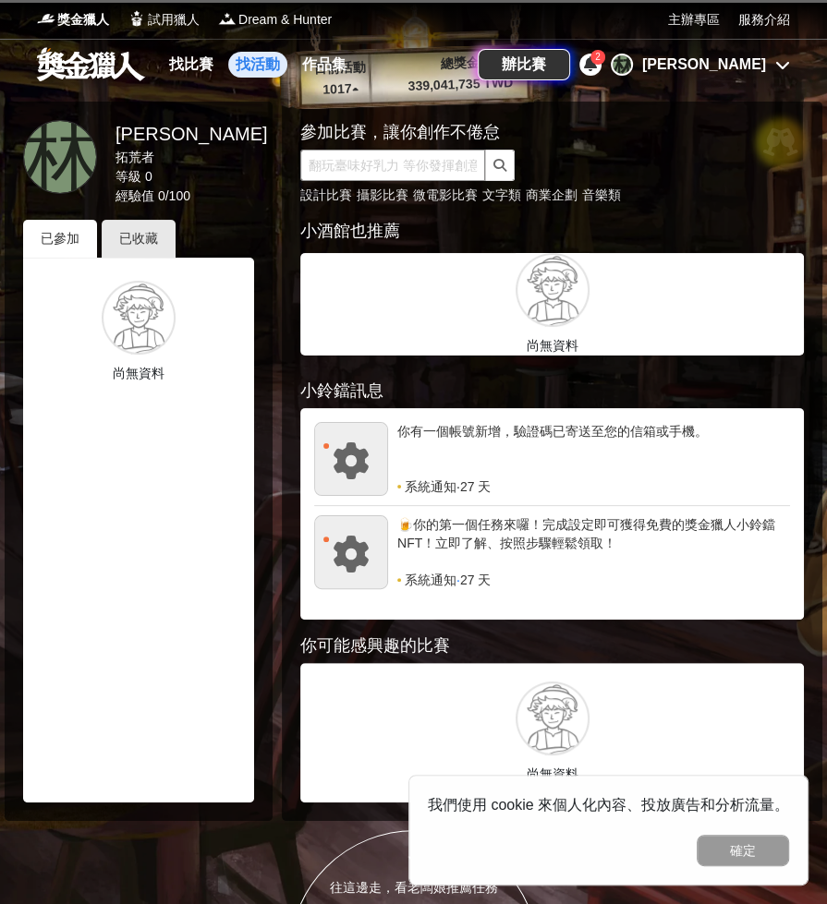
click at [344, 164] on input "text" at bounding box center [392, 165] width 185 height 31
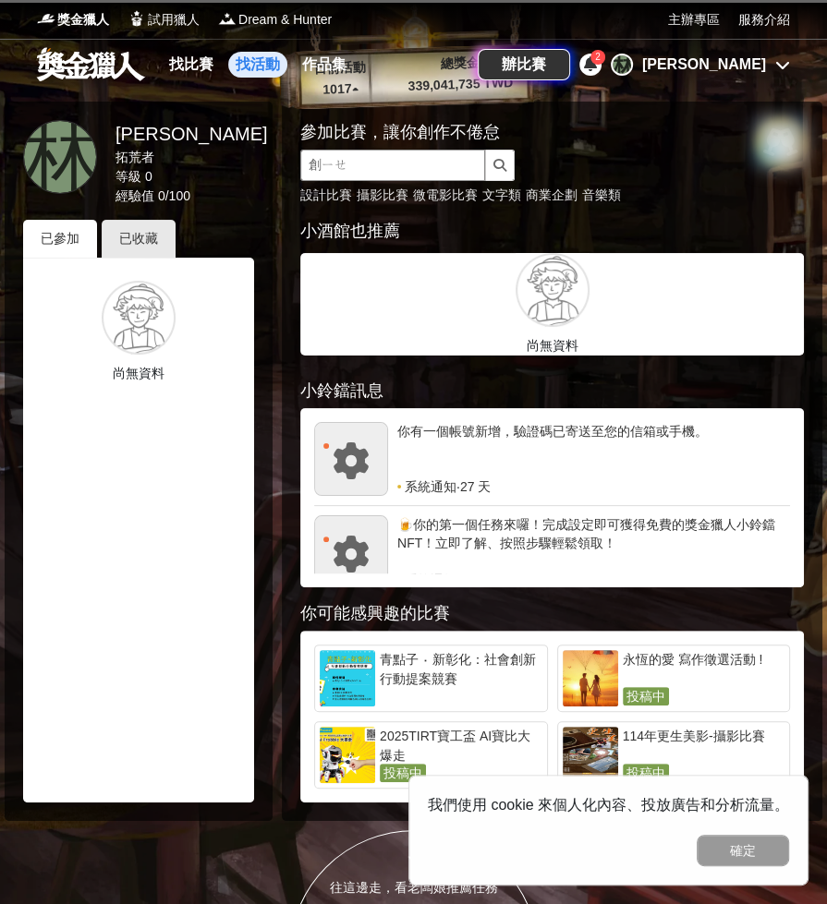
type input "創業"
click button "submit" at bounding box center [500, 165] width 30 height 31
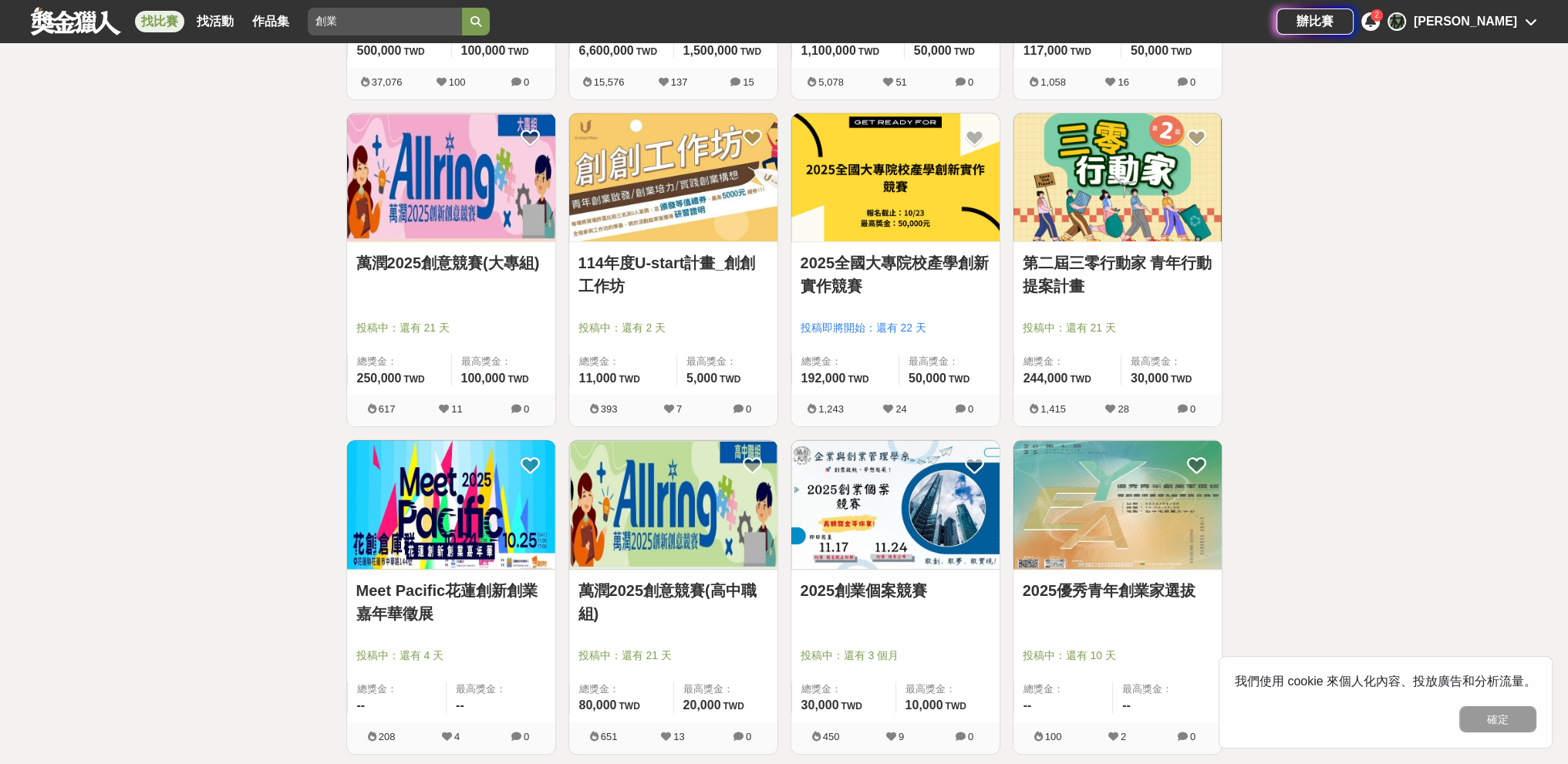
scroll to position [617, 0]
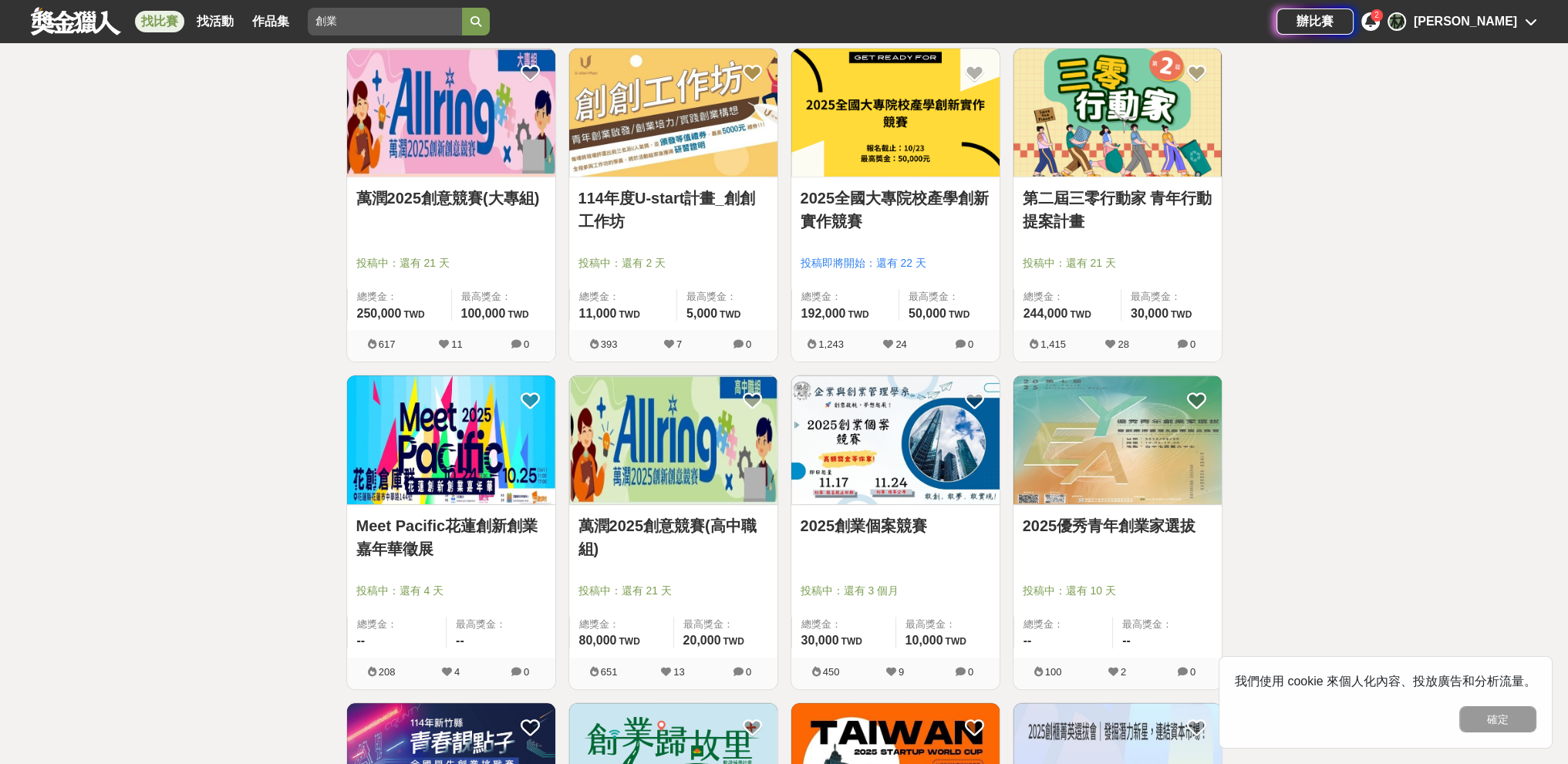
click at [690, 531] on link "2025創業個案競賽" at bounding box center [895, 526] width 190 height 23
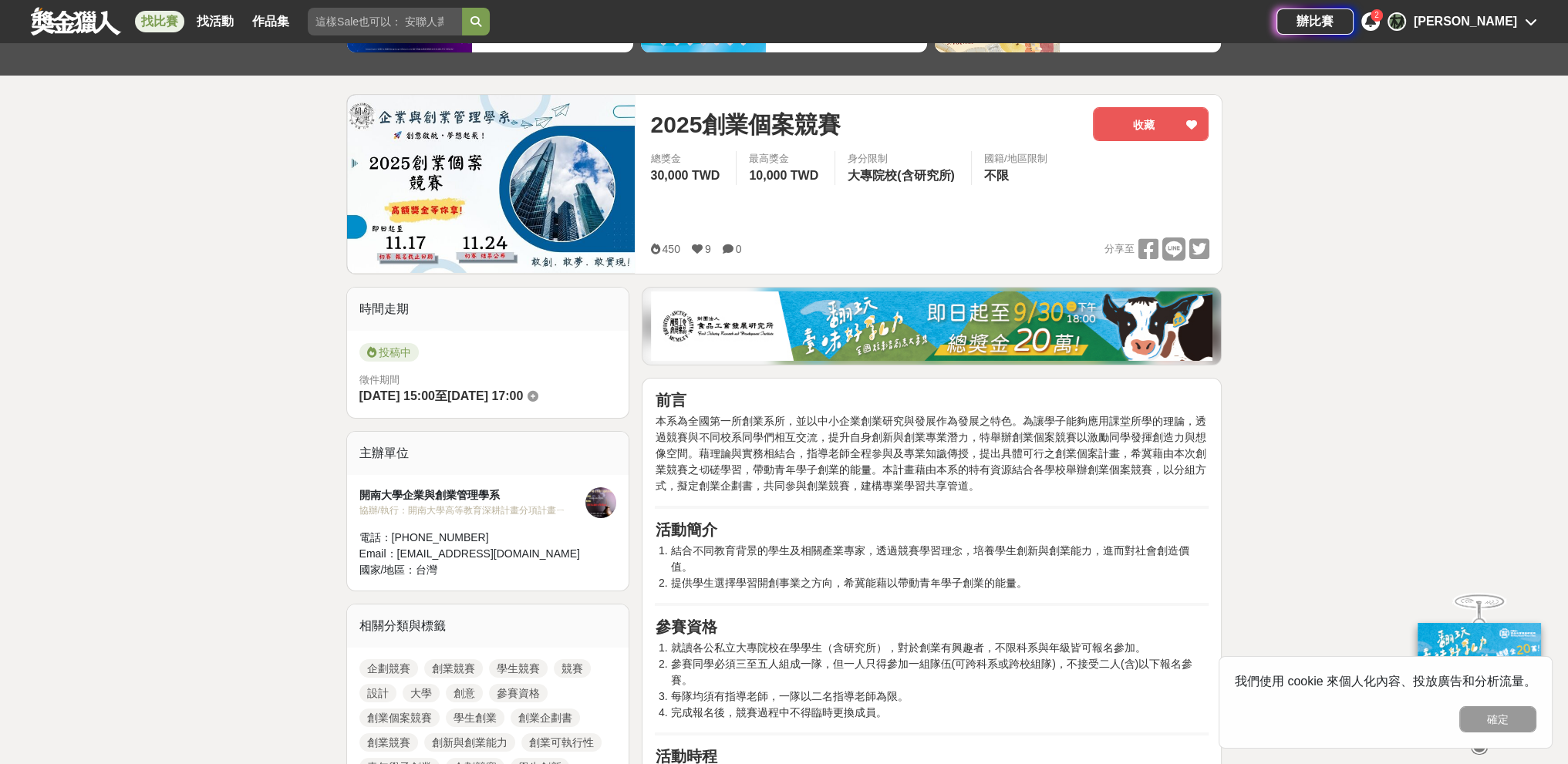
scroll to position [154, 0]
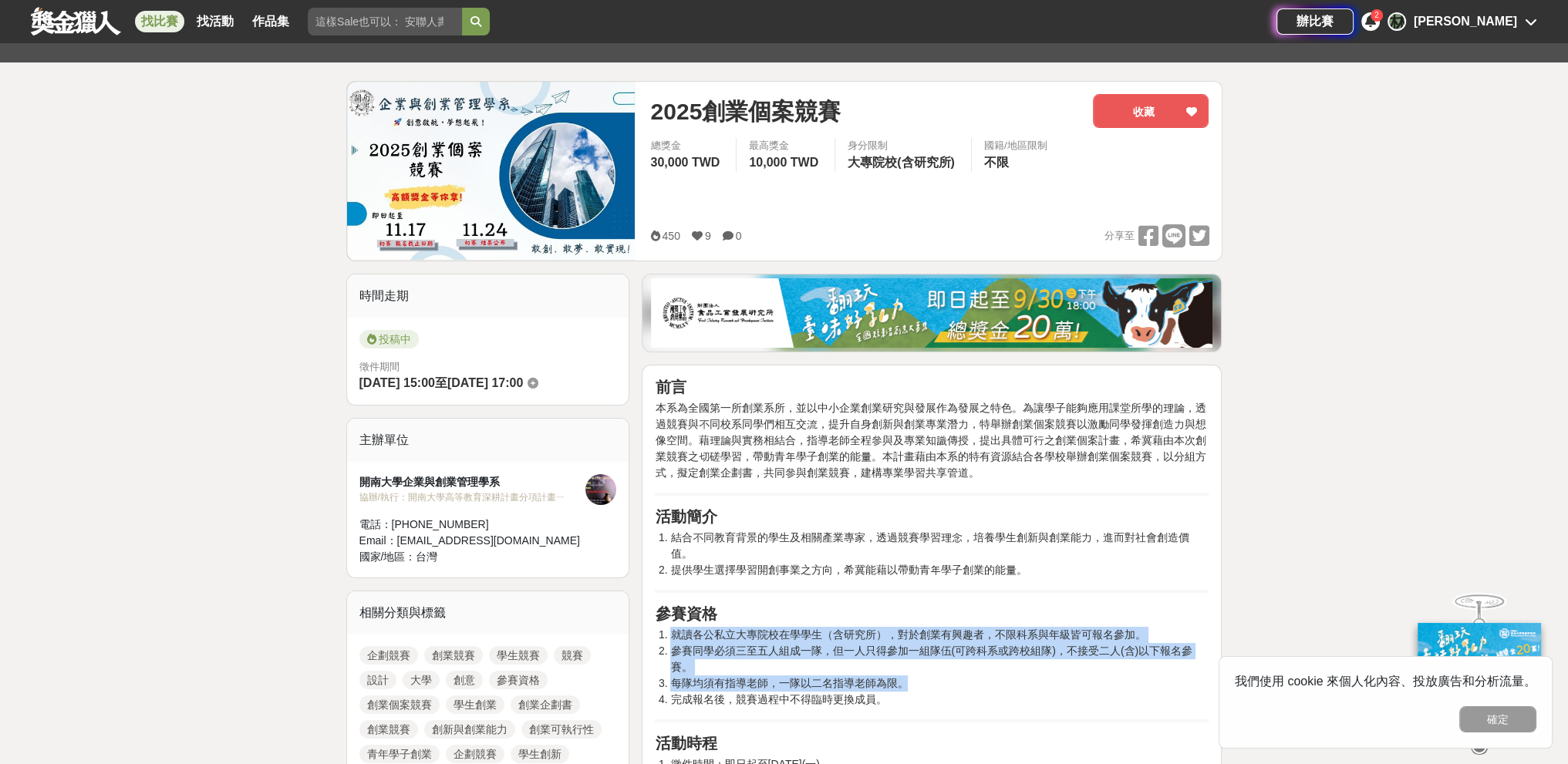
drag, startPoint x: 673, startPoint y: 634, endPoint x: 920, endPoint y: 691, distance: 253.5
click at [690, 691] on ol "就讀各公私立大專院校在學學生（含研究所），對於創業有興趣者，不限科系與年級皆可報名參加。 參賽同學必須三至五人組成一隊，但一人只得參加一組隊伍(可跨科系或跨校…" at bounding box center [931, 667] width 554 height 81
click at [690, 696] on li "完成報名後，競賽過程中不得臨時更換成員。" at bounding box center [939, 699] width 539 height 16
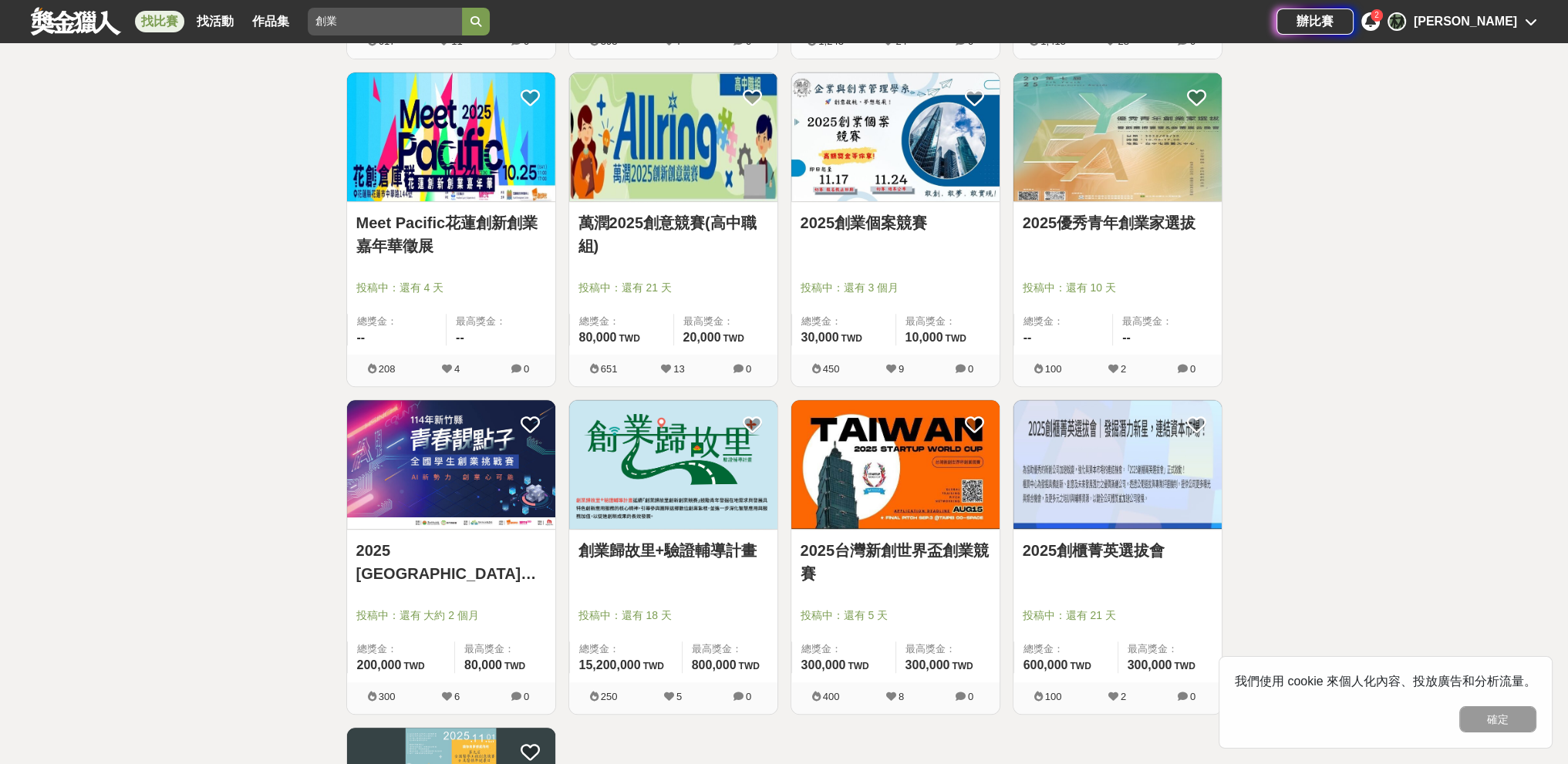
scroll to position [925, 0]
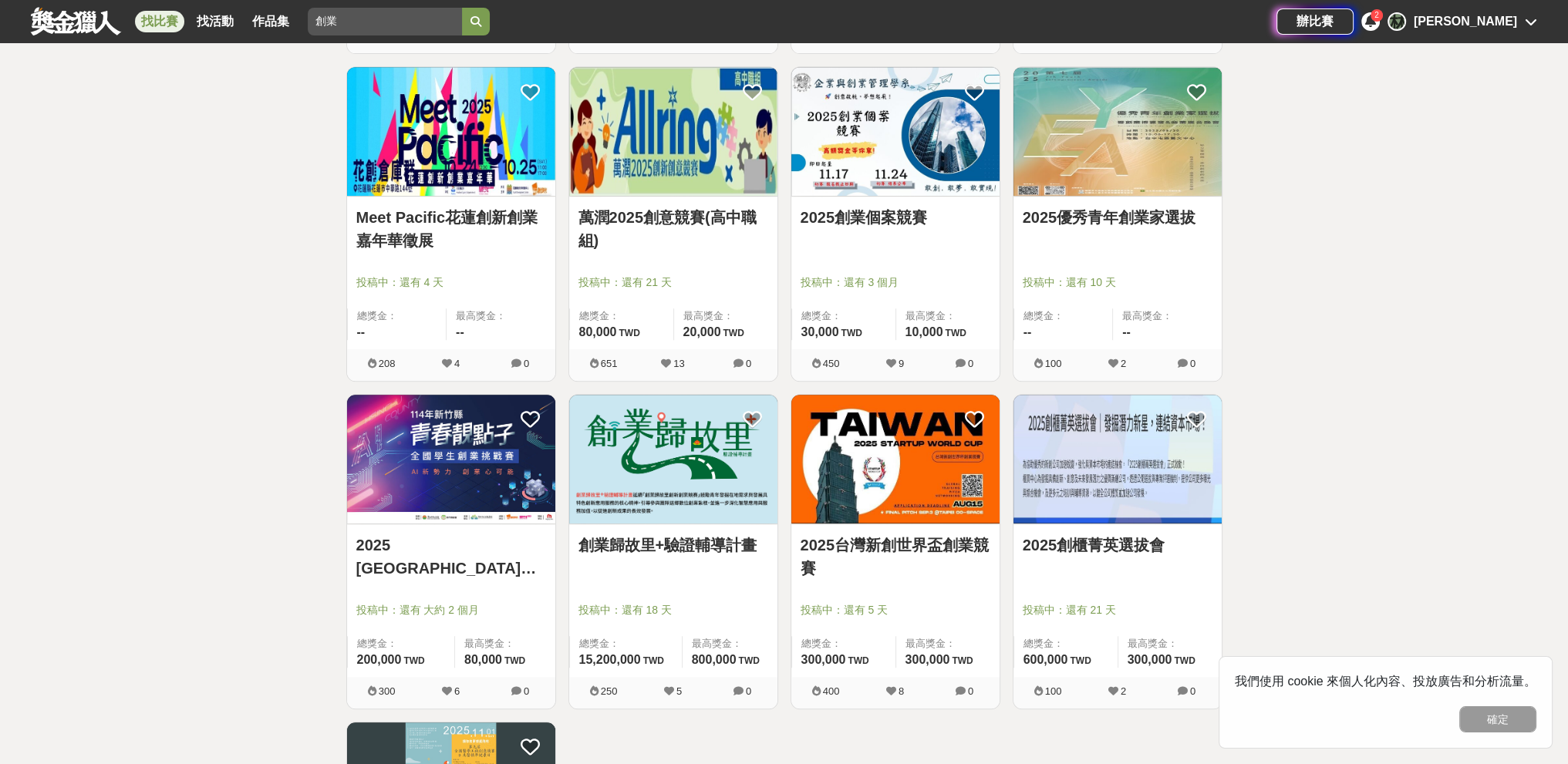
click at [463, 554] on link "2025 [GEOGRAPHIC_DATA]青春靚點子 全國學生創業挑戰賽" at bounding box center [451, 556] width 190 height 46
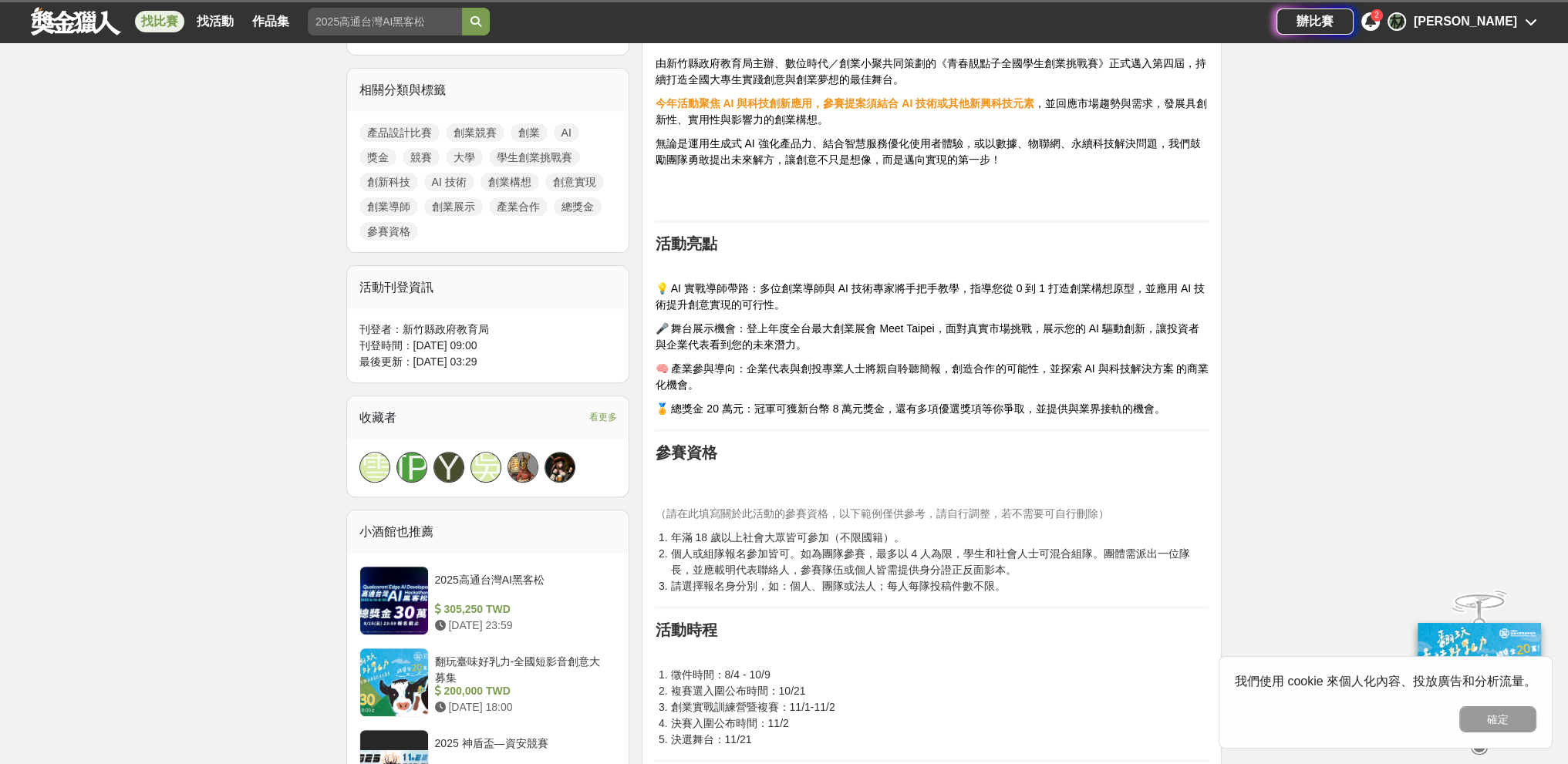
scroll to position [694, 0]
drag, startPoint x: 675, startPoint y: 534, endPoint x: 1059, endPoint y: 595, distance: 388.8
click at [690, 595] on div "前言 總獎金 20 萬元💰️ 決賽舞台就在 Meet Taipei 等你來挑戰！ 第四屆熱血開跑🏆️登上全台最大創新舞台！ 活動簡介 由新竹縣政府教育局主辦、…" at bounding box center [931, 762] width 554 height 1849
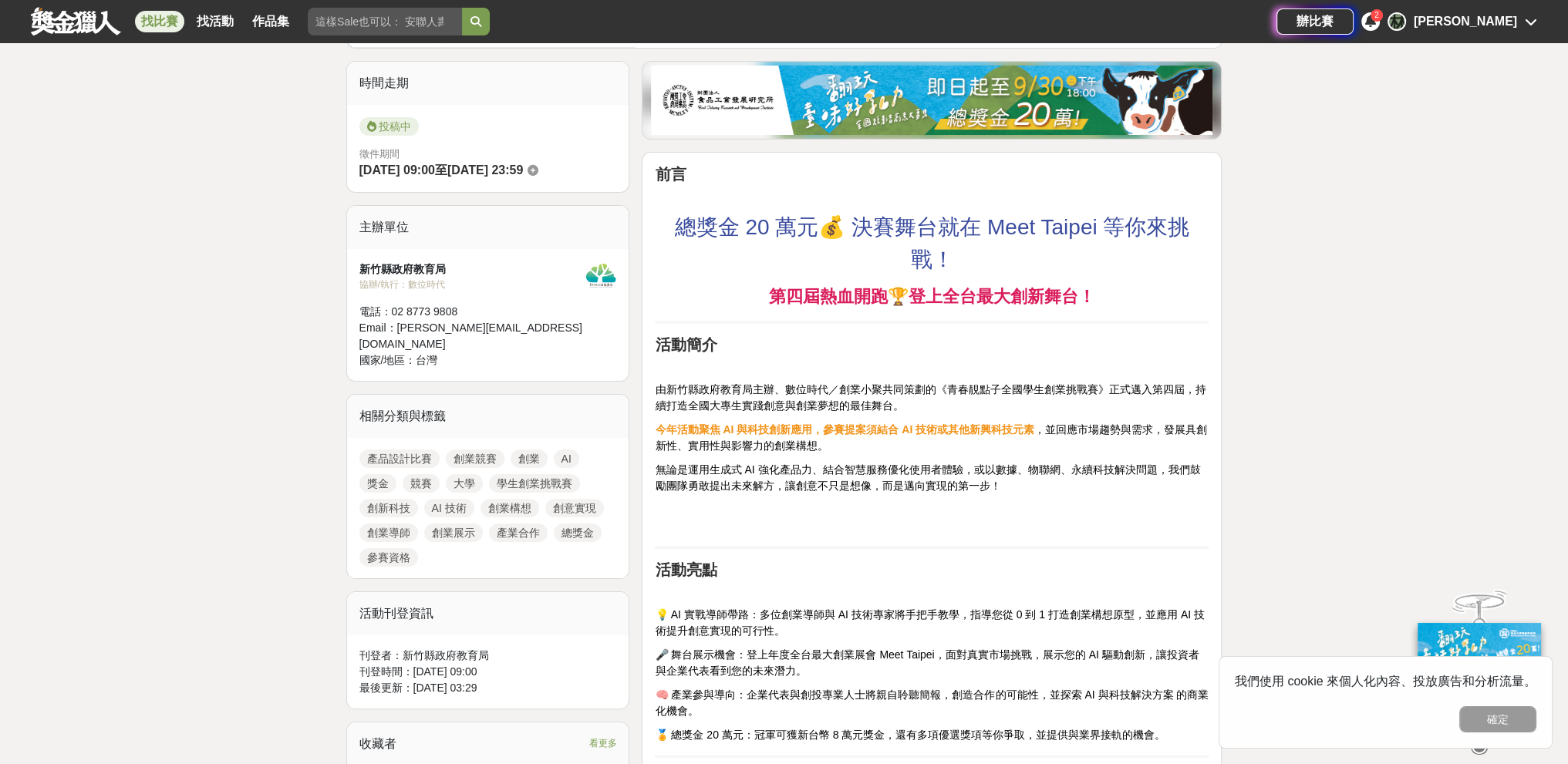
scroll to position [308, 0]
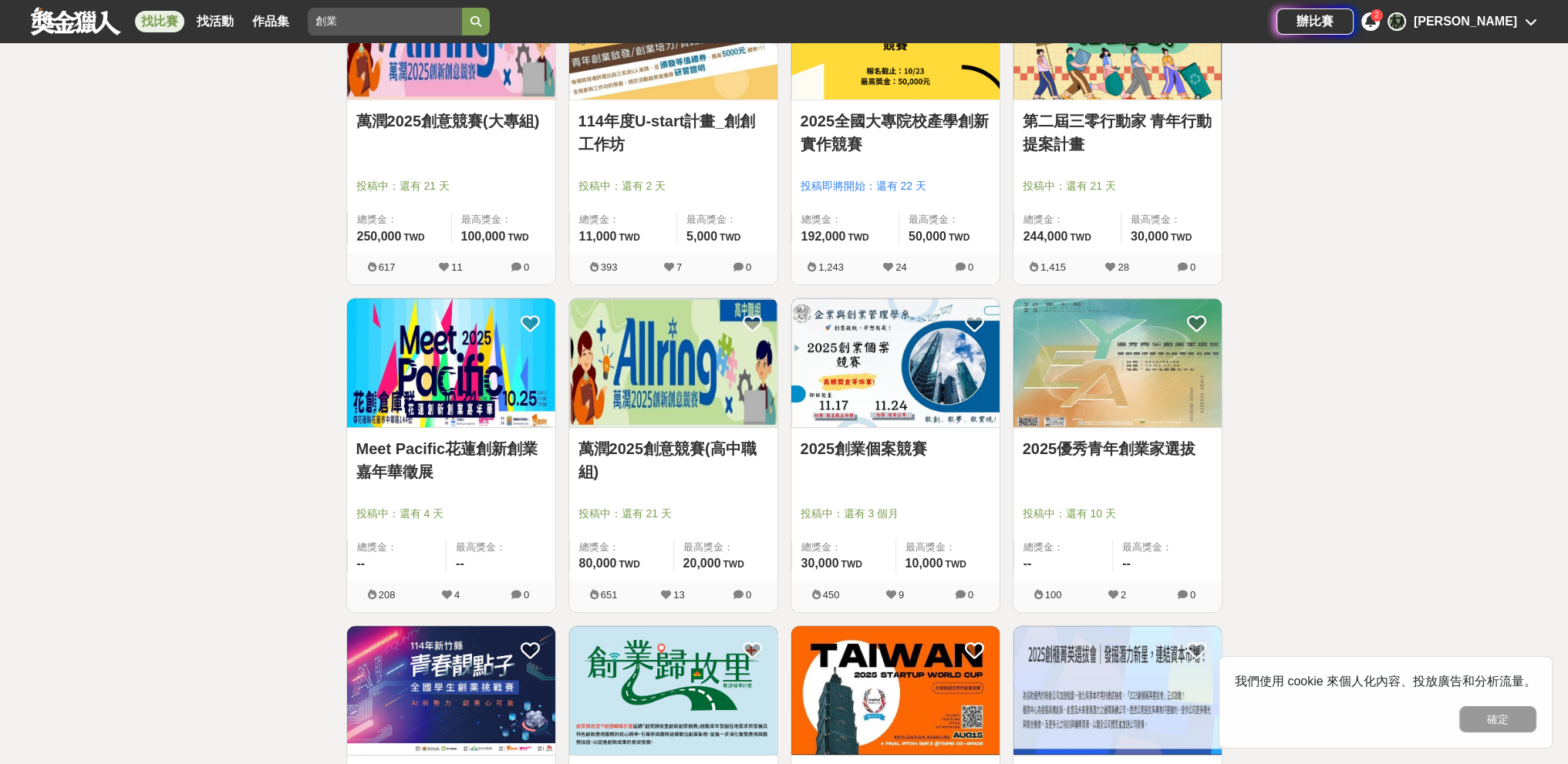
scroll to position [848, 0]
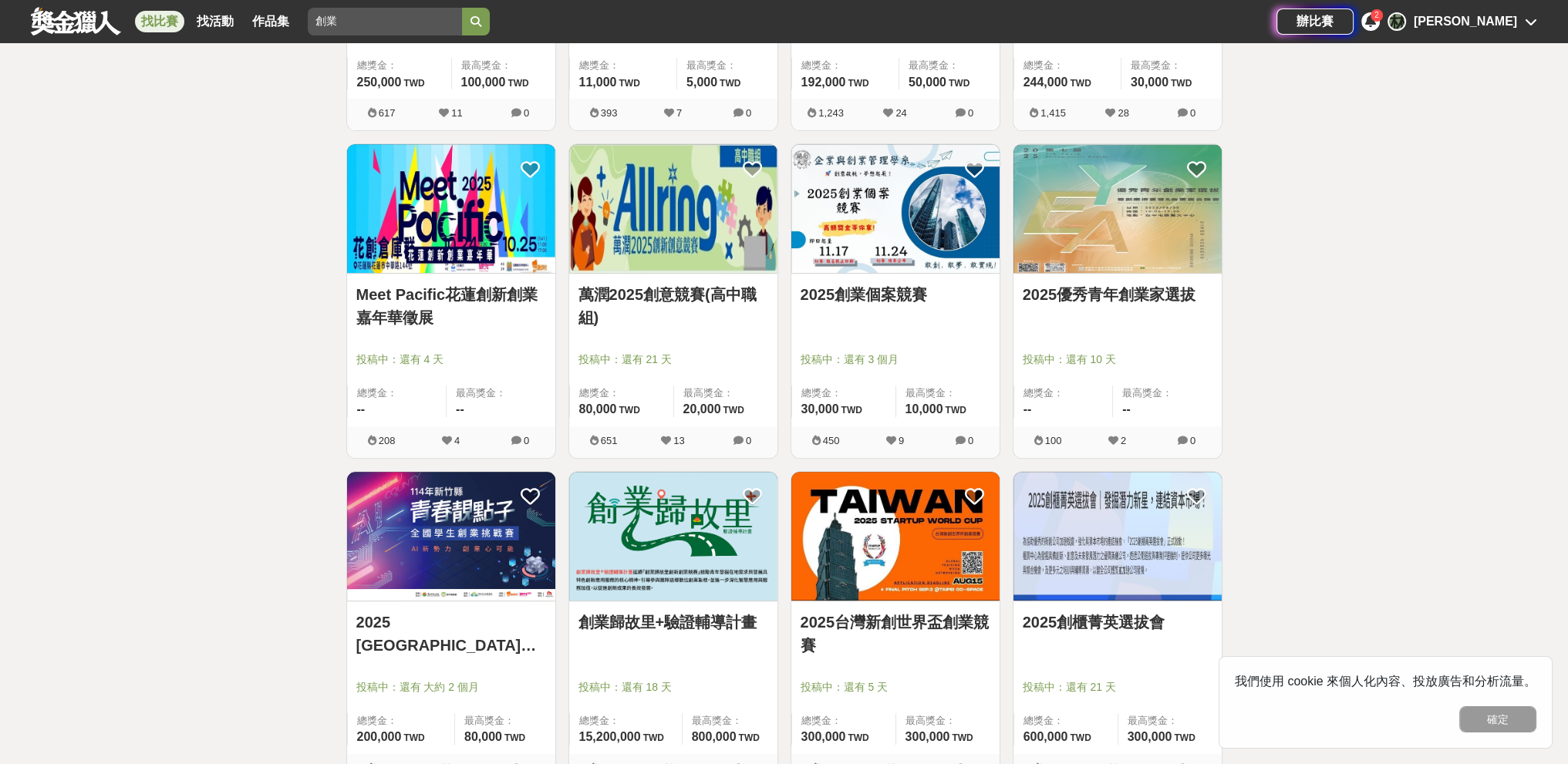
click at [672, 559] on img at bounding box center [673, 536] width 208 height 129
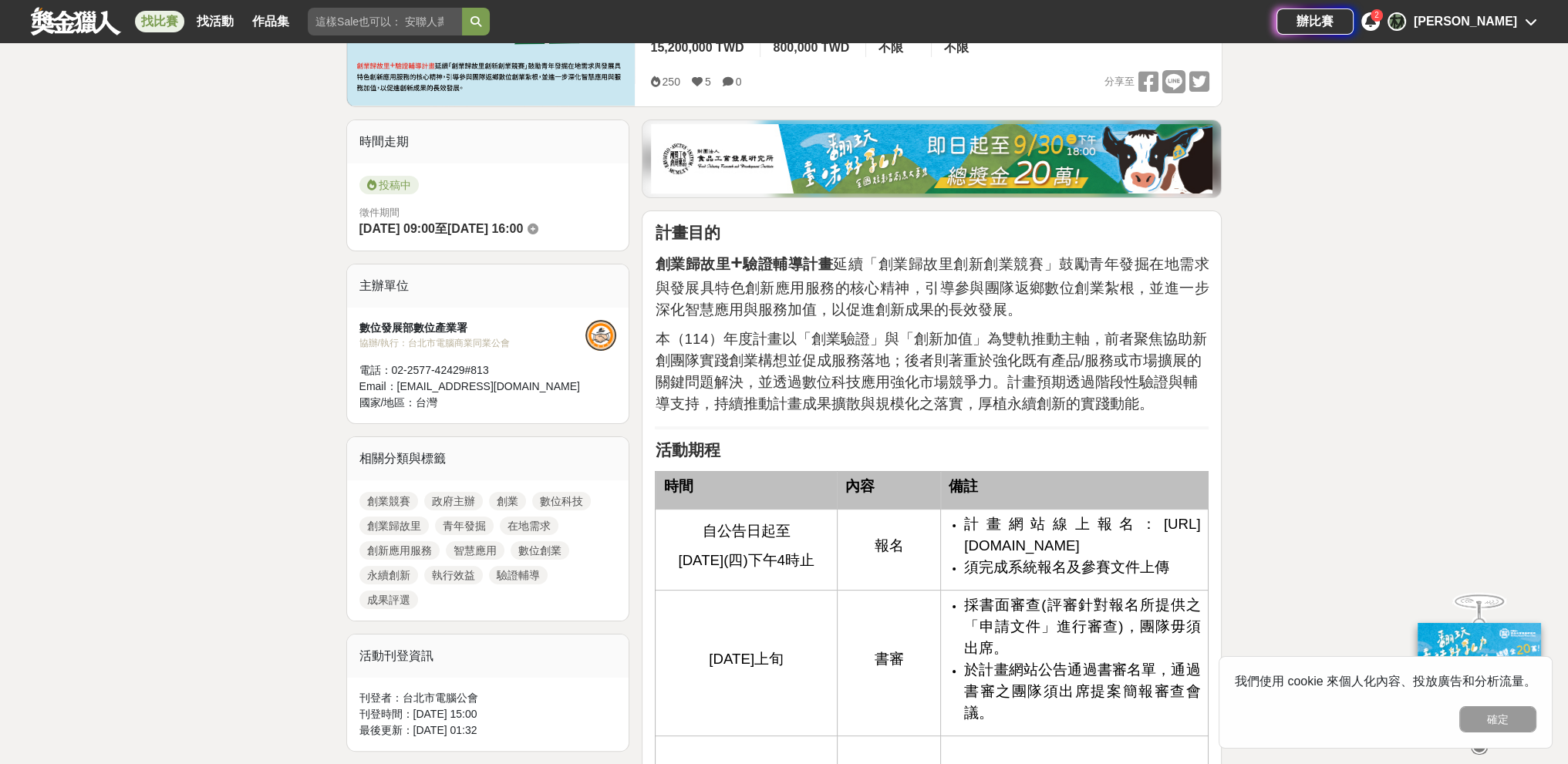
scroll to position [386, 0]
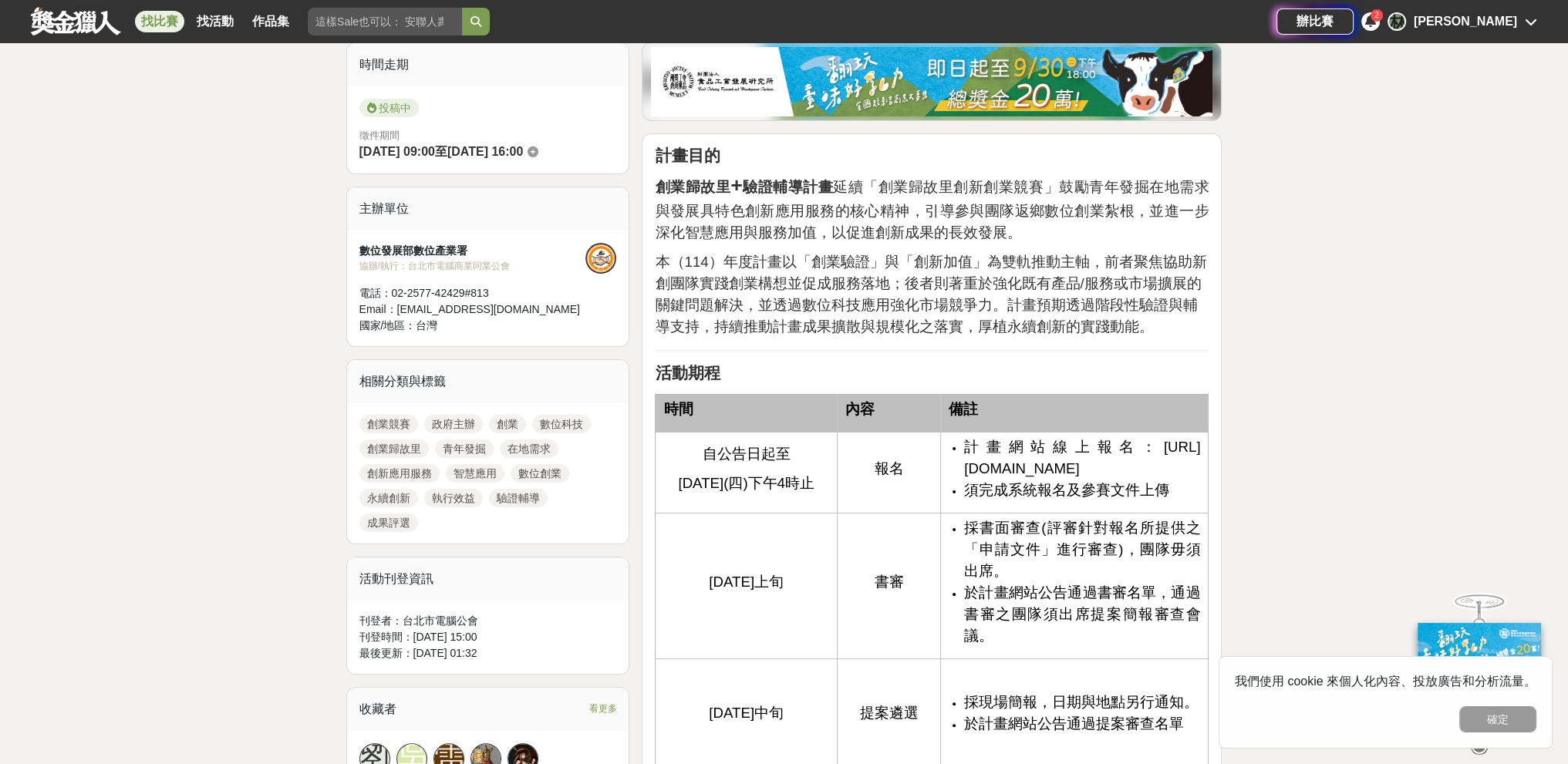
drag, startPoint x: 965, startPoint y: 470, endPoint x: 1192, endPoint y: 474, distance: 227.0
click at [690, 474] on li "計畫網站線上報名：[URL][DOMAIN_NAME]" at bounding box center [1081, 458] width 236 height 43
copy span "[URL][DOMAIN_NAME]"
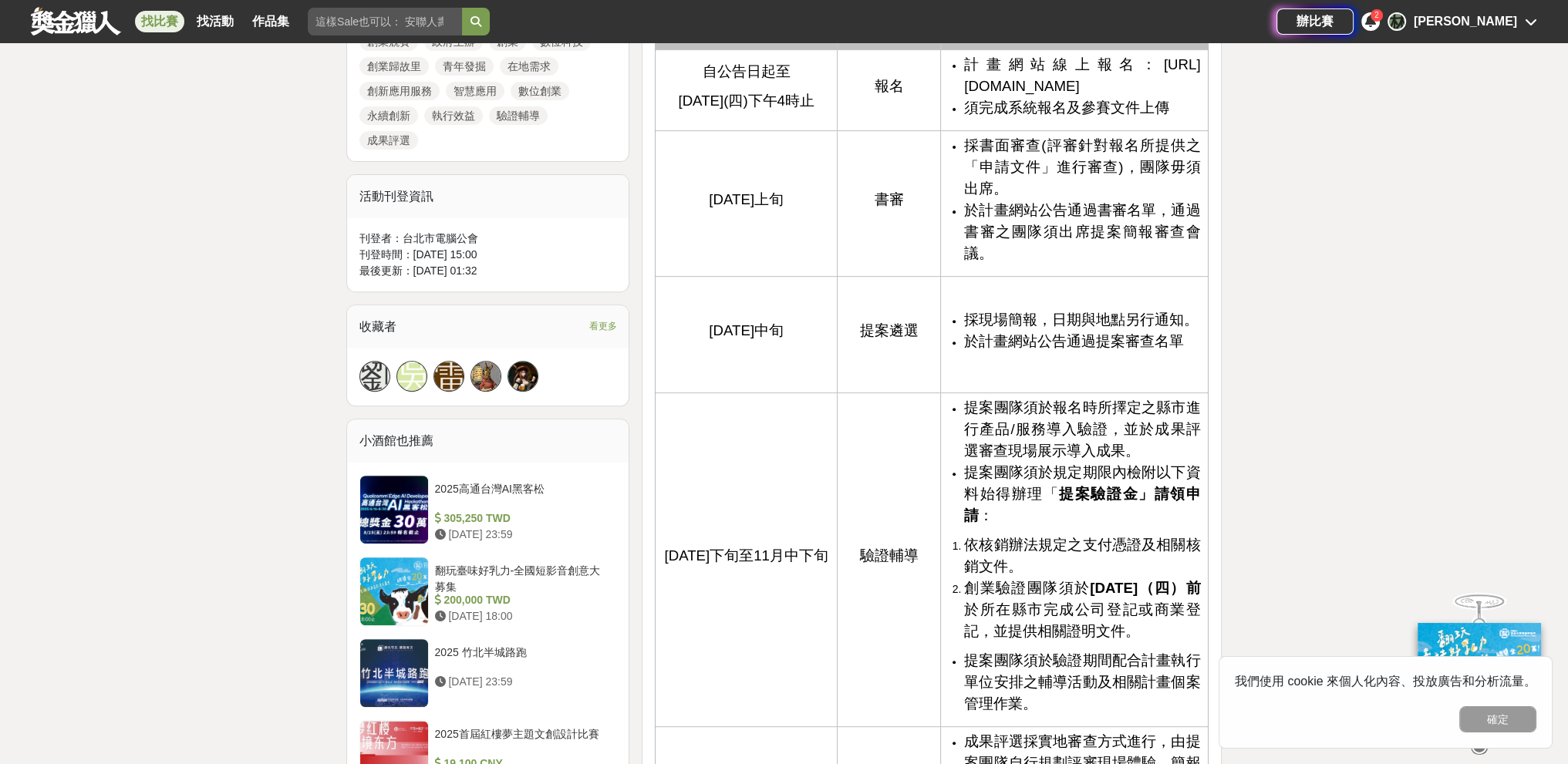
scroll to position [772, 0]
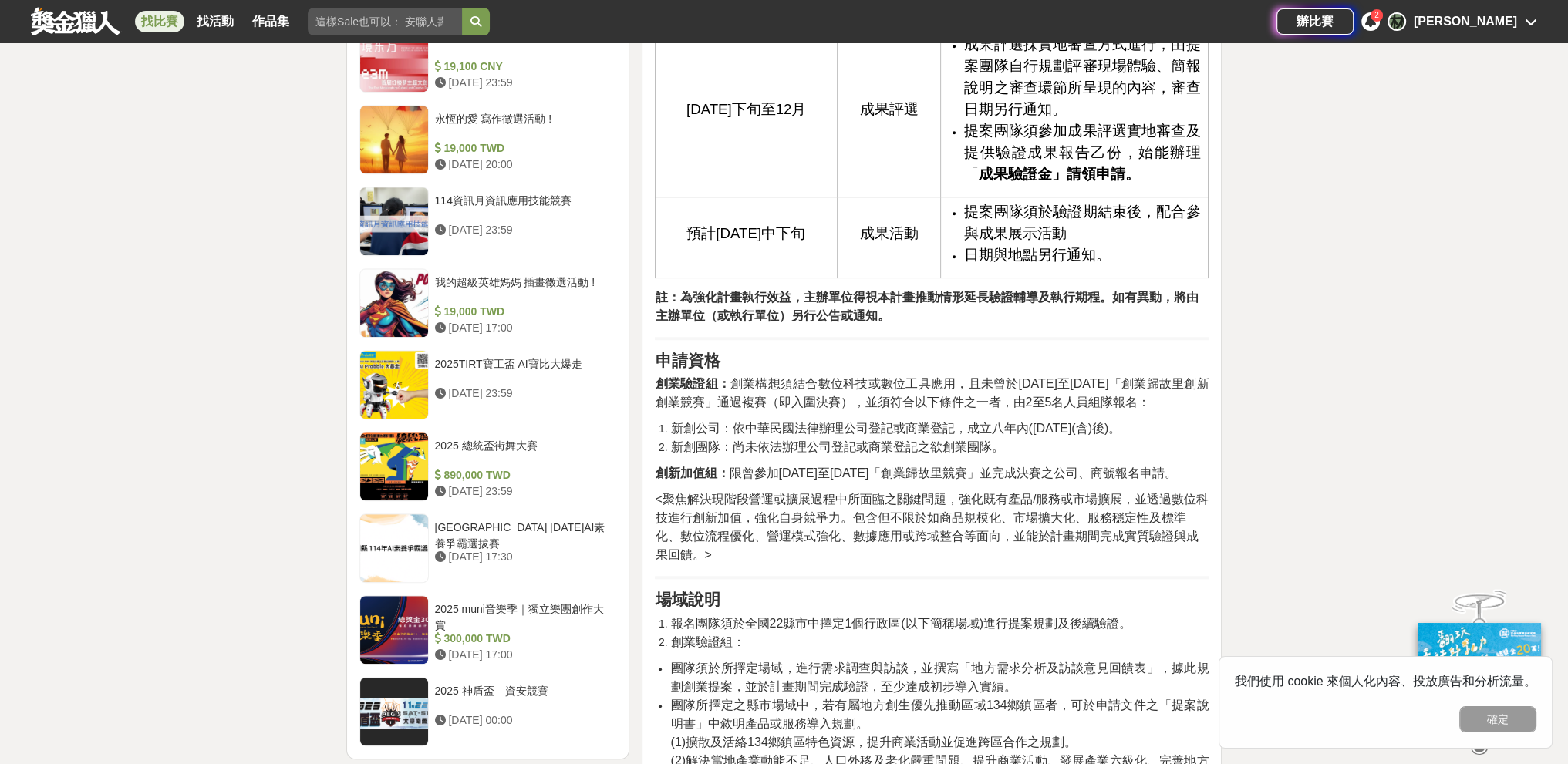
scroll to position [1542, 0]
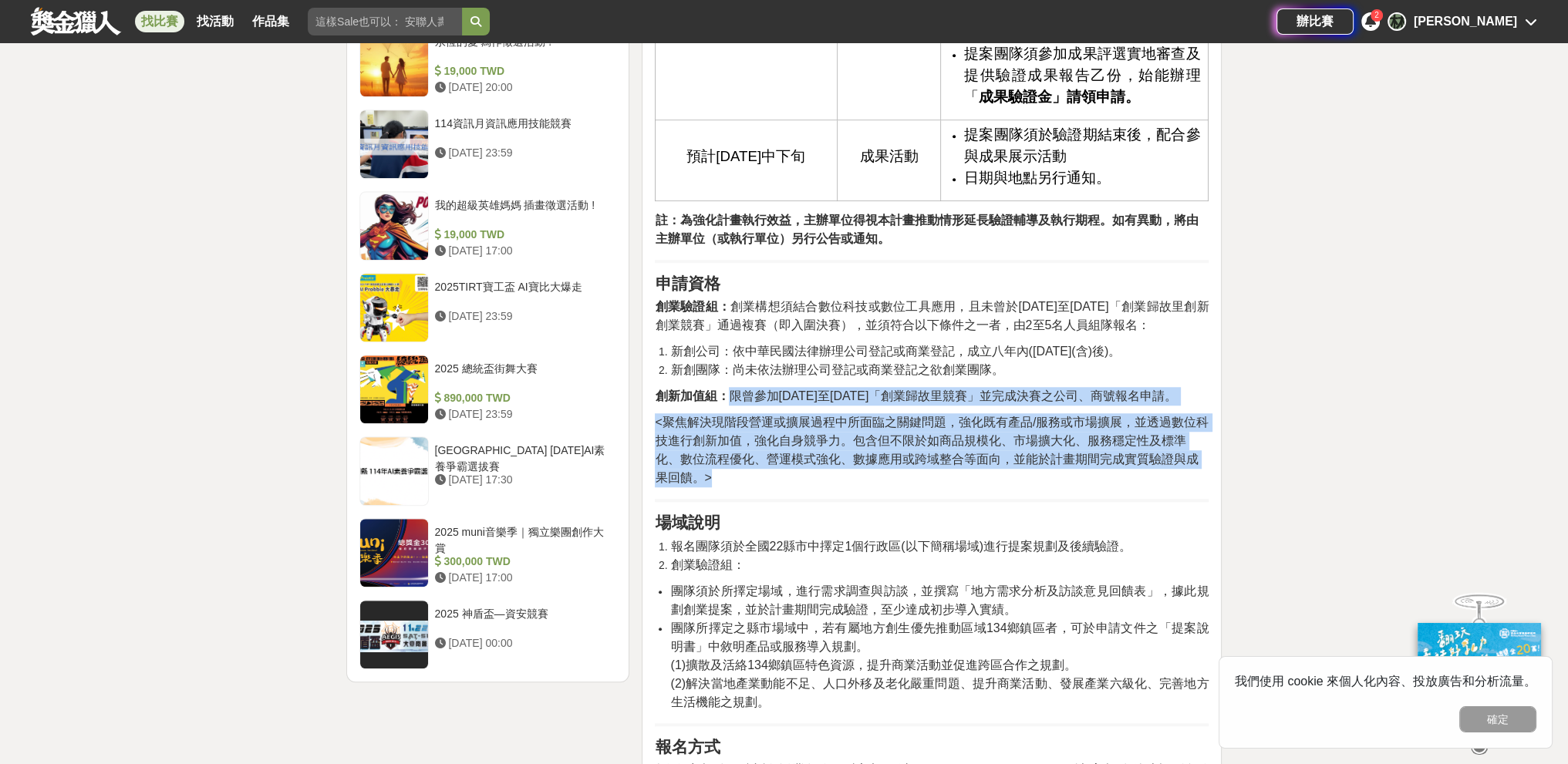
drag, startPoint x: 730, startPoint y: 402, endPoint x: 941, endPoint y: 483, distance: 226.0
click at [690, 483] on p "<聚焦解決現階段營運或擴展過程中所面臨之關鍵問題，強化既有產品/服務或市場擴展，並透過數位科技進行創新加值，強化自身競爭力。包含但不限於如商品規模化、市場擴大…" at bounding box center [931, 450] width 554 height 74
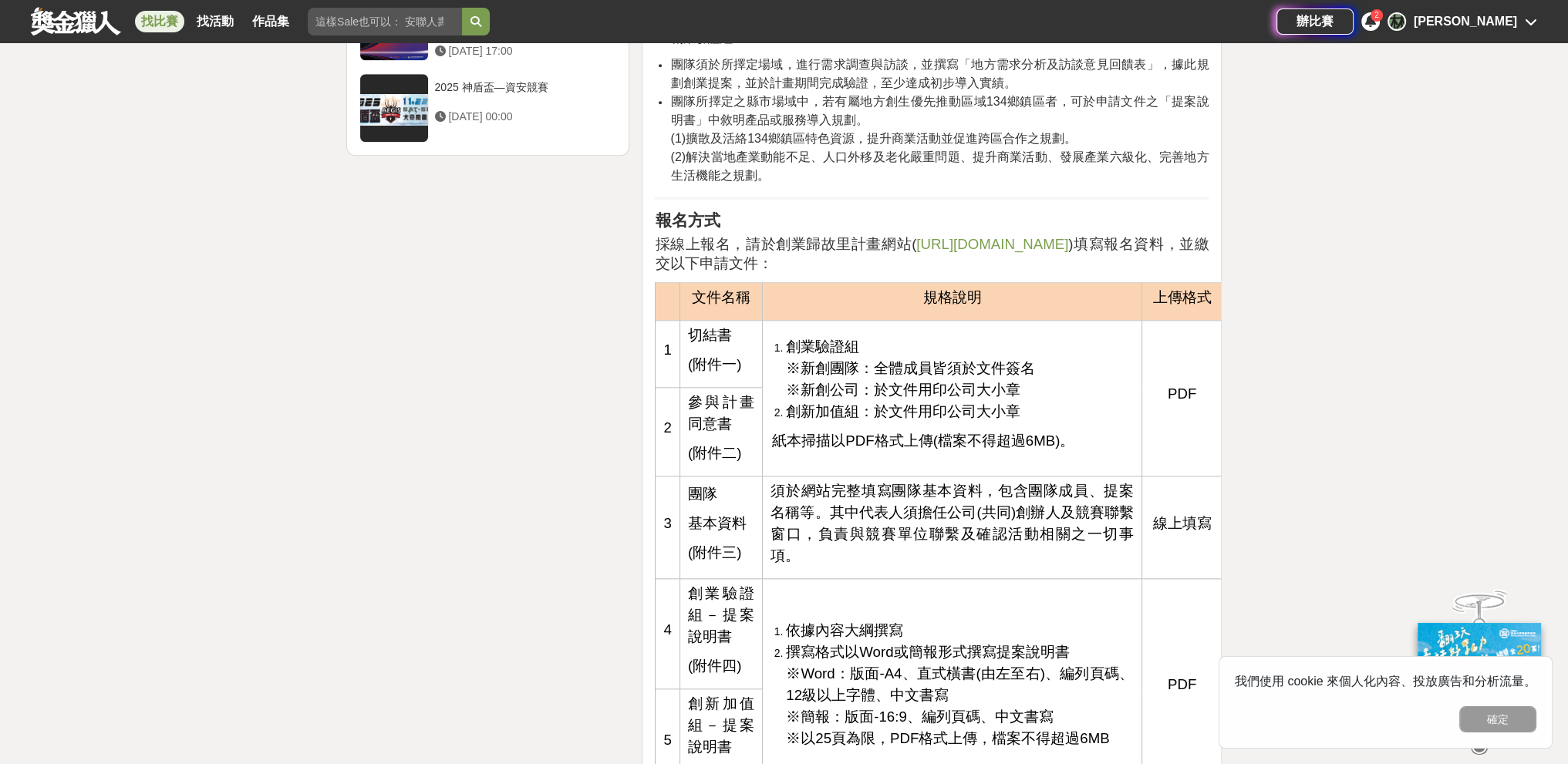
scroll to position [2082, 0]
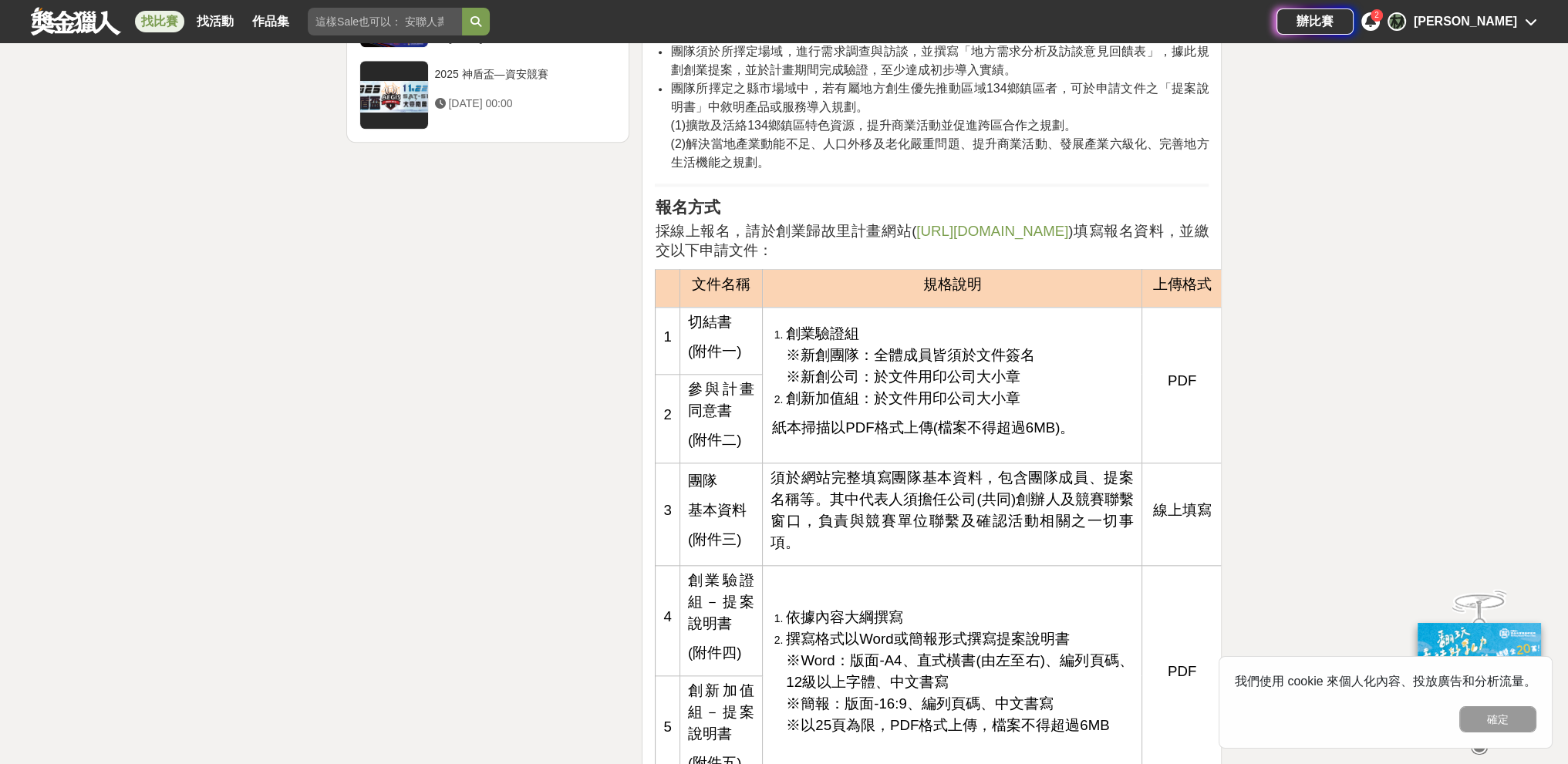
drag, startPoint x: 1119, startPoint y: 381, endPoint x: 1019, endPoint y: 379, distance: 100.0
click at [690, 379] on li "創業驗證組 ※新創團隊：全體成員皆須於文件簽名 ※新創公司：於文件用印公司大小章" at bounding box center [959, 356] width 348 height 65
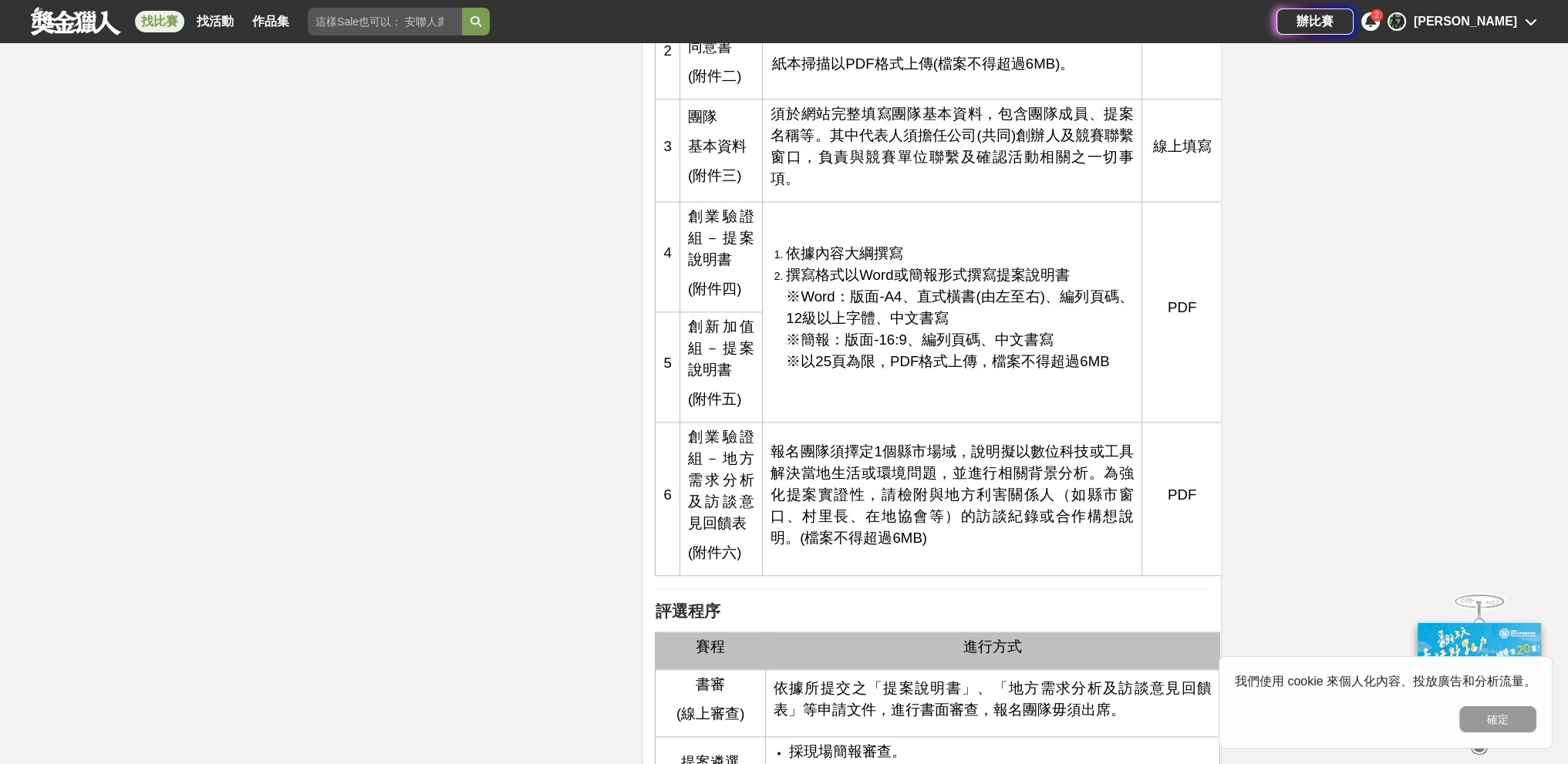
scroll to position [2545, 0]
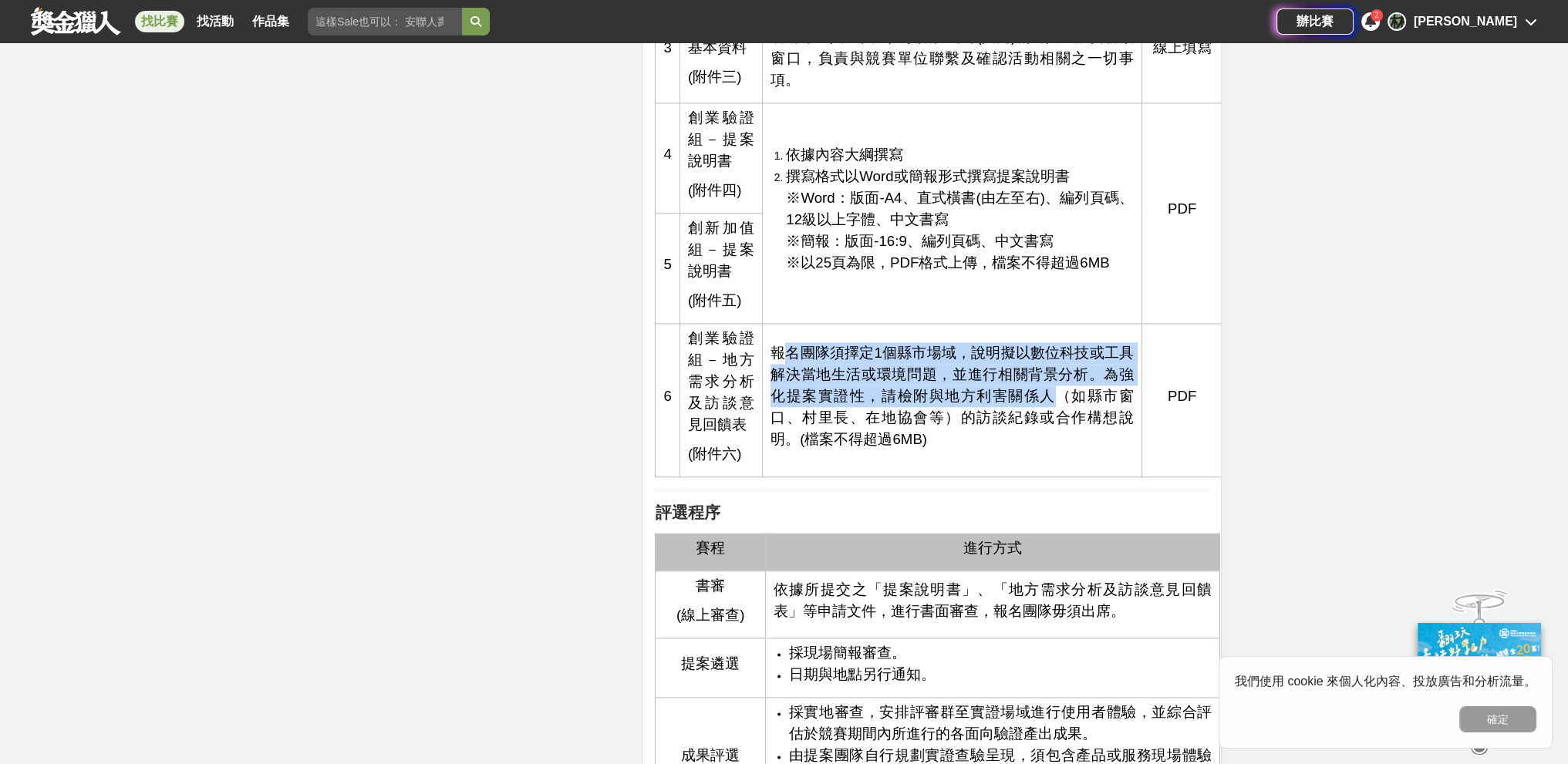
drag, startPoint x: 781, startPoint y: 353, endPoint x: 1021, endPoint y: 385, distance: 242.1
click at [690, 385] on p "報名團隊須擇定1個縣市場域，說明擬以數位科技或工具解決當地生活或環境問題，並進行相關背景分析。為強化提案實證性，請檢附與地方利害關係人（如縣市窗口、村里長、在…" at bounding box center [952, 396] width 363 height 108
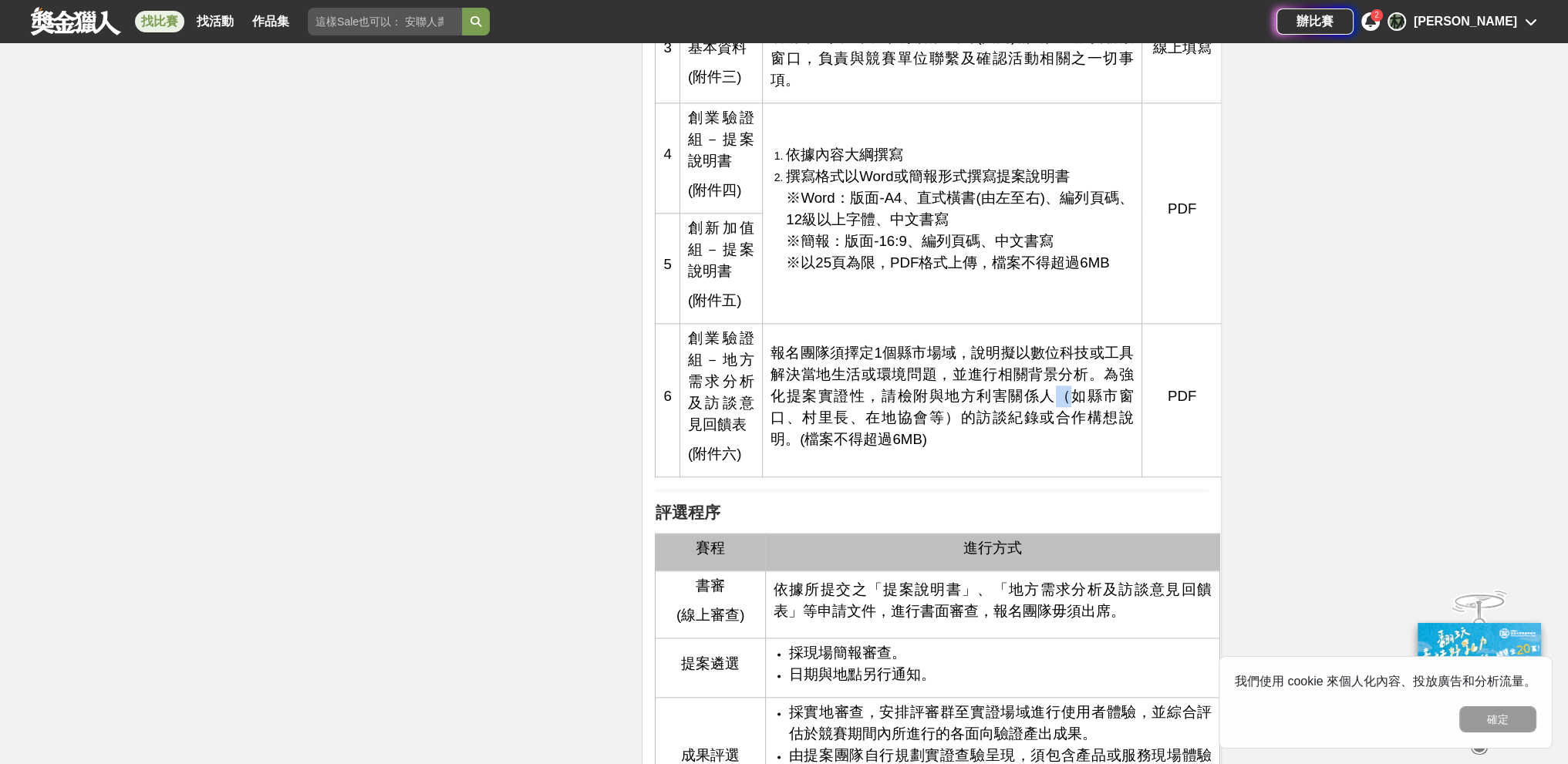
click at [690, 385] on p "報名團隊須擇定1個縣市場域，說明擬以數位科技或工具解決當地生活或環境問題，並進行相關背景分析。為強化提案實證性，請檢附與地方利害關係人（如縣市窗口、村里長、在…" at bounding box center [952, 396] width 363 height 108
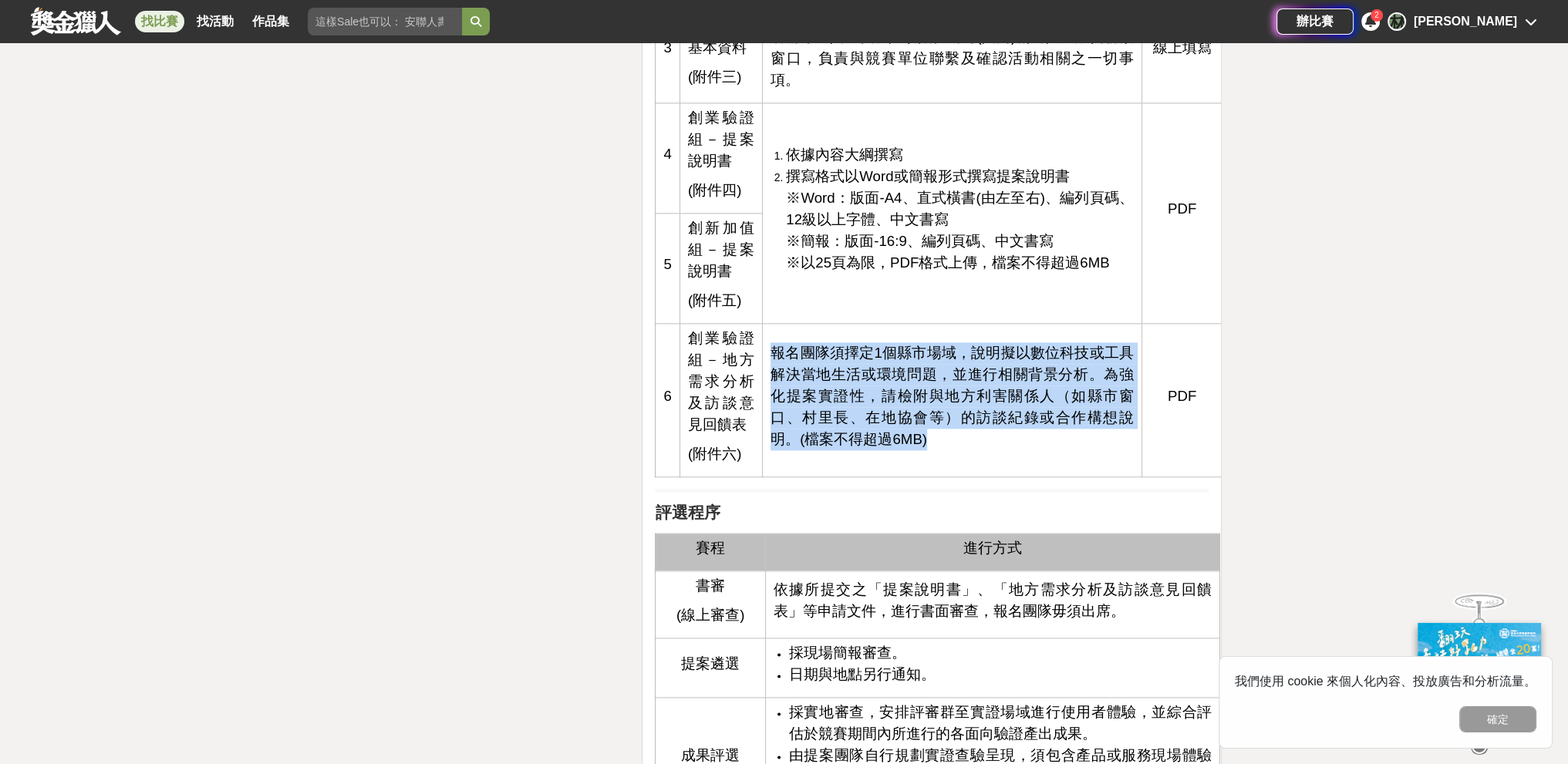
click at [690, 385] on p "報名團隊須擇定1個縣市場域，說明擬以數位科技或工具解決當地生活或環境問題，並進行相關背景分析。為強化提案實證性，請檢附與地方利害關係人（如縣市窗口、村里長、在…" at bounding box center [952, 396] width 363 height 108
click at [690, 386] on p "報名團隊須擇定1個縣市場域，說明擬以數位科技或工具解決當地生活或環境問題，並進行相關背景分析。為強化提案實證性，請檢附與地方利害關係人（如縣市窗口、村里長、在…" at bounding box center [952, 396] width 363 height 108
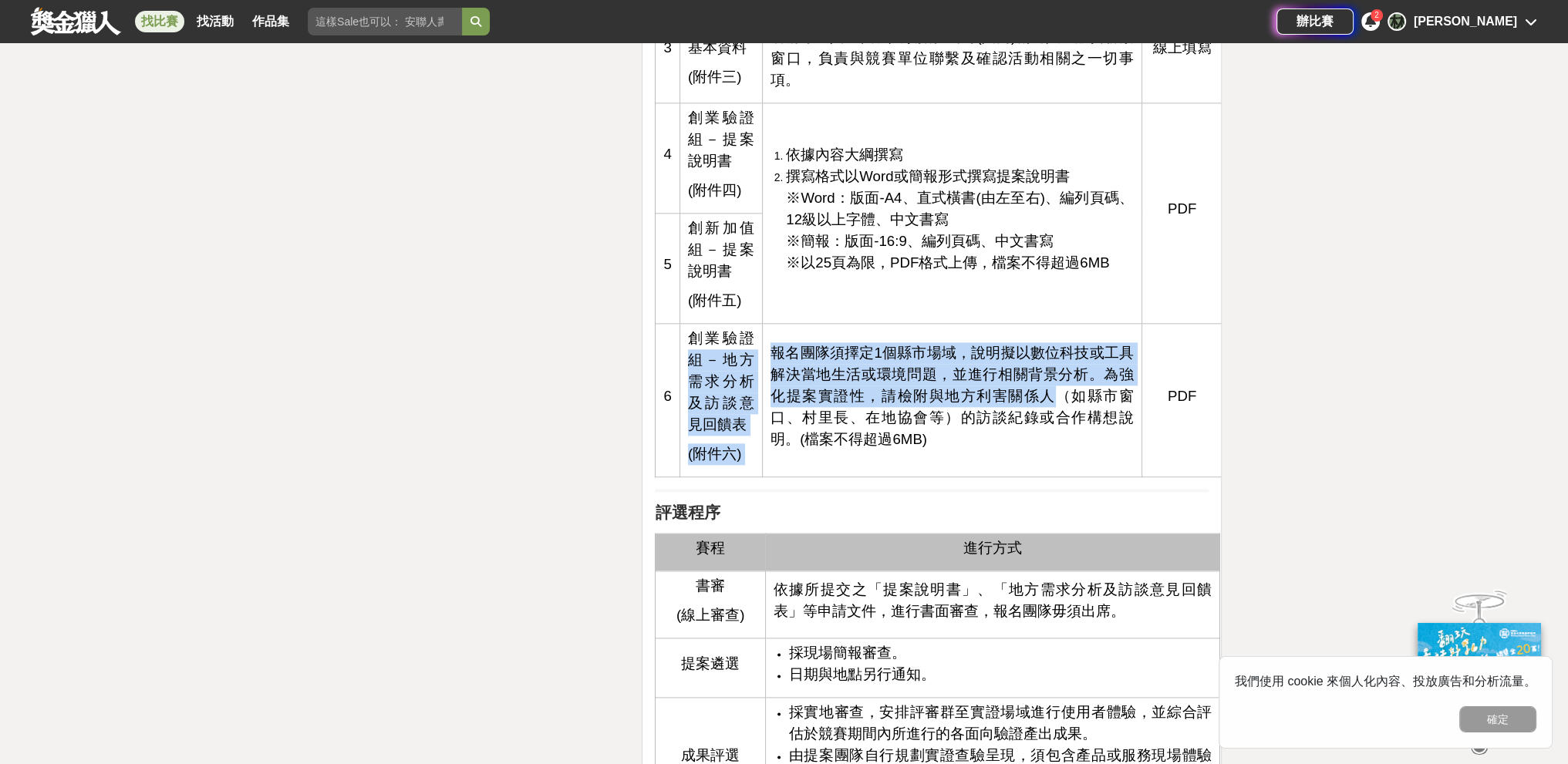
drag, startPoint x: 1014, startPoint y: 391, endPoint x: 761, endPoint y: 336, distance: 258.9
click at [690, 336] on tr "6 創業驗證組－地方需求分析及訪談意見回饋表 (附件六) 報名團隊須擇定1個縣市場域，說明擬以數位科技或工具解決當地生活或環境問題，並進行相關背景分析。為強化…" at bounding box center [938, 400] width 567 height 154
click at [690, 347] on span "報名團隊須擇定1個縣市場域，說明擬以數位科技或工具解決當地生活或環境問題，並進行相關背景分析。為強化提案實證性，請檢附與地方利害關係人（如縣市窗口、村里長、在…" at bounding box center [952, 396] width 363 height 103
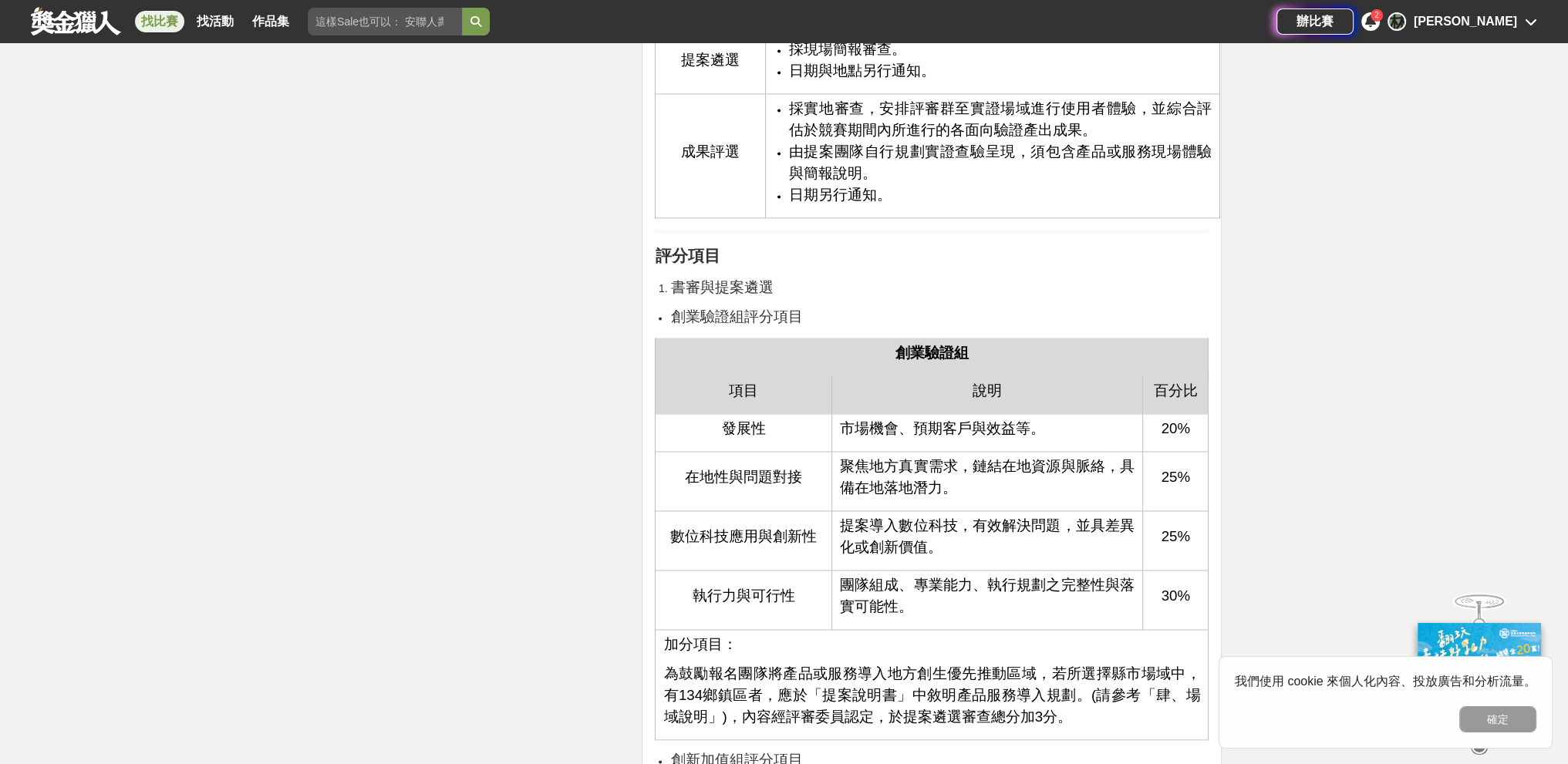
scroll to position [3162, 0]
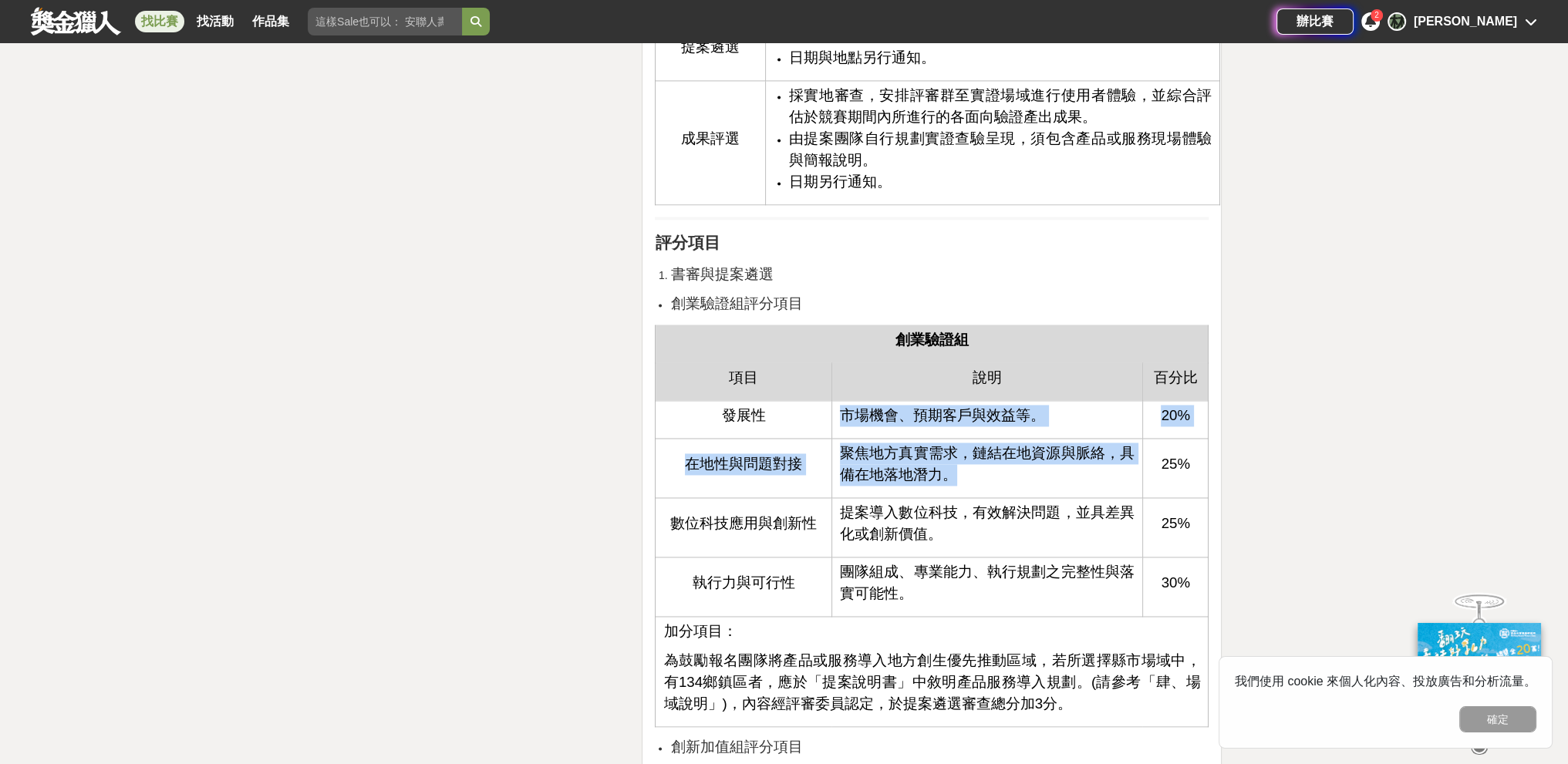
drag, startPoint x: 840, startPoint y: 408, endPoint x: 993, endPoint y: 477, distance: 167.8
click at [690, 476] on tbody "創業驗證組 項目 說明 百分比 發展性 市場機會、預期客戶與效益等。 20% 在地性與問題對接 聚焦地方真實需求，鏈結在地資源與脈絡，具備在地落地潛力。 25…" at bounding box center [932, 525] width 553 height 402
click at [690, 477] on p "聚焦地方真實需求，鏈結在地資源與脈絡，具備在地落地潛力。" at bounding box center [987, 464] width 295 height 43
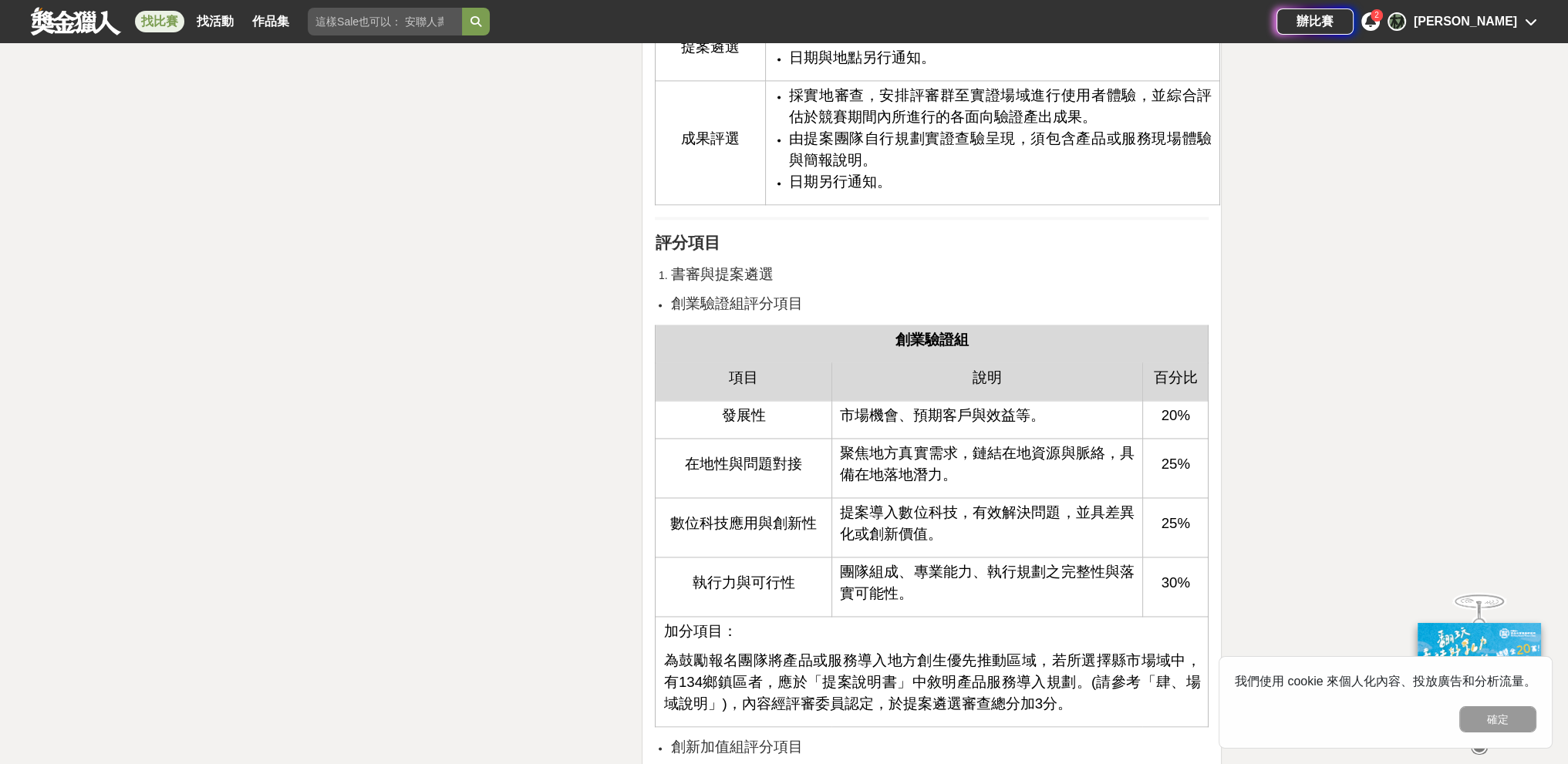
scroll to position [3239, 0]
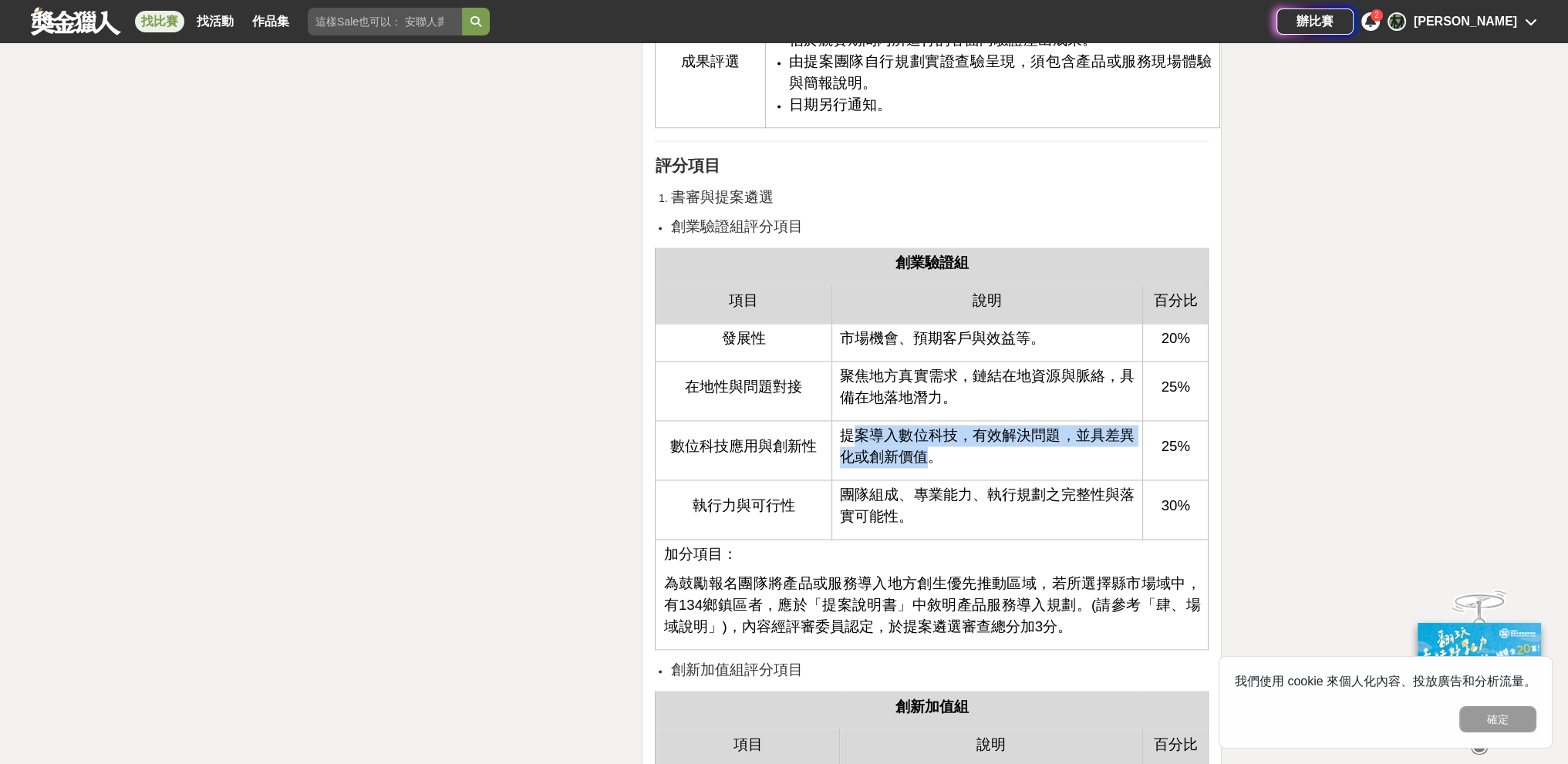
drag, startPoint x: 856, startPoint y: 436, endPoint x: 923, endPoint y: 468, distance: 74.2
click at [690, 468] on td "提案導入數位科技，有效解決問題，並具差異化或創新價值。" at bounding box center [987, 449] width 311 height 59
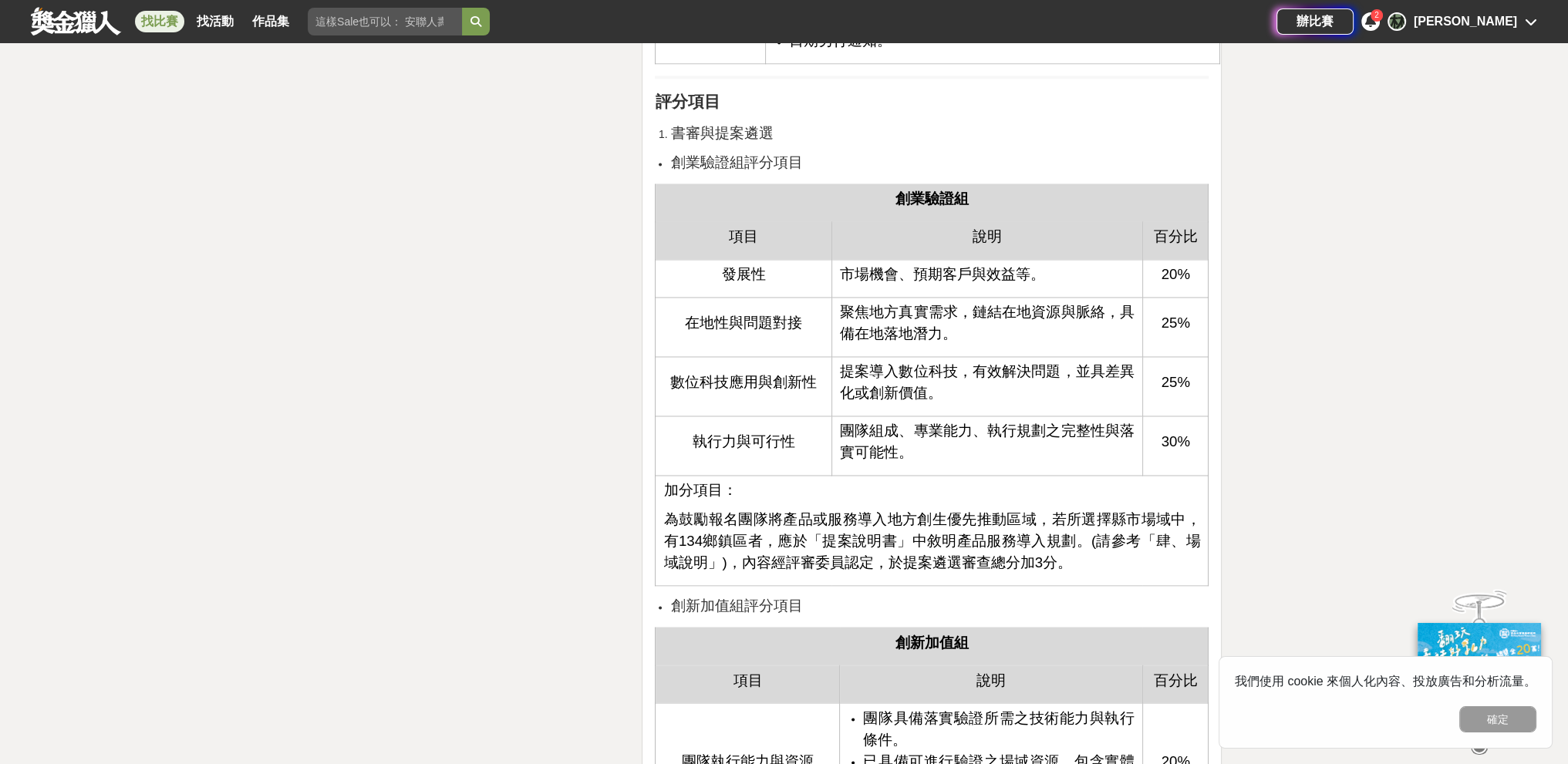
scroll to position [3316, 0]
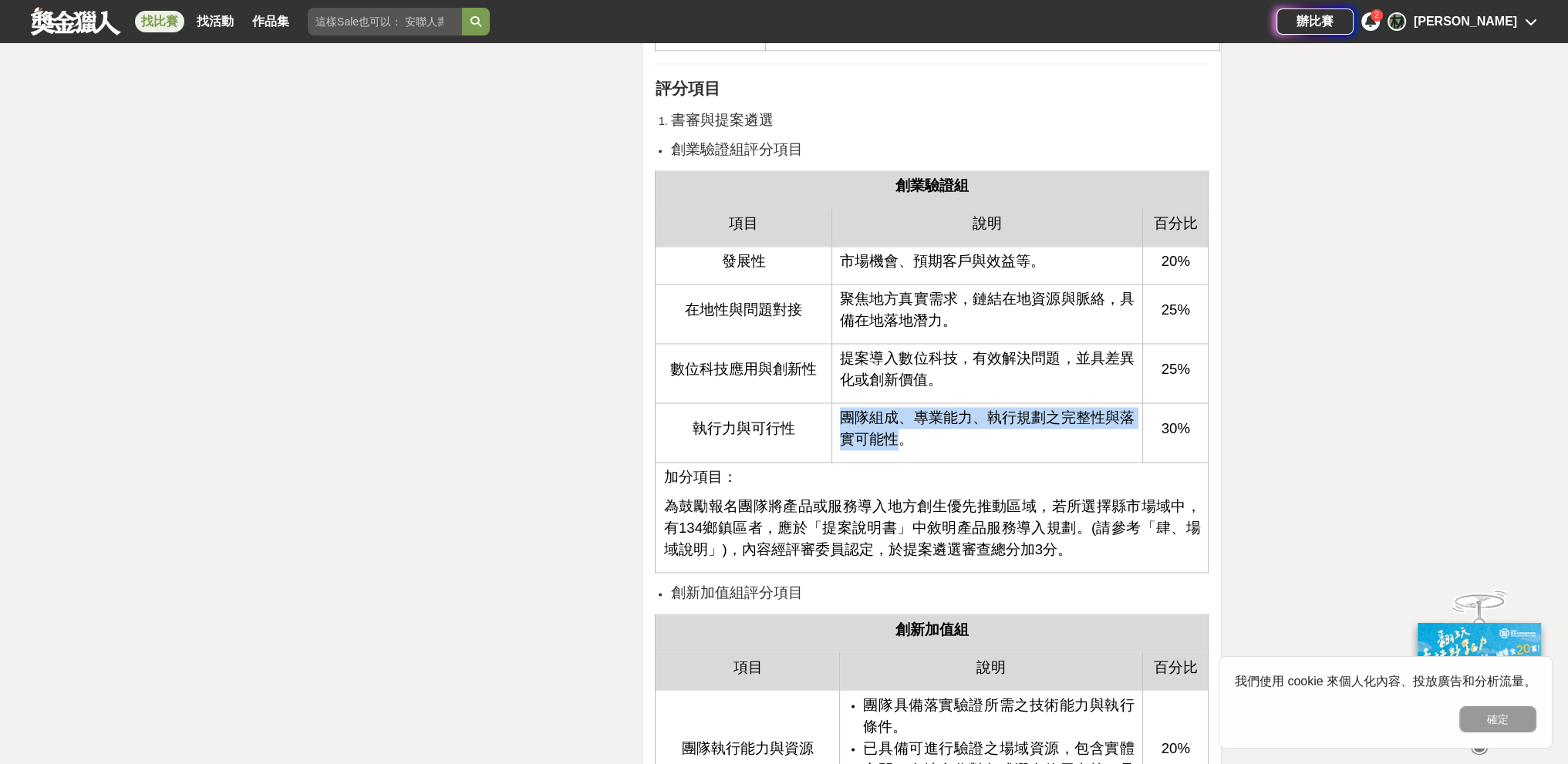
drag, startPoint x: 896, startPoint y: 433, endPoint x: 842, endPoint y: 402, distance: 62.3
click at [690, 407] on p "團隊組成、專業能力、執行規劃之完整性與落實可能性。" at bounding box center [987, 429] width 295 height 43
drag, startPoint x: 842, startPoint y: 405, endPoint x: 918, endPoint y: 443, distance: 85.0
click at [690, 443] on p "團隊組成、專業能力、執行規劃之完整性與落實可能性。" at bounding box center [987, 429] width 295 height 43
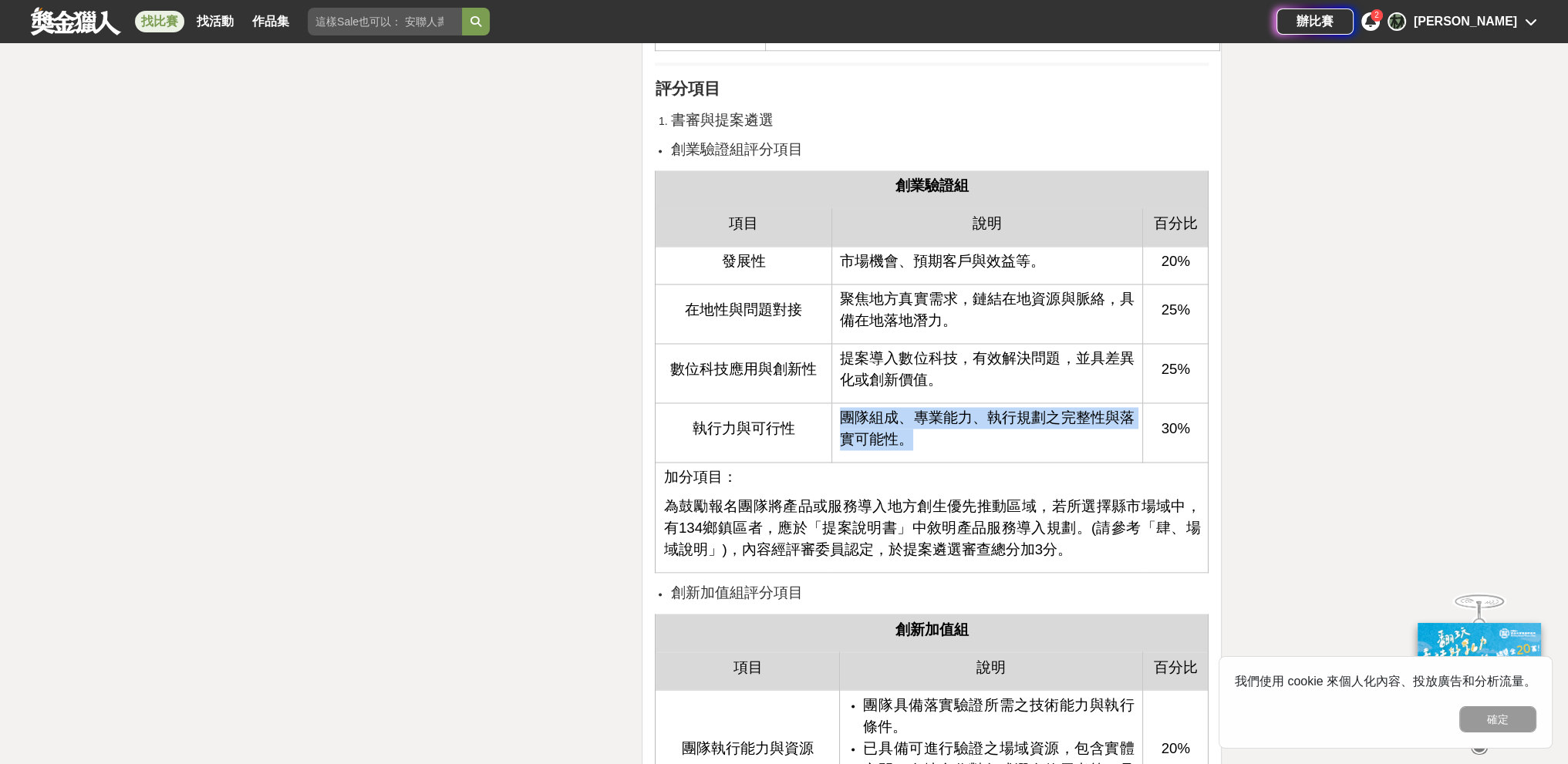
click at [690, 443] on p "團隊組成、專業能力、執行規劃之完整性與落實可能性。" at bounding box center [987, 429] width 295 height 43
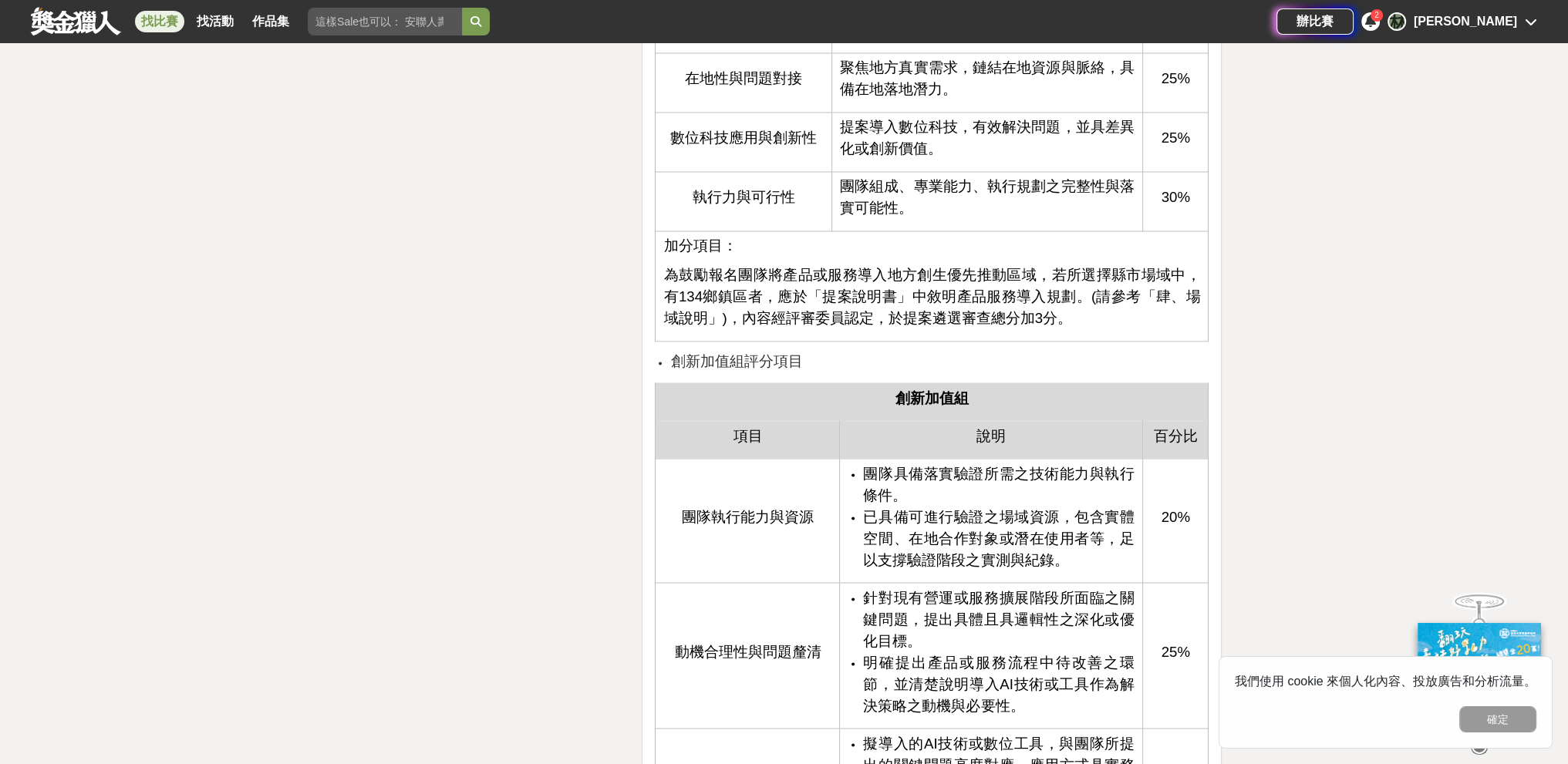
scroll to position [3625, 0]
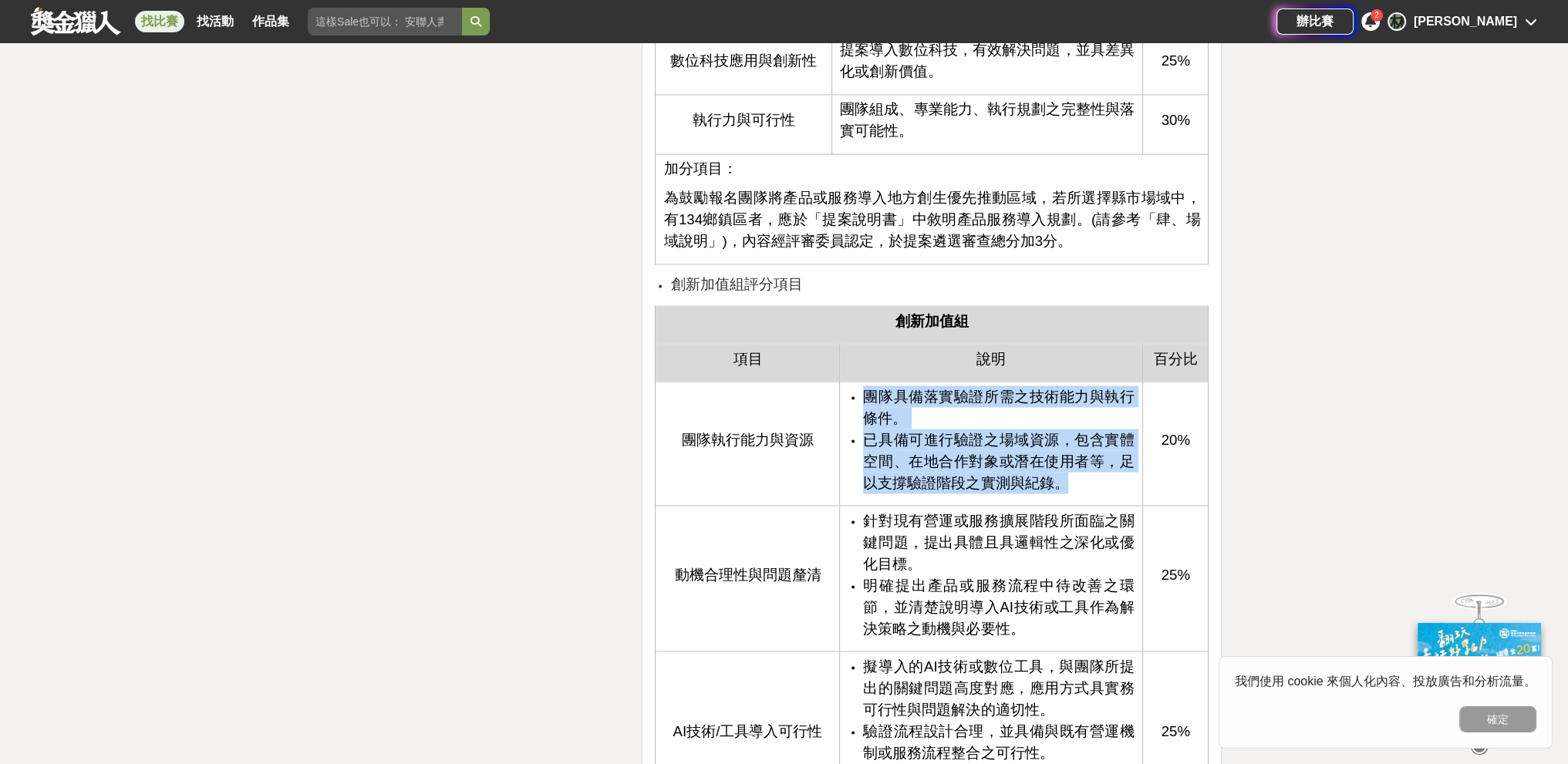
drag, startPoint x: 865, startPoint y: 392, endPoint x: 1110, endPoint y: 483, distance: 261.4
click at [690, 483] on ul "團隊具備落實驗證所需之技術能力與執行條件。 已具備可進行驗證之場域資源，包含實體空間、在地合作對象或潛在使用者等，足以支撐驗證階段之實測與紀錄。" at bounding box center [990, 439] width 286 height 108
click at [690, 483] on li "已具備可進行驗證之場域資源，包含實體空間、在地合作對象或潛在使用者等，足以支撐驗證階段之實測與紀錄。" at bounding box center [998, 462] width 271 height 65
drag, startPoint x: 1071, startPoint y: 472, endPoint x: 817, endPoint y: 396, distance: 265.1
click at [690, 396] on tr "團隊執行能力與資源 團隊具備落實驗證所需之技術能力與執行條件。 已具備可進行驗證之場域資源，包含實體空間、在地合作對象或潛在使用者等，足以支撐驗證階段之實測與…" at bounding box center [932, 443] width 553 height 124
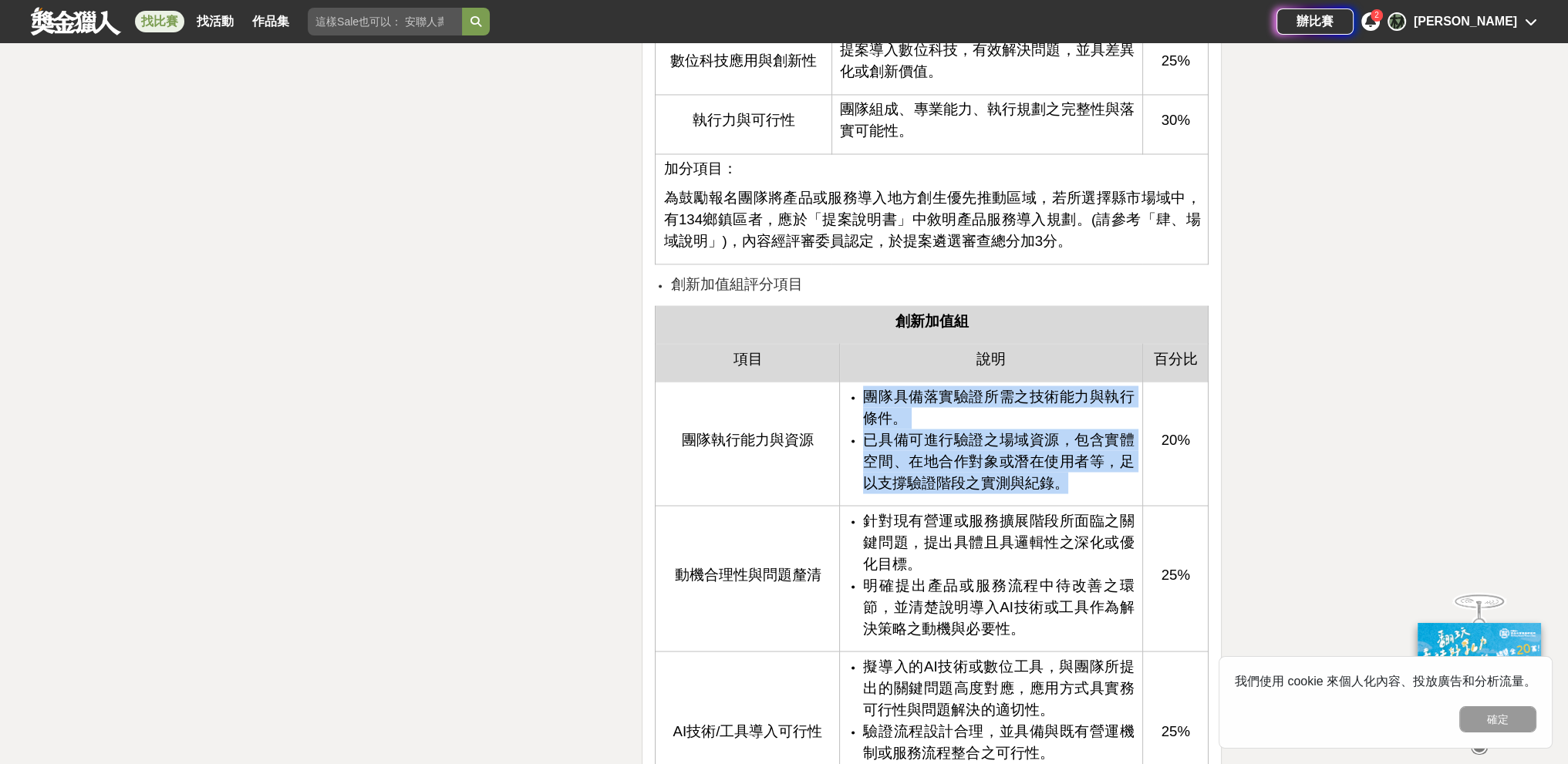
click at [690, 396] on td "團隊執行能力與資源" at bounding box center [747, 443] width 185 height 124
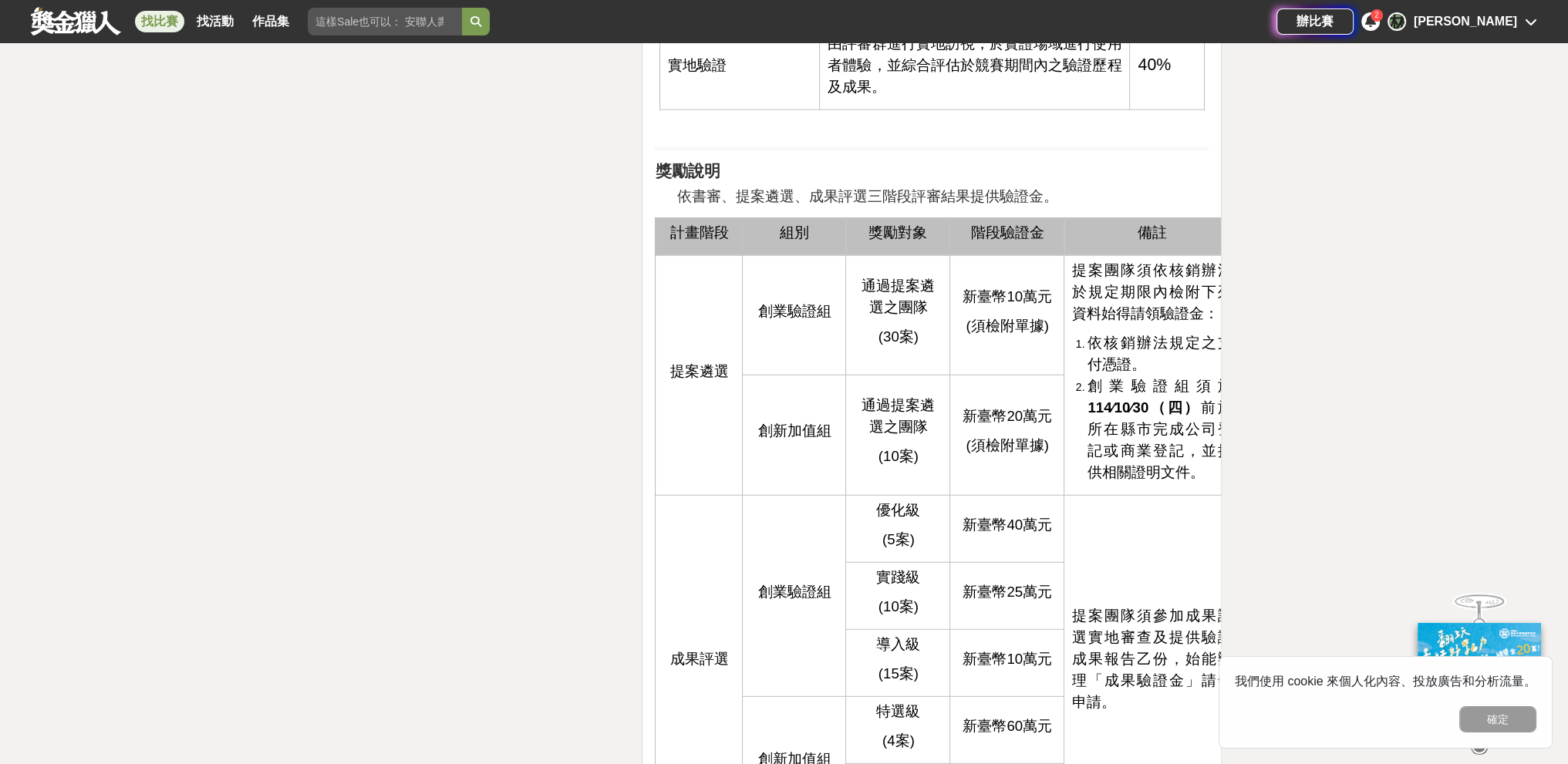
scroll to position [5629, 0]
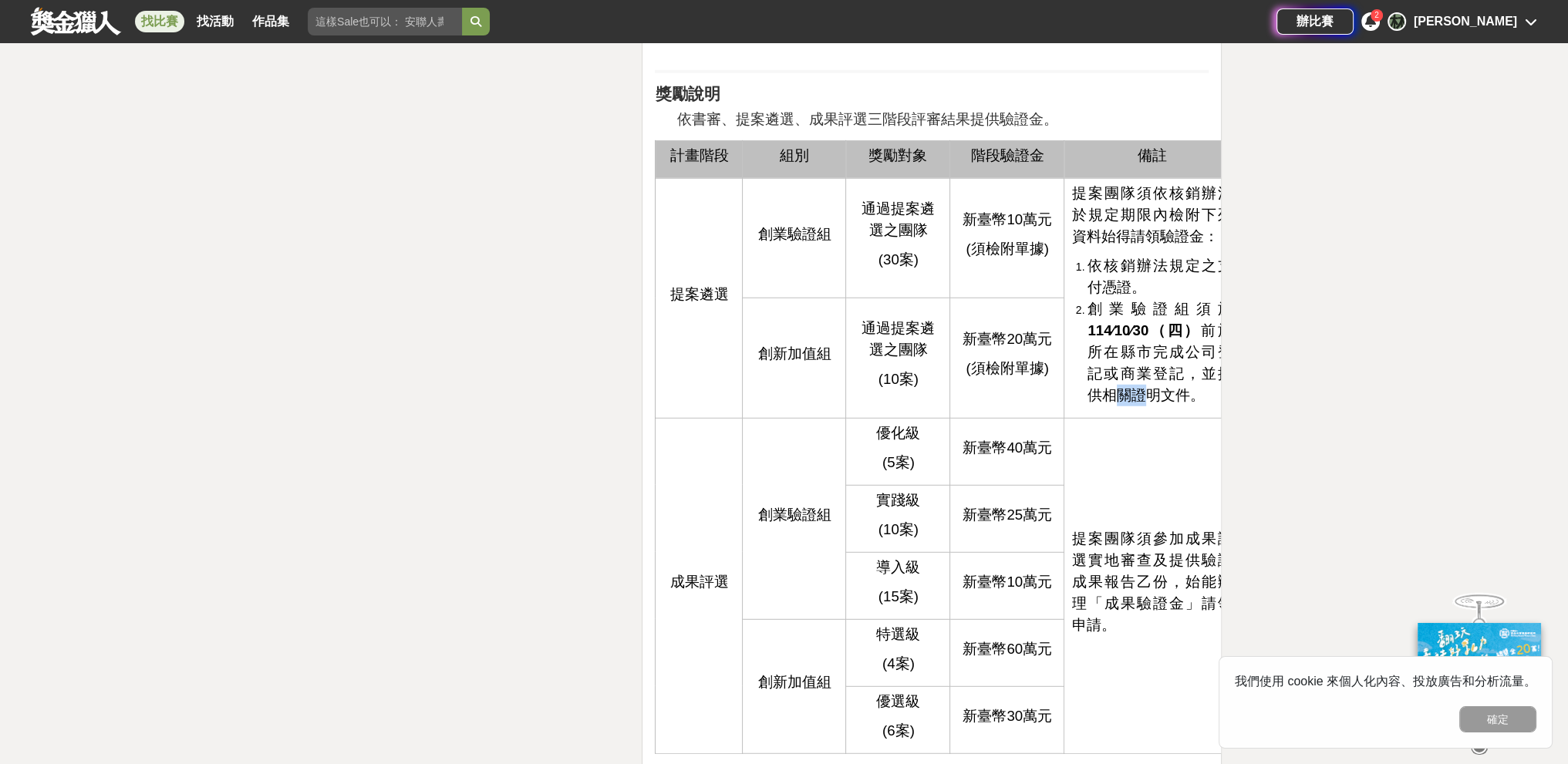
drag, startPoint x: 1117, startPoint y: 377, endPoint x: 1077, endPoint y: 377, distance: 40.0
click at [690, 377] on ol "依核銷辦法規定之支付憑證。 創業驗證組須於 114∕10∕30（四） 前於所在縣市完成公司登記或商業登記，並提供相關證明文件。" at bounding box center [1151, 331] width 159 height 151
click at [690, 377] on li "創業驗證組須於 114∕10∕30（四） 前於所在縣市完成公司登記或商業登記，並提供相關證明文件。" at bounding box center [1159, 352] width 144 height 108
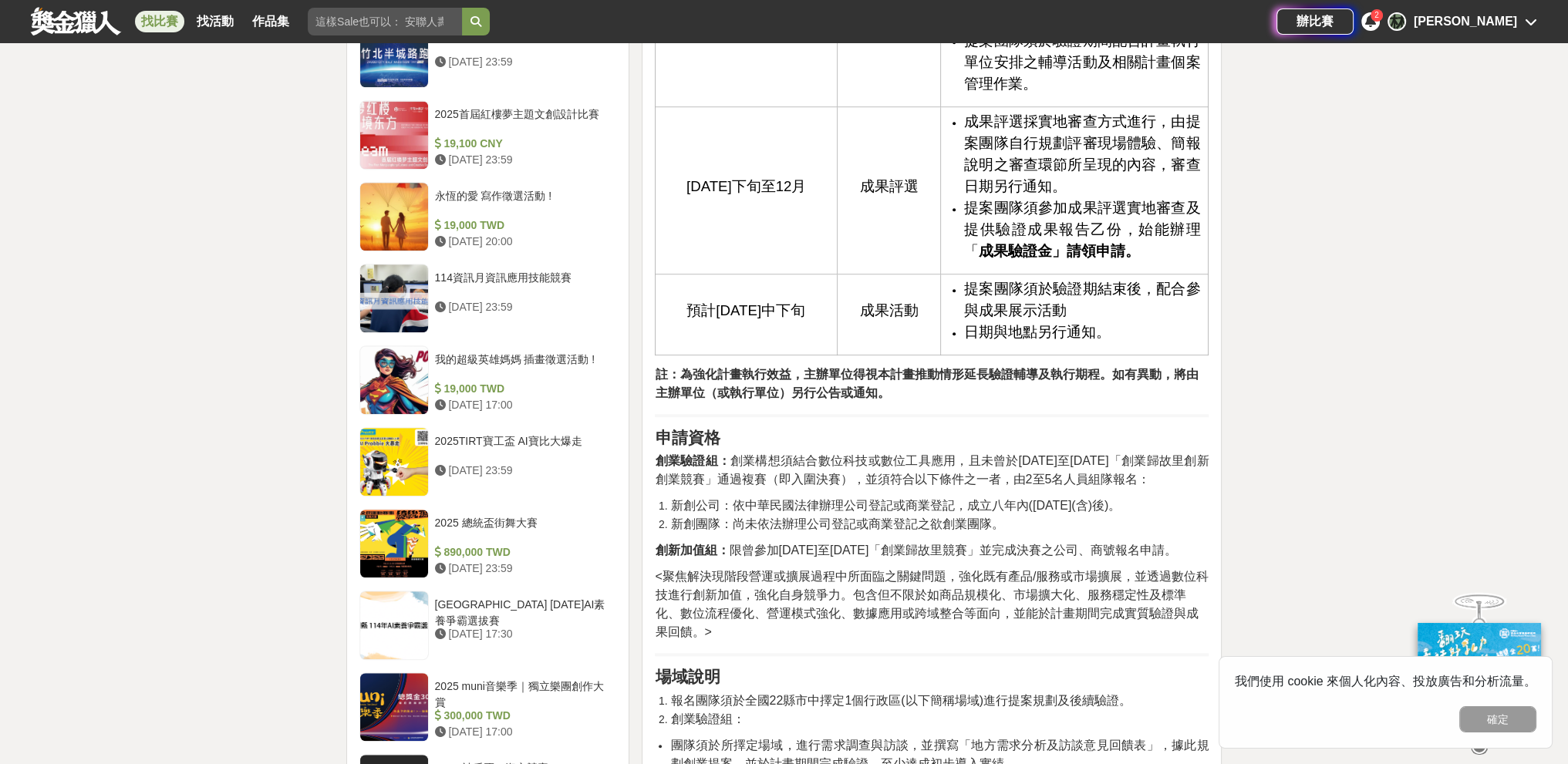
scroll to position [1620, 0]
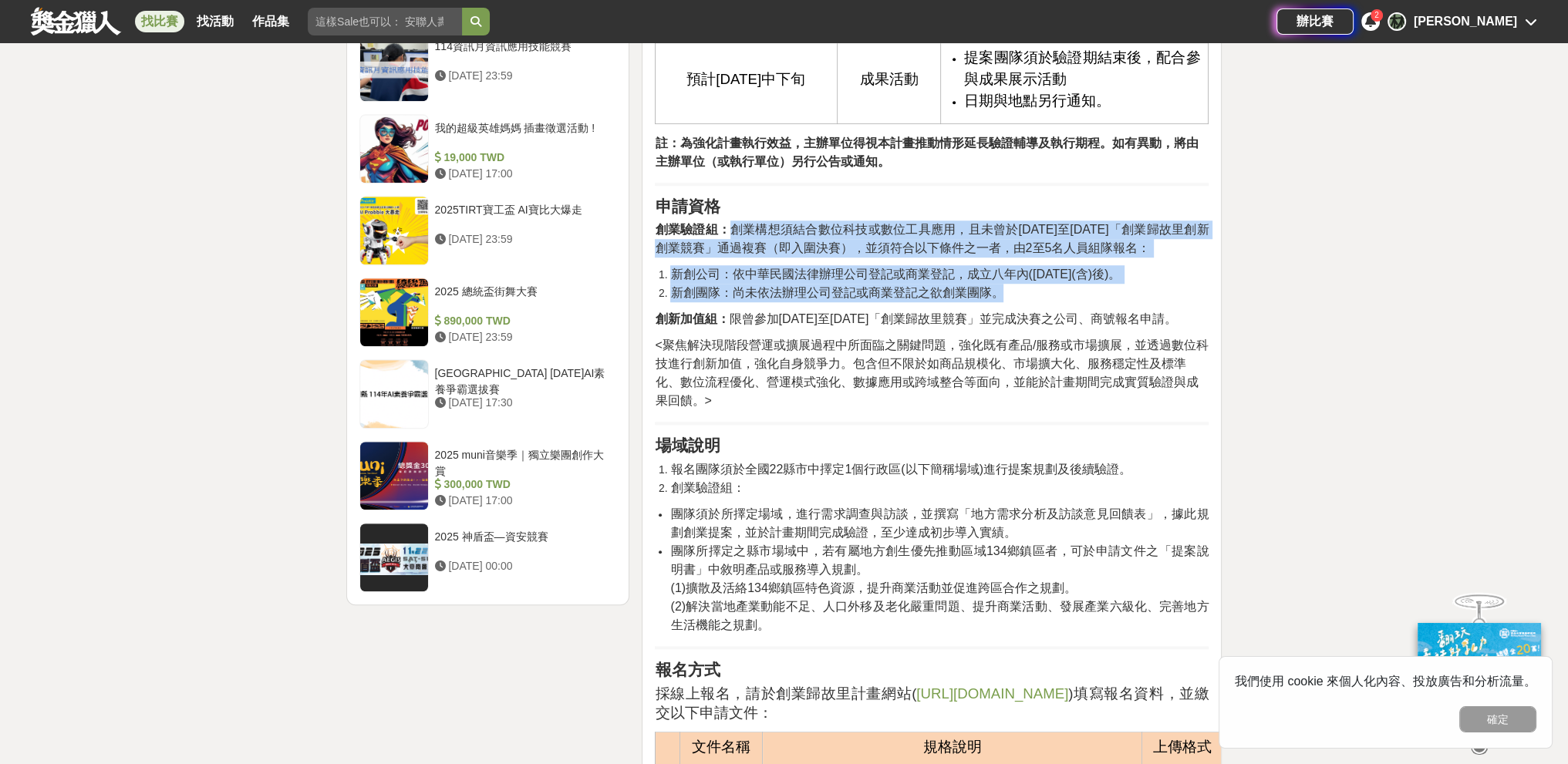
drag, startPoint x: 731, startPoint y: 232, endPoint x: 1011, endPoint y: 292, distance: 286.4
click at [690, 292] on li "新創團隊：尚未依法辦理公司登記或商業登記之欲創業團隊。" at bounding box center [939, 293] width 539 height 18
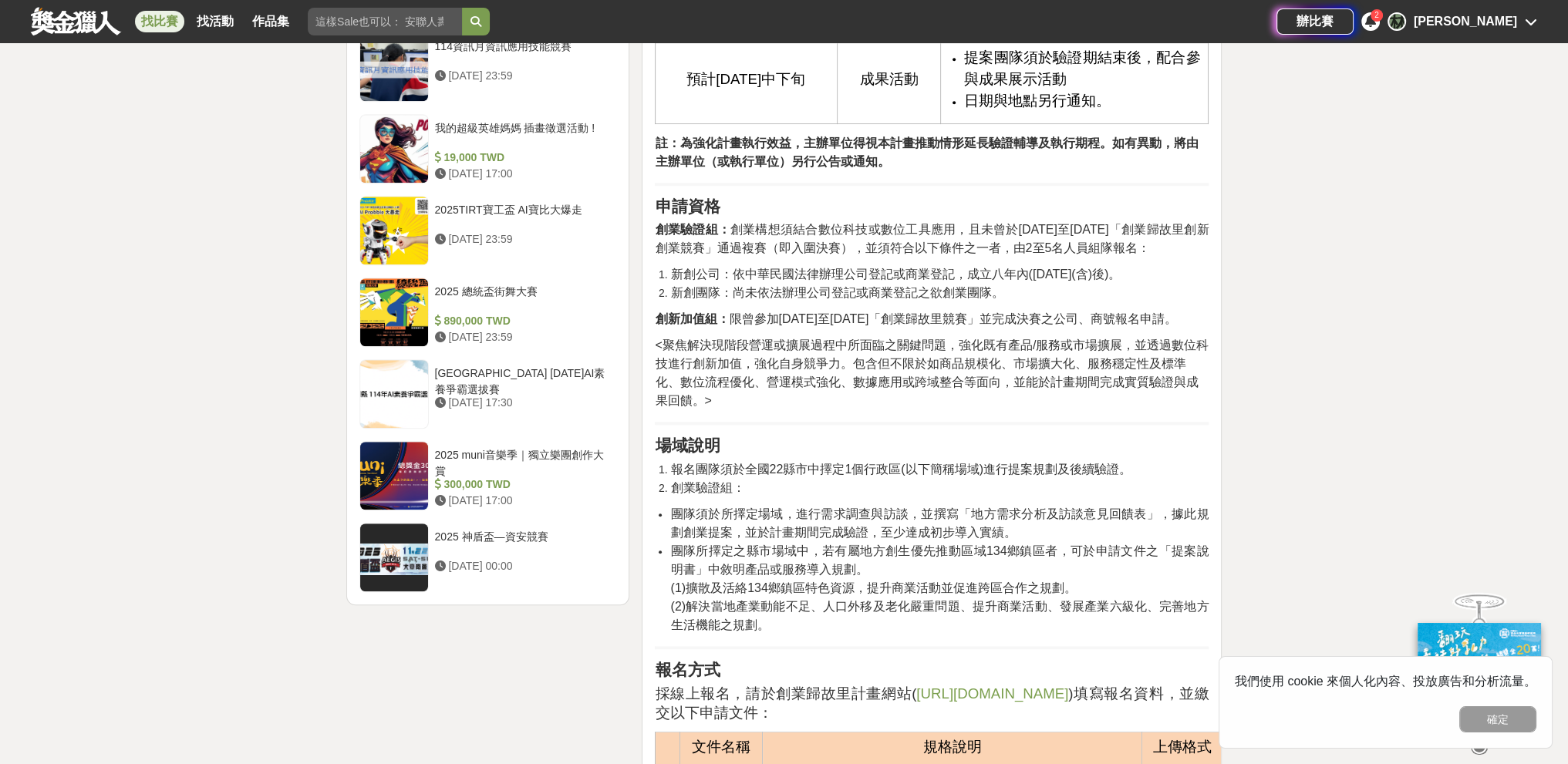
click at [690, 292] on li "新創團隊：尚未依法辦理公司登記或商業登記之欲創業團隊。" at bounding box center [939, 293] width 539 height 18
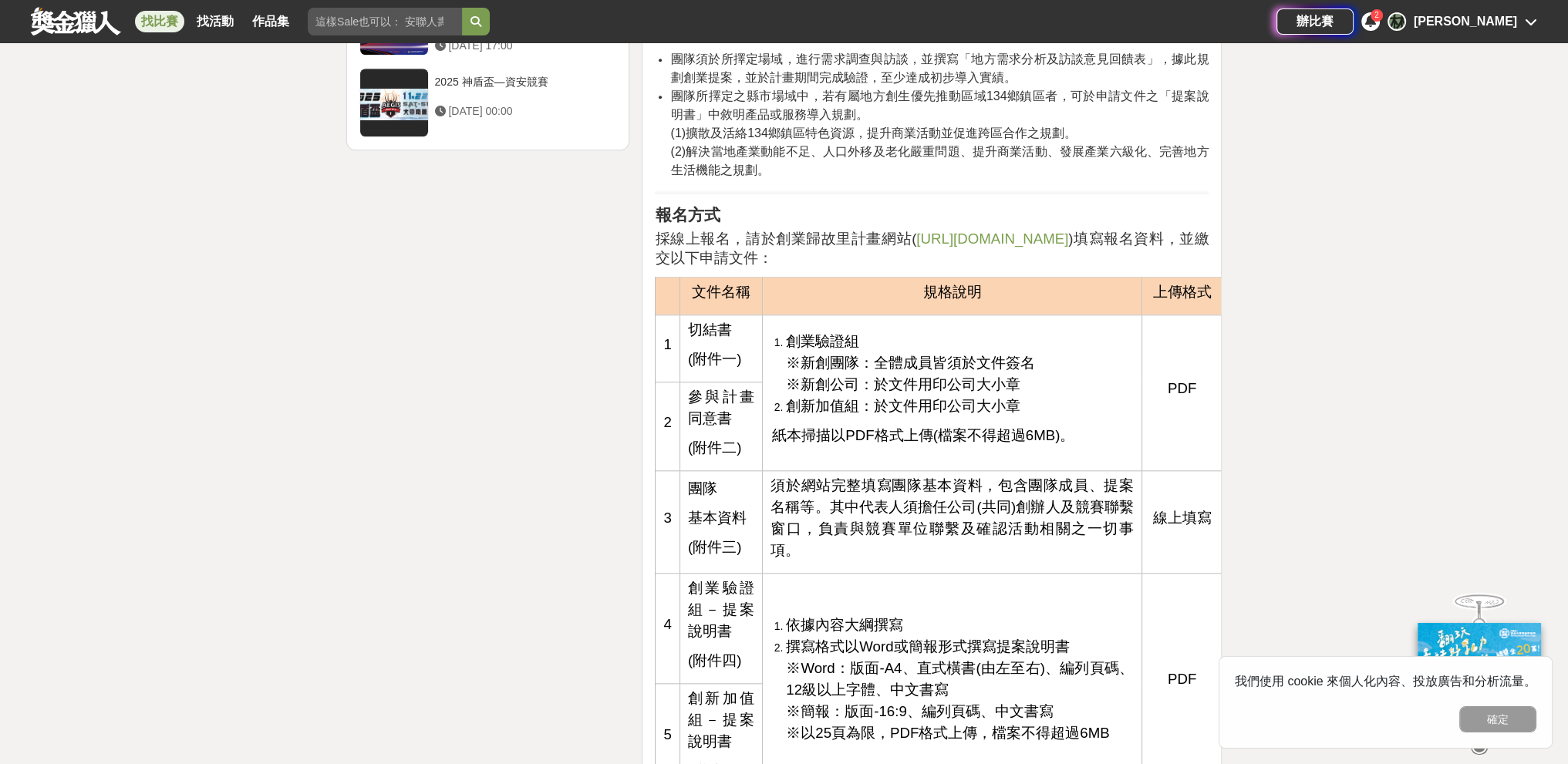
scroll to position [2159, 0]
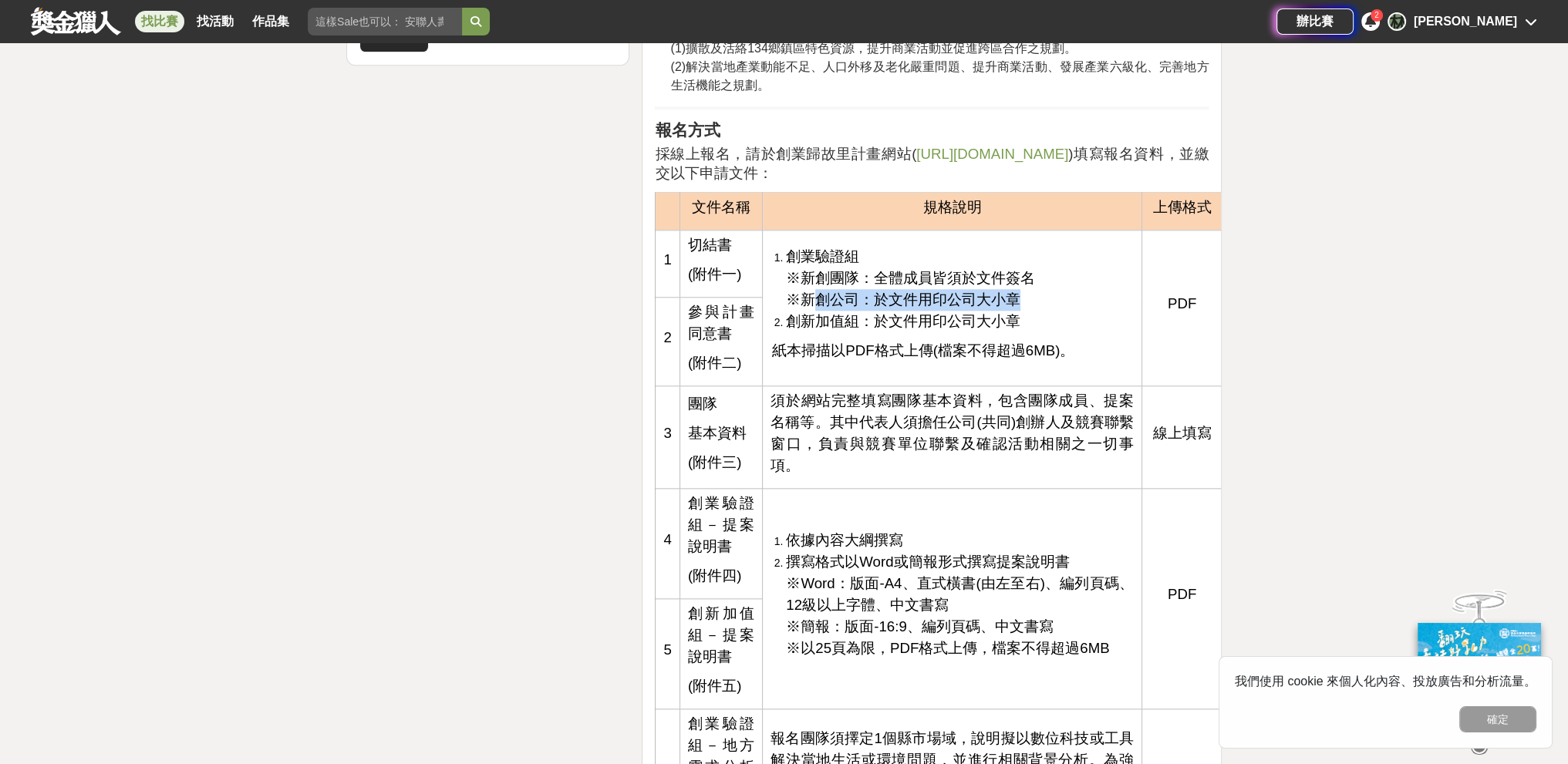
drag, startPoint x: 808, startPoint y: 299, endPoint x: 1024, endPoint y: 299, distance: 216.0
click at [690, 299] on li "創業驗證組 ※新創團隊：全體成員皆須於文件簽名 ※新創公司：於文件用印公司大小章" at bounding box center [959, 279] width 348 height 65
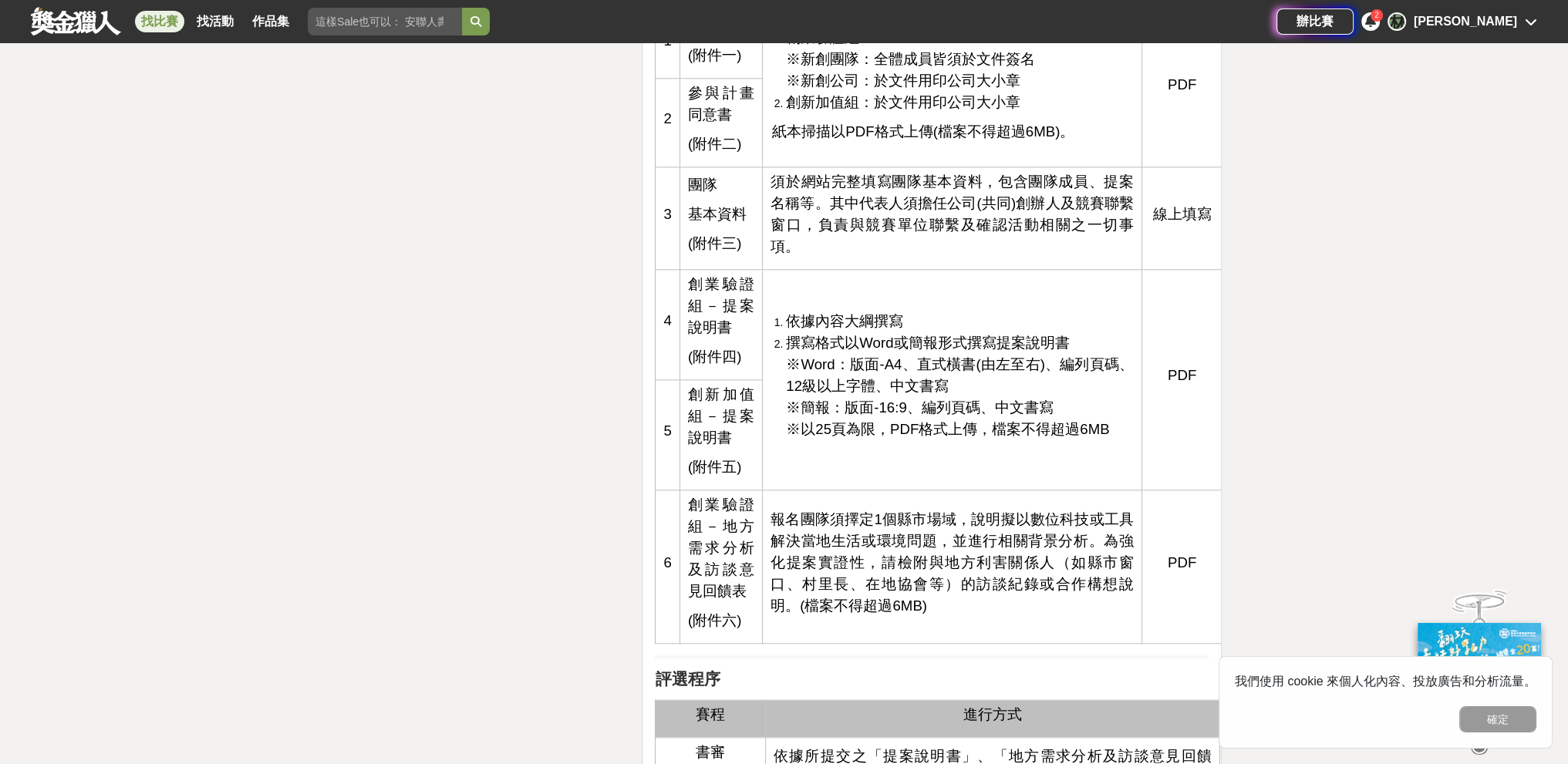
scroll to position [2391, 0]
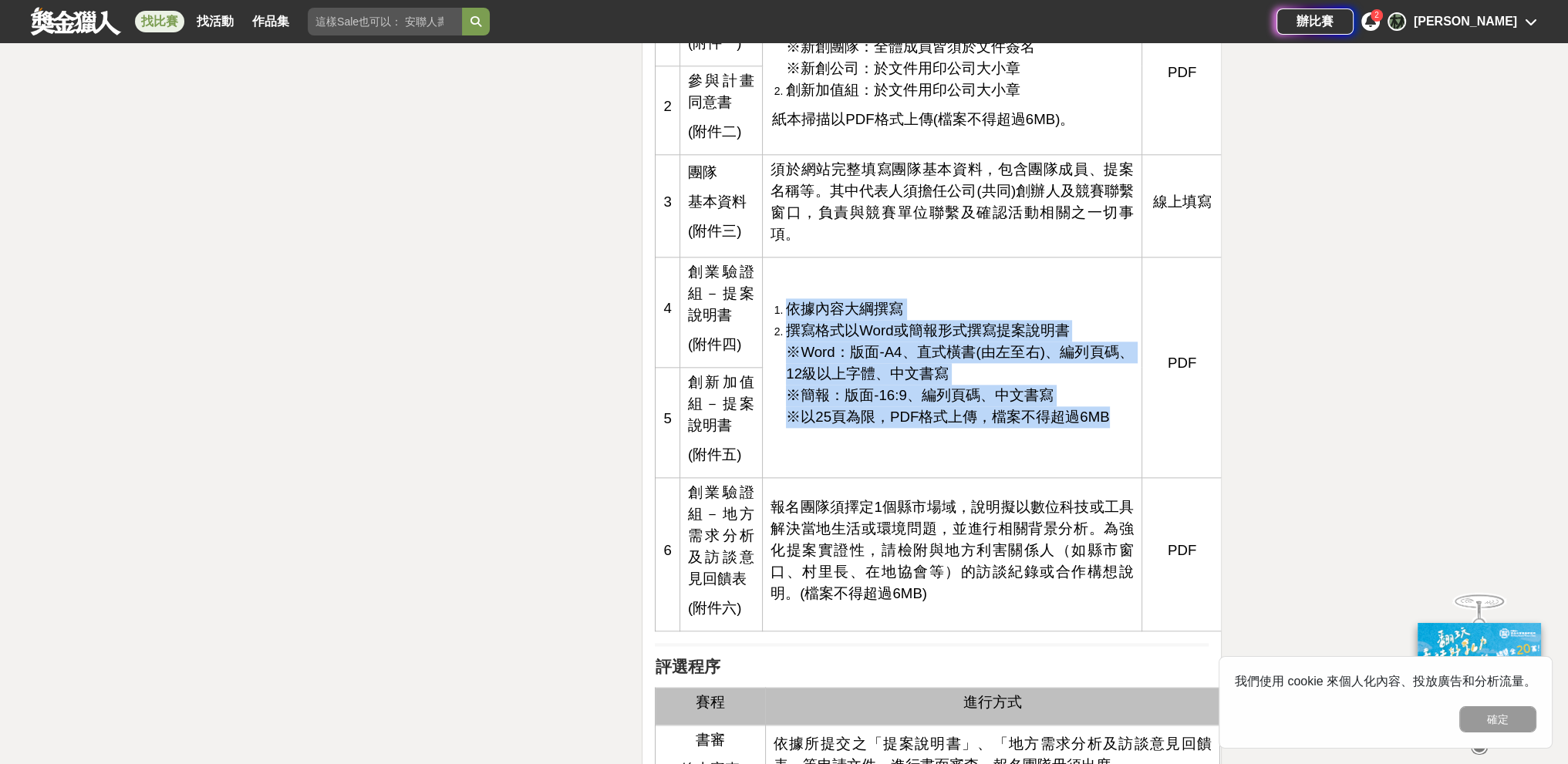
drag, startPoint x: 792, startPoint y: 309, endPoint x: 1105, endPoint y: 422, distance: 332.8
click at [690, 422] on ol "依據內容大綱撰寫 撰寫格式以Word或簡報形式撰寫提案說明書 ※Word：版面-A4、直式橫書(由左至右)、編列頁碼、12級以上字體、中文書寫 ※簡報：版面-…" at bounding box center [952, 362] width 363 height 129
click at [690, 422] on li "撰寫格式以Word或簡報形式撰寫提案說明書 ※Word：版面-A4、直式橫書(由左至右)、編列頁碼、12級以上字體、中文書寫 ※簡報：版面-16:9、編列頁碼…" at bounding box center [959, 373] width 348 height 108
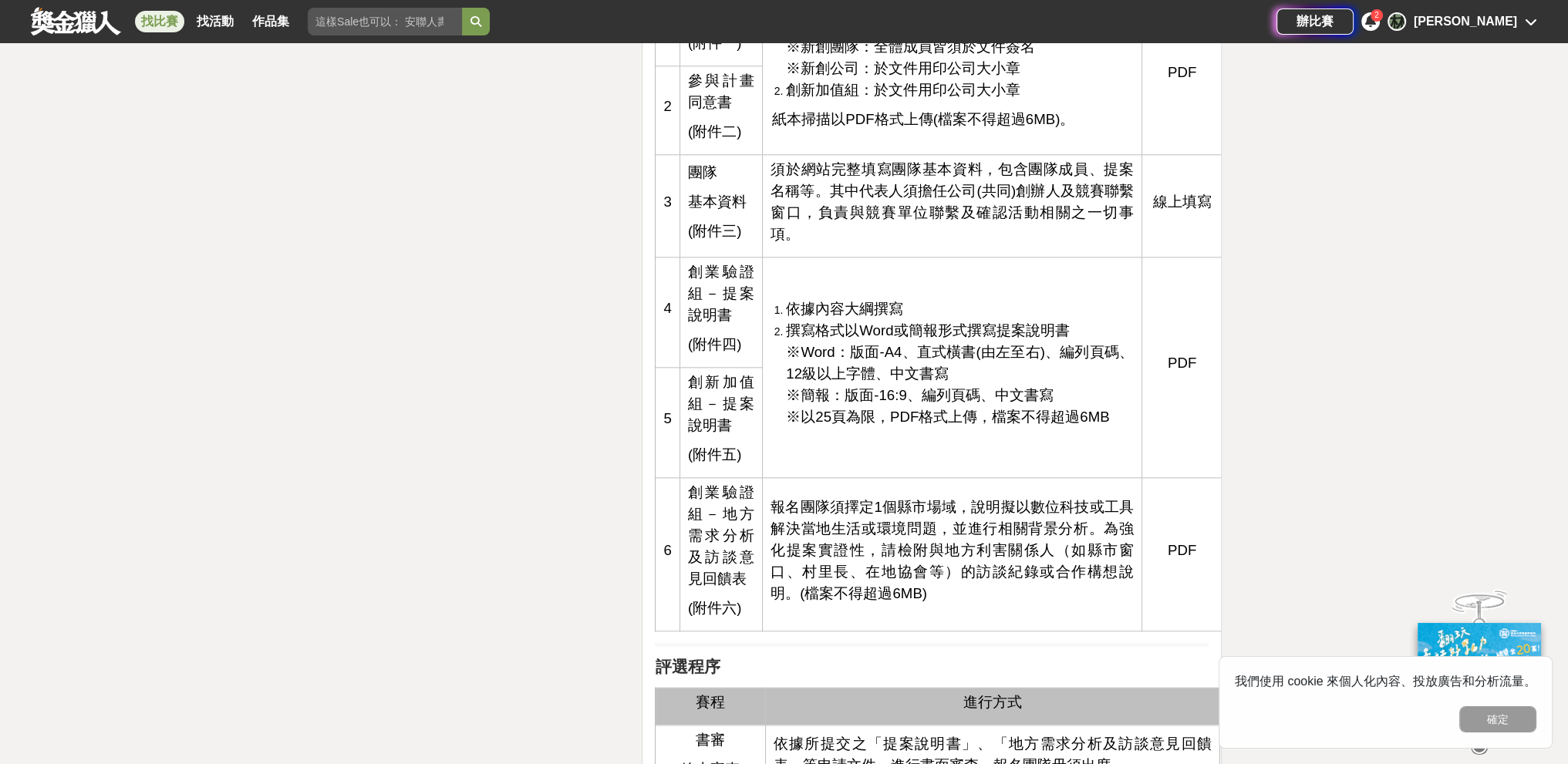
click at [690, 422] on li "撰寫格式以Word或簡報形式撰寫提案說明書 ※Word：版面-A4、直式橫書(由左至右)、編列頁碼、12級以上字體、中文書寫 ※簡報：版面-16:9、編列頁碼…" at bounding box center [959, 373] width 348 height 108
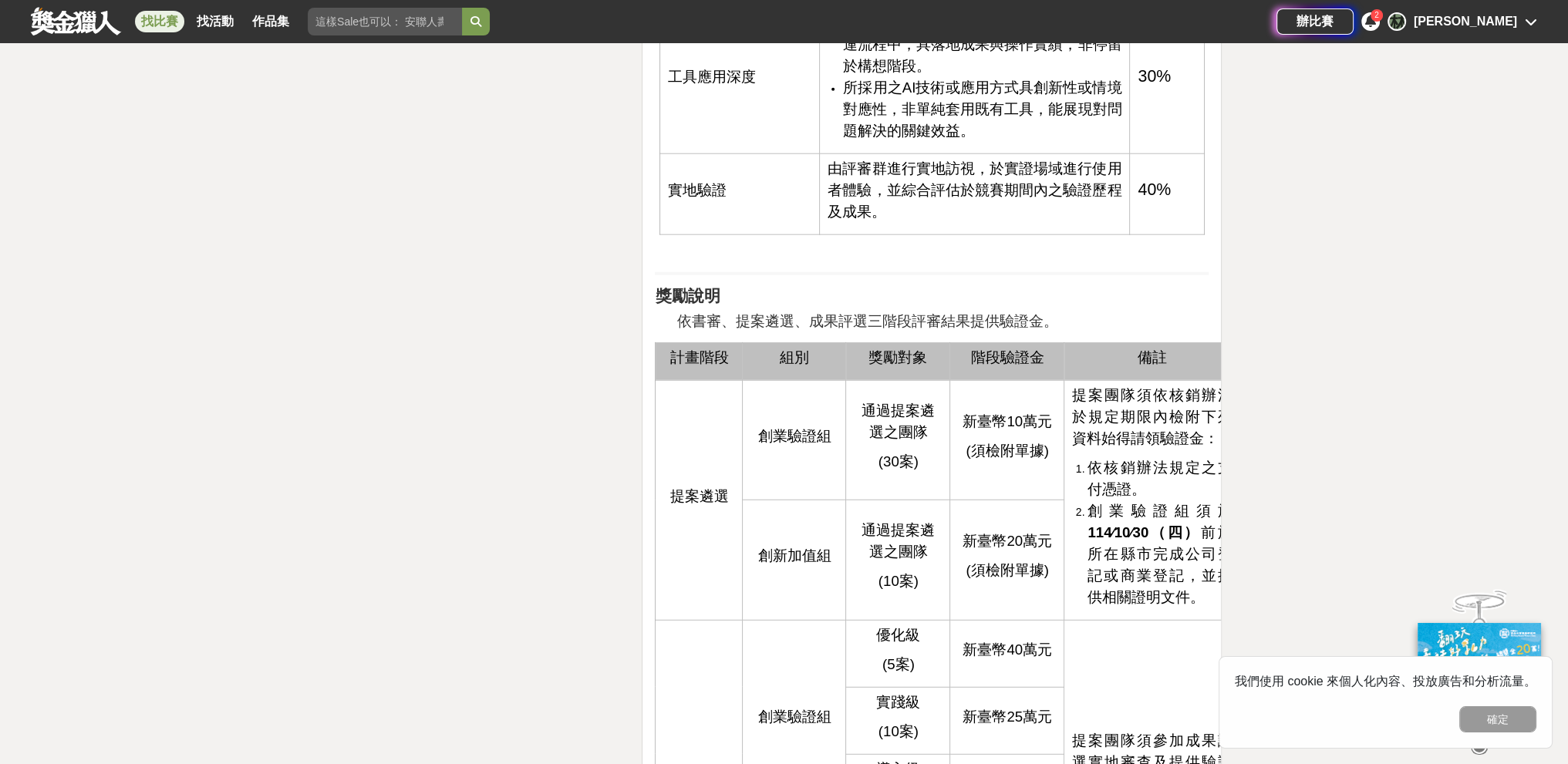
scroll to position [5475, 0]
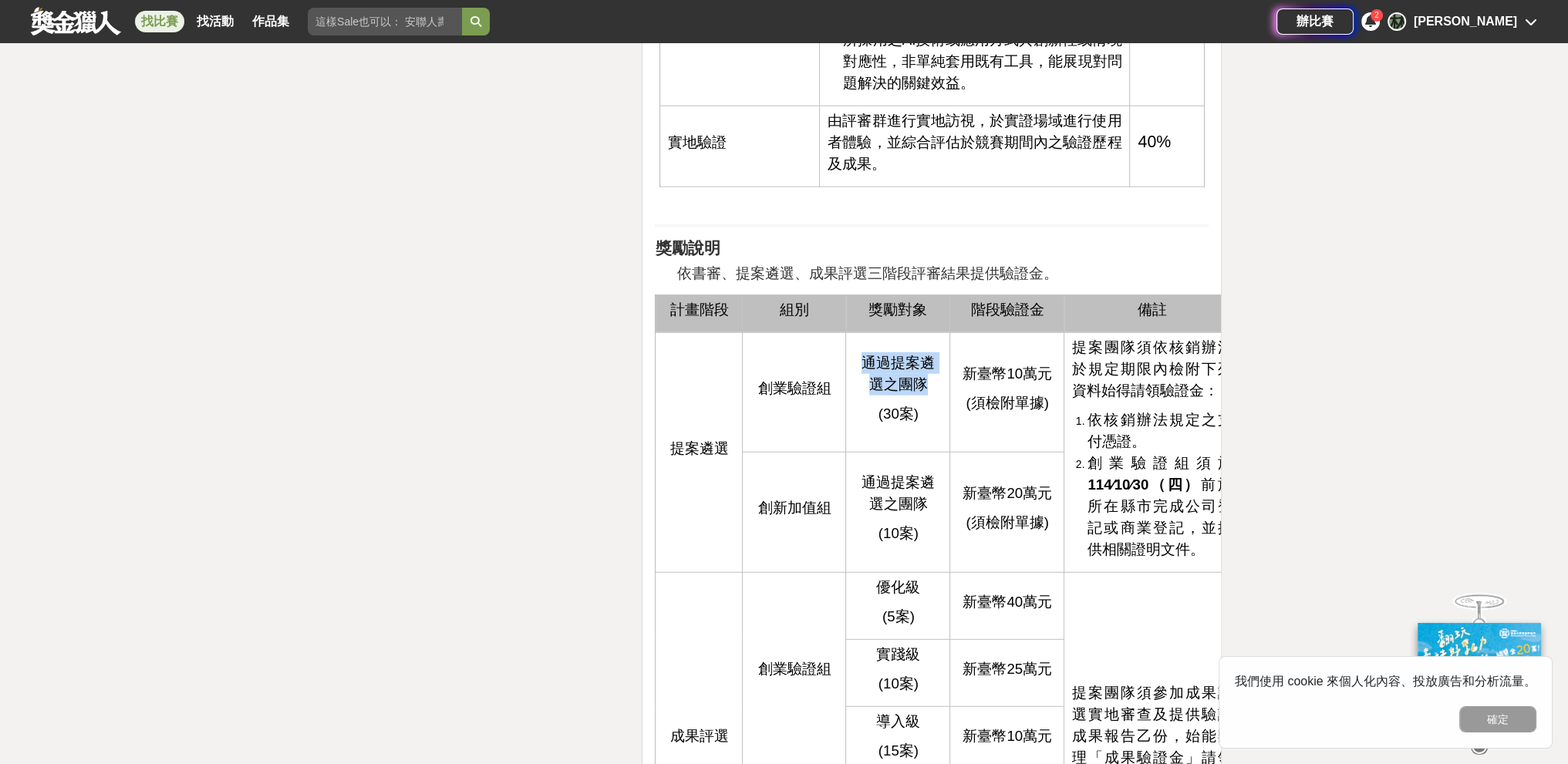
drag, startPoint x: 863, startPoint y: 357, endPoint x: 923, endPoint y: 378, distance: 63.6
click at [690, 378] on span "通過提案遴選之團隊" at bounding box center [898, 373] width 73 height 38
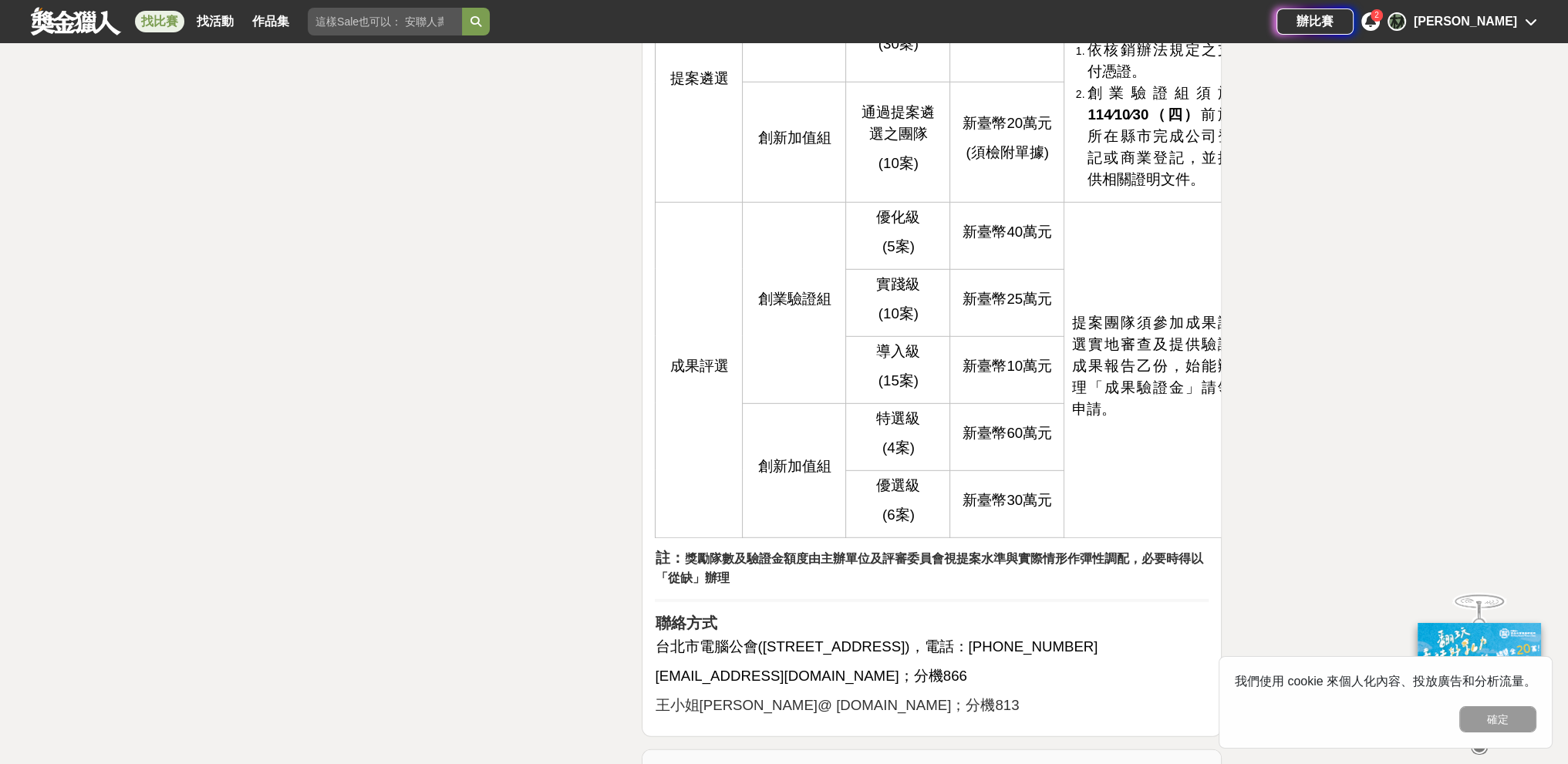
scroll to position [5706, 0]
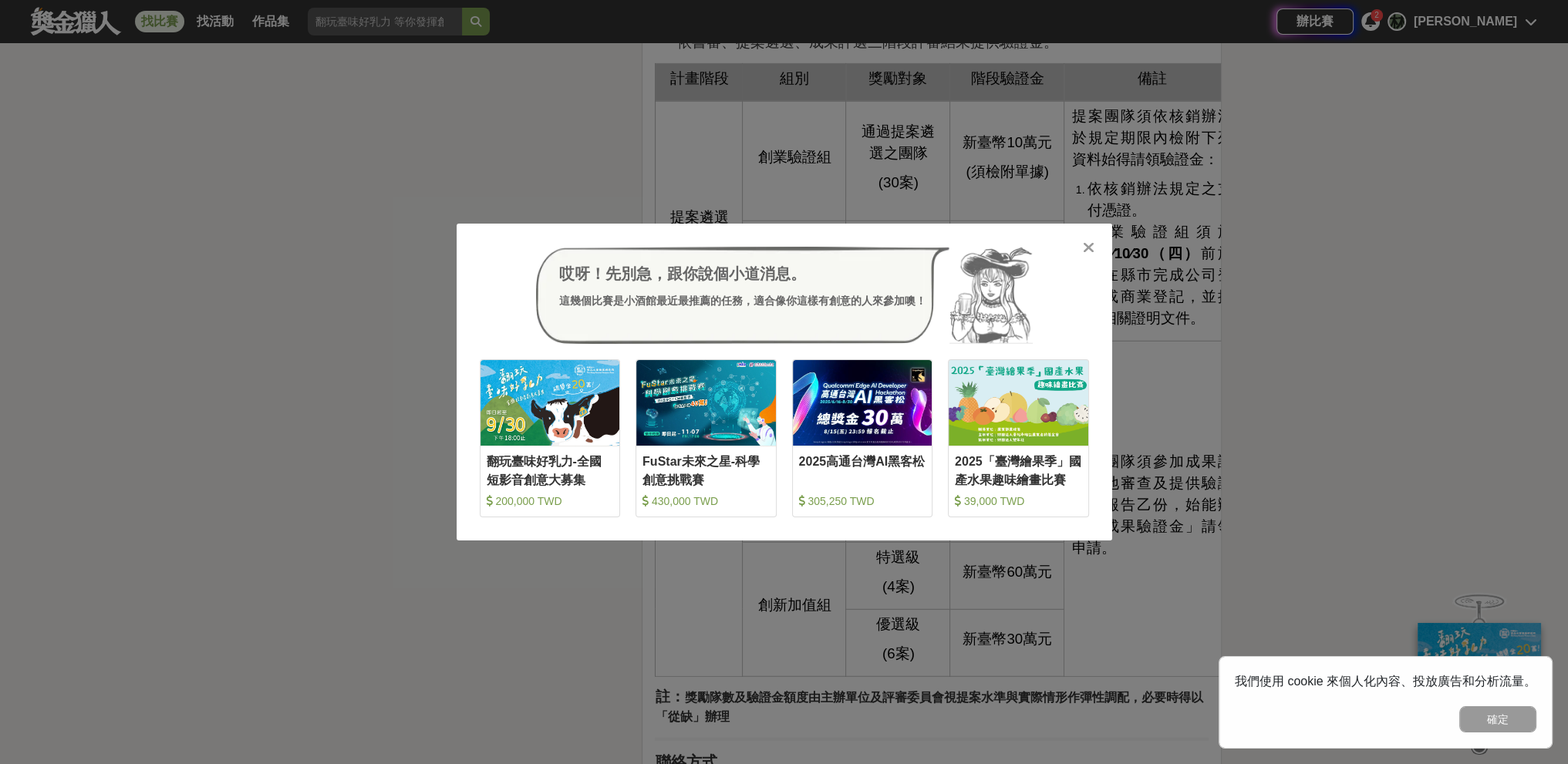
click at [690, 244] on icon at bounding box center [1089, 247] width 12 height 15
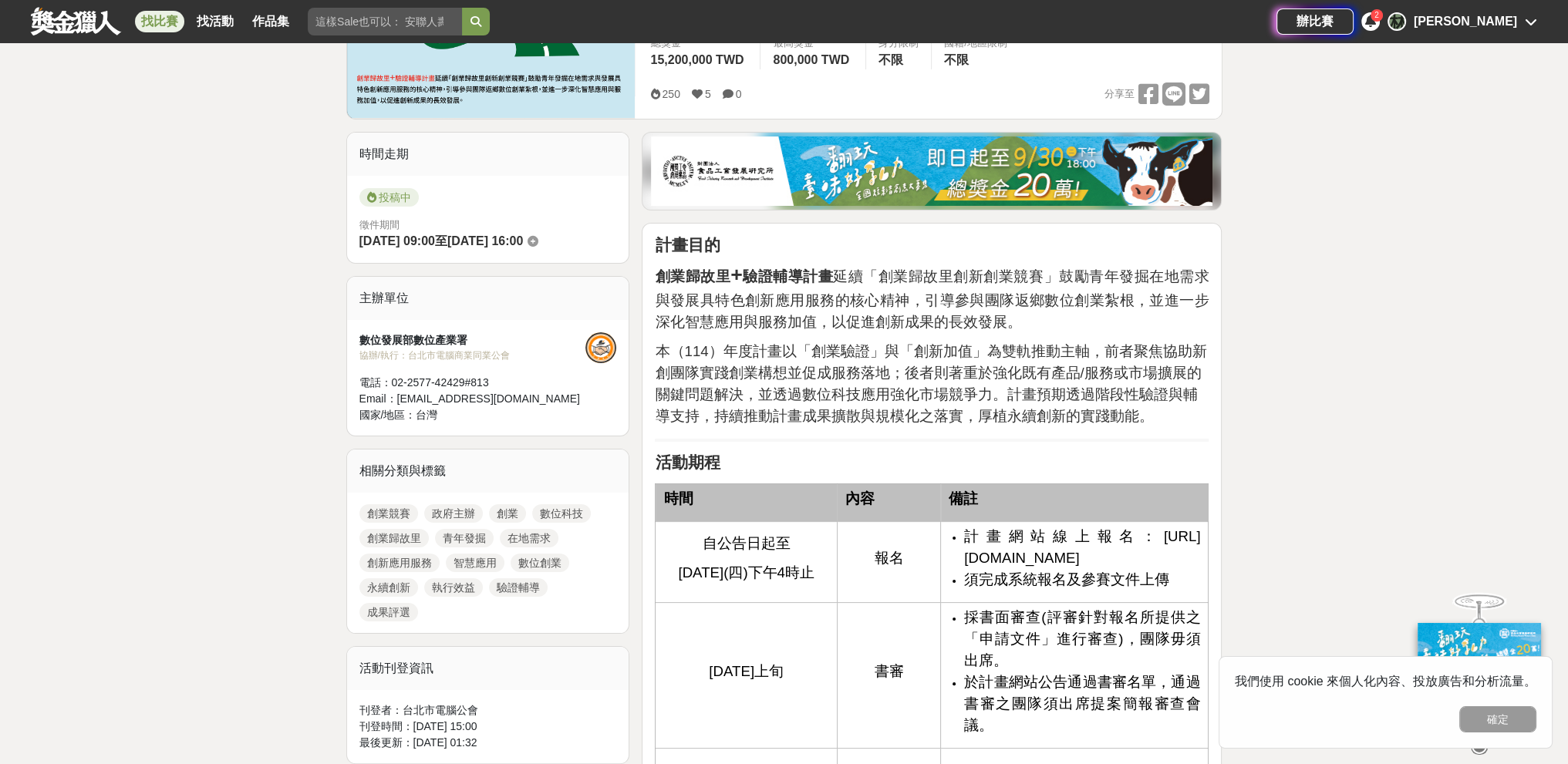
scroll to position [308, 0]
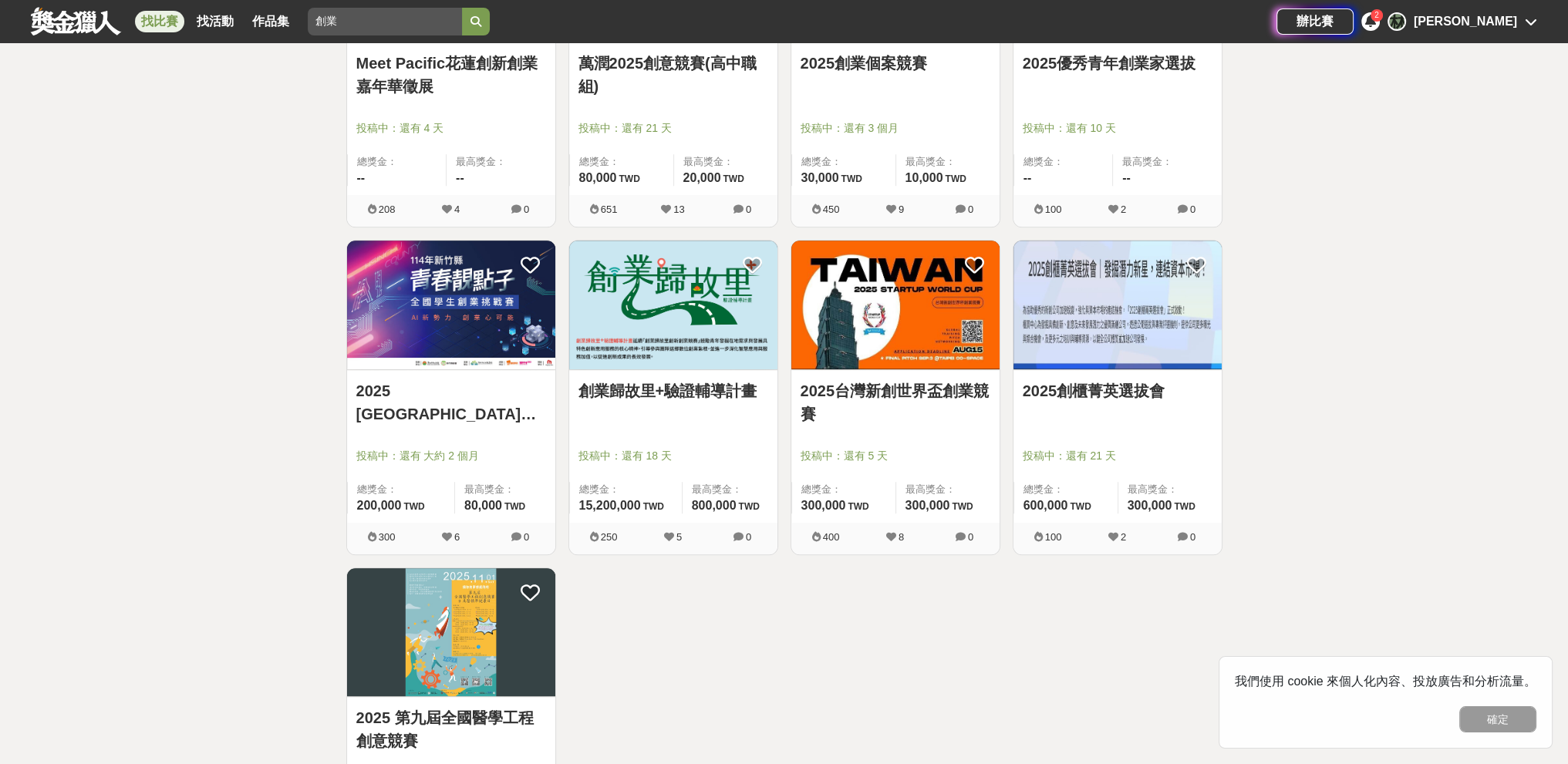
scroll to position [1156, 0]
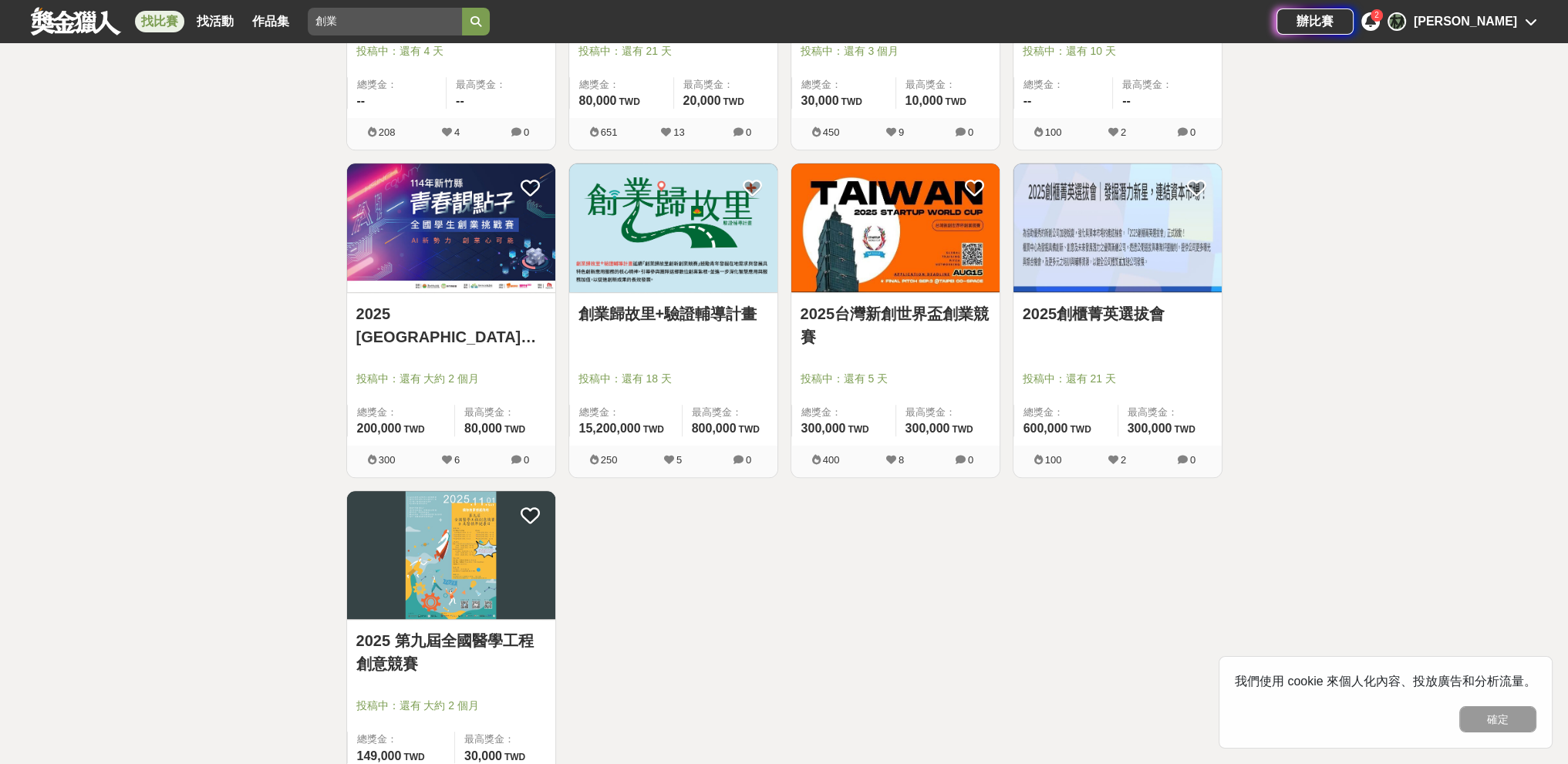
click at [690, 331] on link "2025台灣新創世界盃創業競賽" at bounding box center [895, 325] width 190 height 46
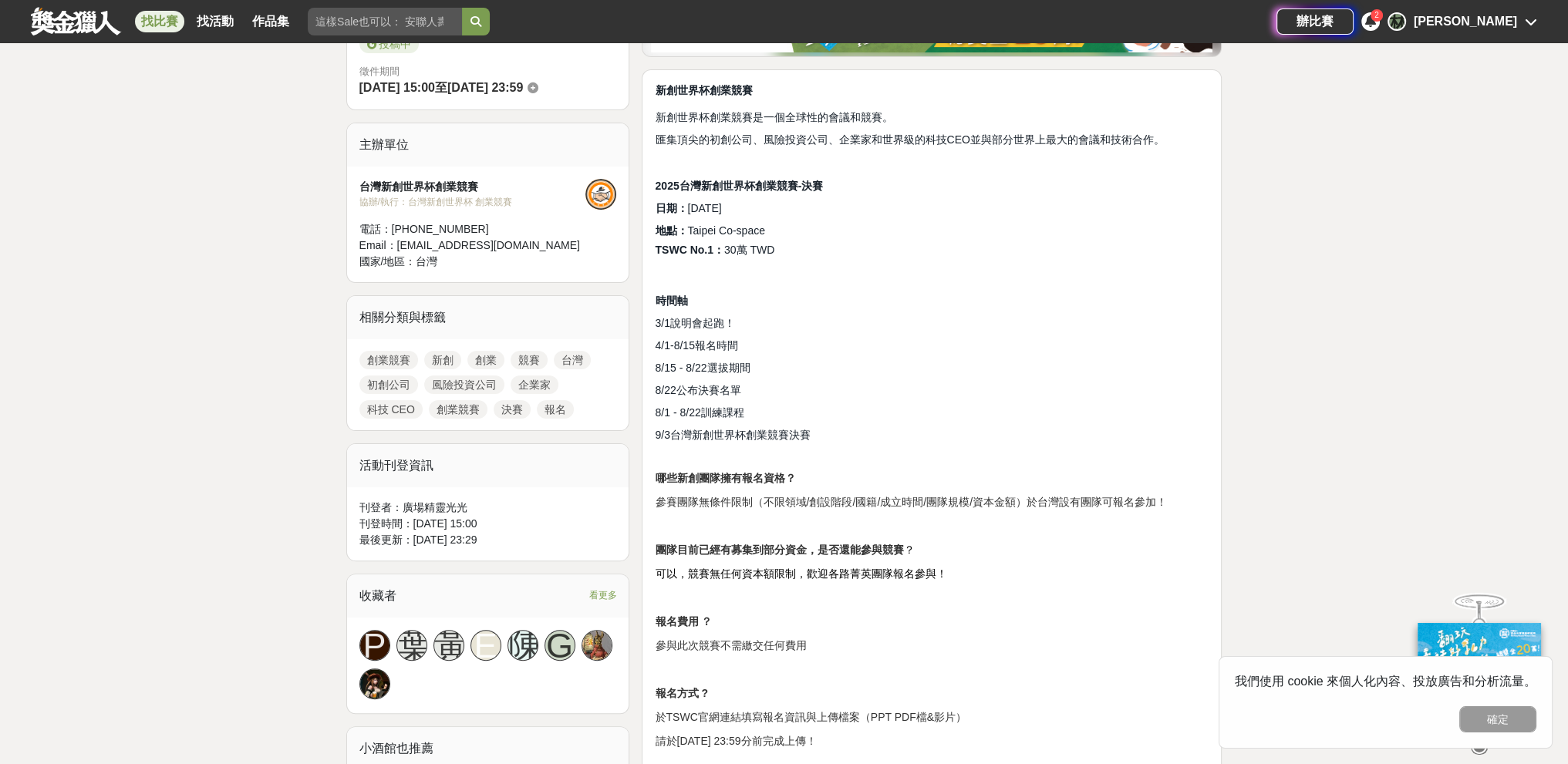
scroll to position [463, 0]
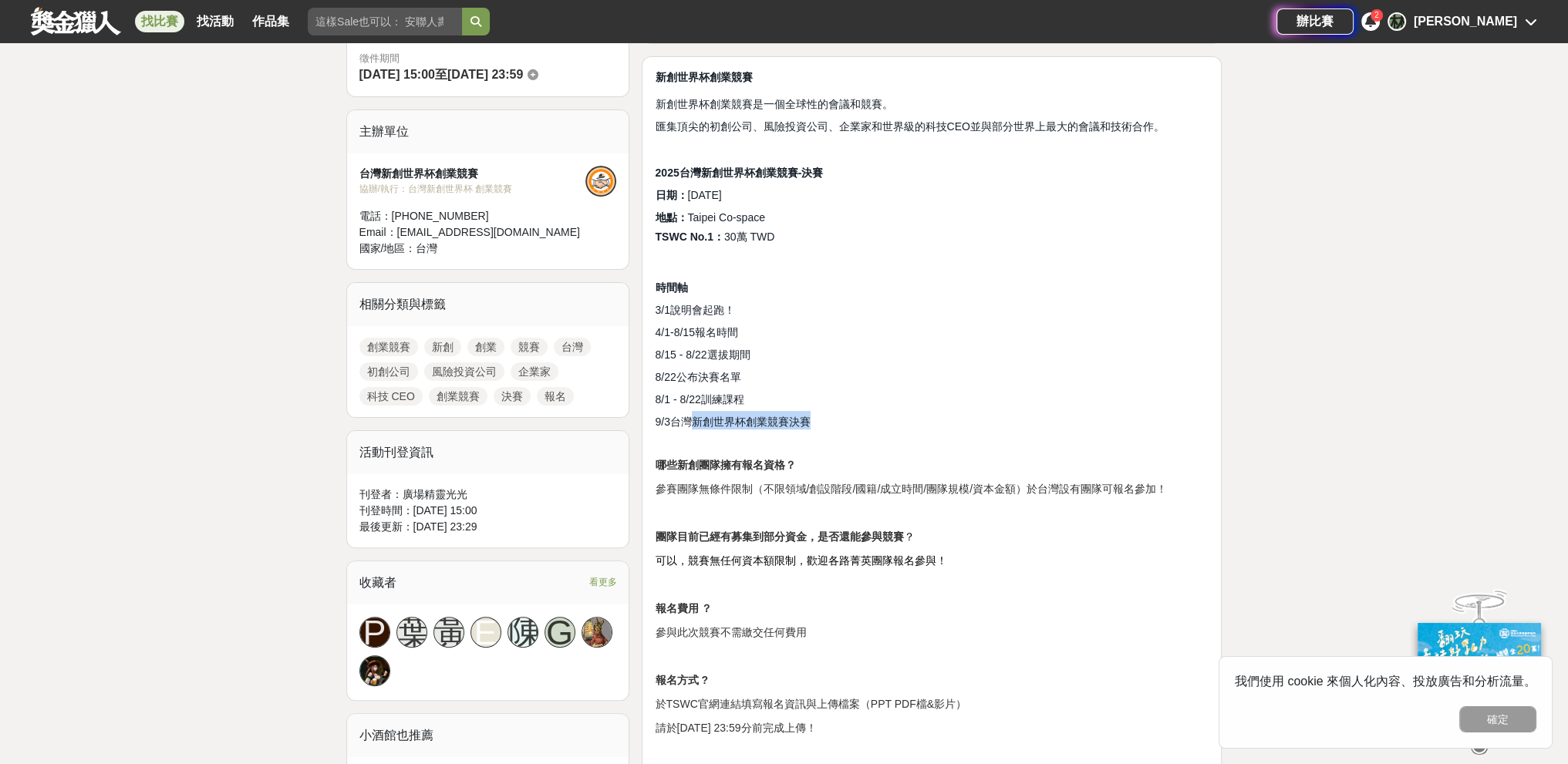
drag, startPoint x: 691, startPoint y: 417, endPoint x: 907, endPoint y: 417, distance: 216.0
click at [690, 417] on h2 "9/3台灣新創世界杯創業競賽決賽" at bounding box center [931, 420] width 554 height 18
drag, startPoint x: 792, startPoint y: 419, endPoint x: 682, endPoint y: 352, distance: 128.8
click at [682, 352] on div "新創世界杯創業競賽 新創世界杯創業競賽是一個全球性的會議和競賽。 匯集頂尖的初創公司、風險投資公司、企業家和世界級的科技CEO並與部分世界上最大的會議和技術合…" at bounding box center [931, 770] width 554 height 1401
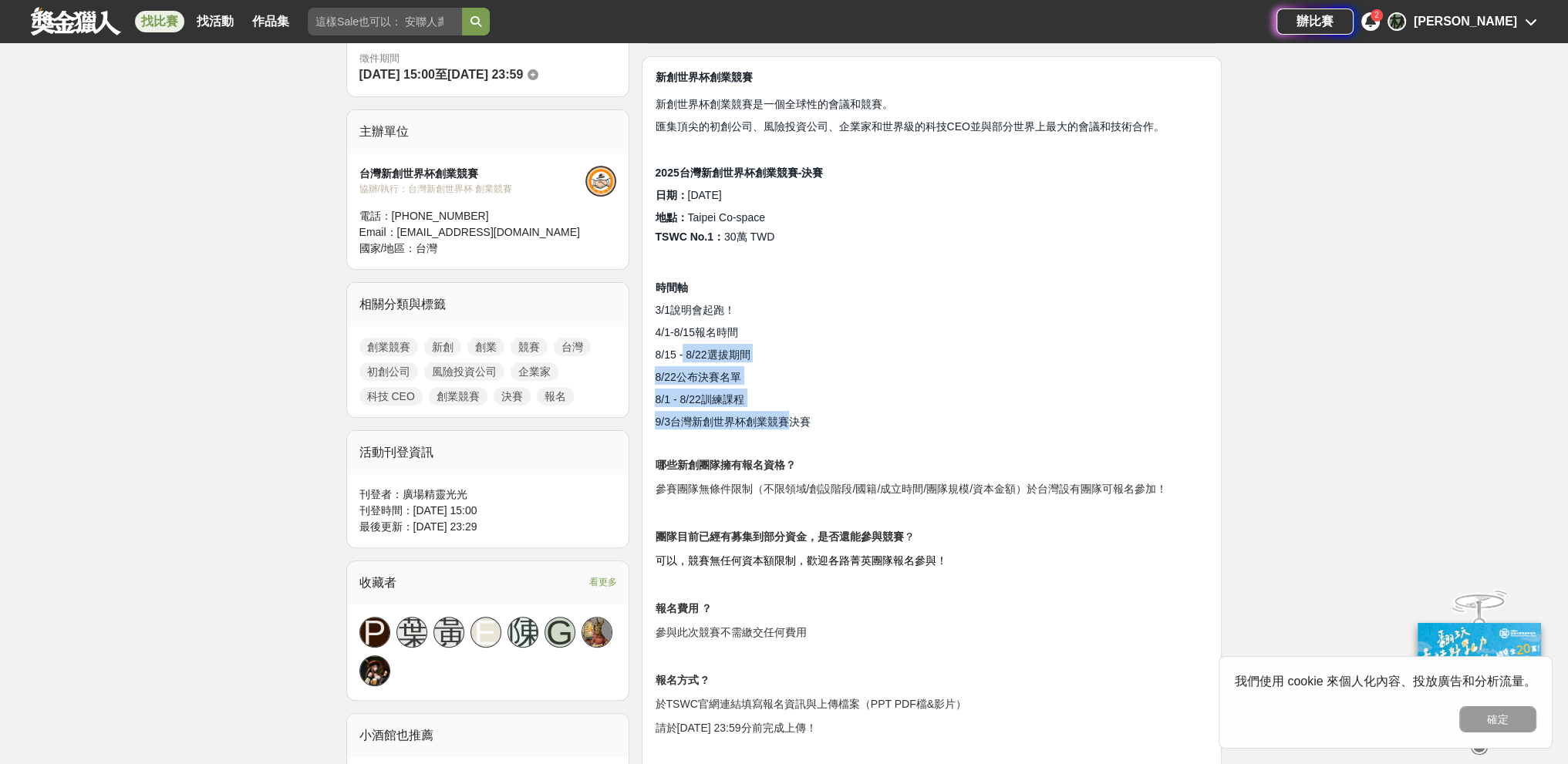
click at [682, 352] on span "8/15 - 8/22選拔期間" at bounding box center [702, 354] width 95 height 13
click at [682, 352] on span "8/15 - 8/22選拔期間" at bounding box center [702, 354] width 95 height 13
click at [667, 347] on h2 "8/15 - 8/22選拔期間" at bounding box center [931, 353] width 554 height 18
drag, startPoint x: 661, startPoint y: 325, endPoint x: 857, endPoint y: 436, distance: 225.2
click at [690, 436] on div "新創世界杯創業競賽 新創世界杯創業競賽是一個全球性的會議和競賽。 匯集頂尖的初創公司、風險投資公司、企業家和世界級的科技CEO並與部分世界上最大的會議和技術合…" at bounding box center [931, 770] width 554 height 1401
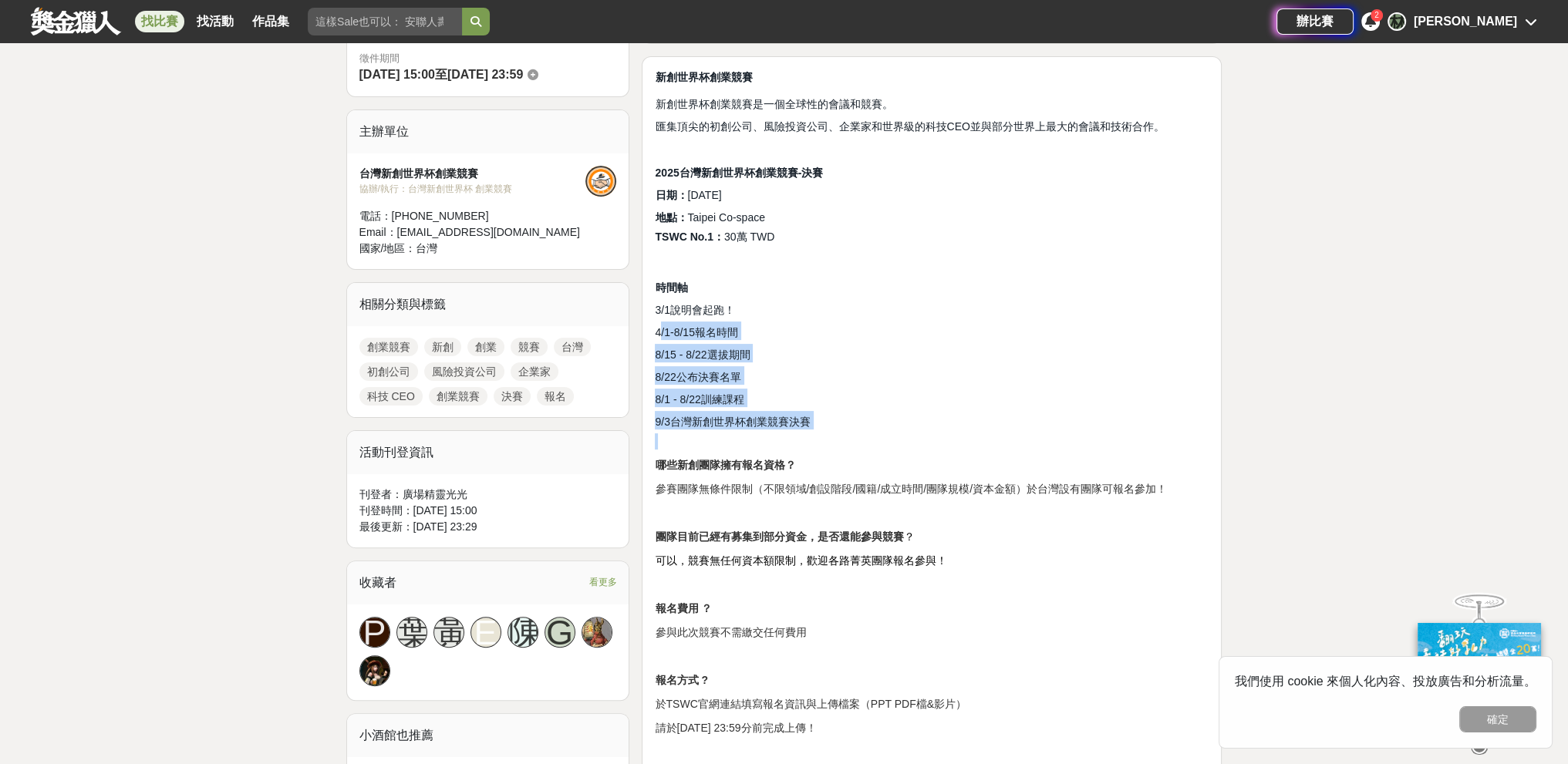
click at [690, 436] on p at bounding box center [931, 441] width 554 height 16
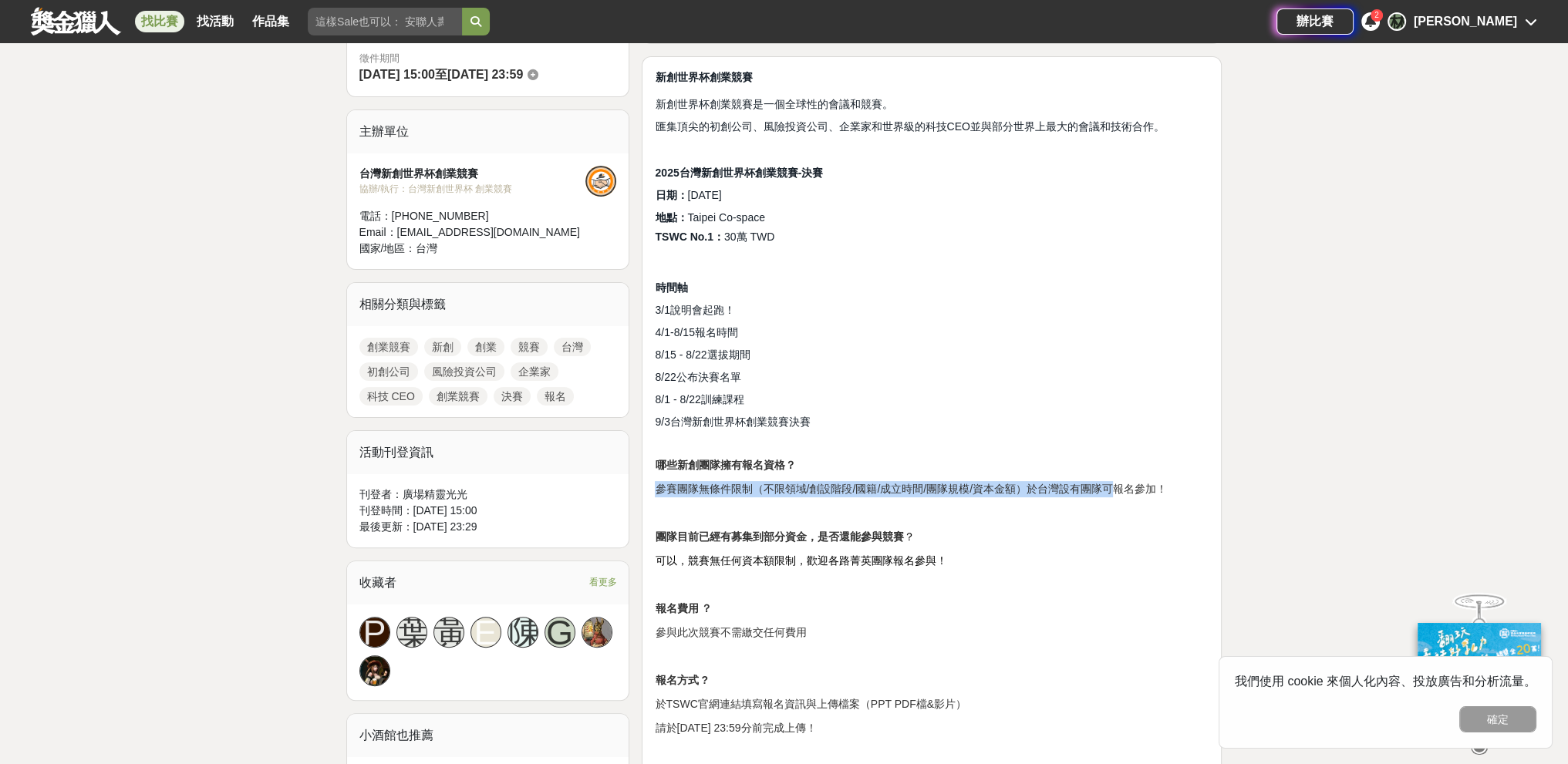
drag, startPoint x: 657, startPoint y: 488, endPoint x: 1115, endPoint y: 494, distance: 458.0
click at [690, 494] on p "參賽團隊無條件限制（不限領域/創設階段/國籍/成立時間/團隊規模/資本金額）於台灣設有團隊可報名參加！" at bounding box center [931, 488] width 554 height 16
click at [690, 489] on p "參賽團隊無條件限制（不限領域/創設階段/國籍/成立時間/團隊規模/資本金額）於台灣設有團隊可報名參加！" at bounding box center [931, 488] width 554 height 16
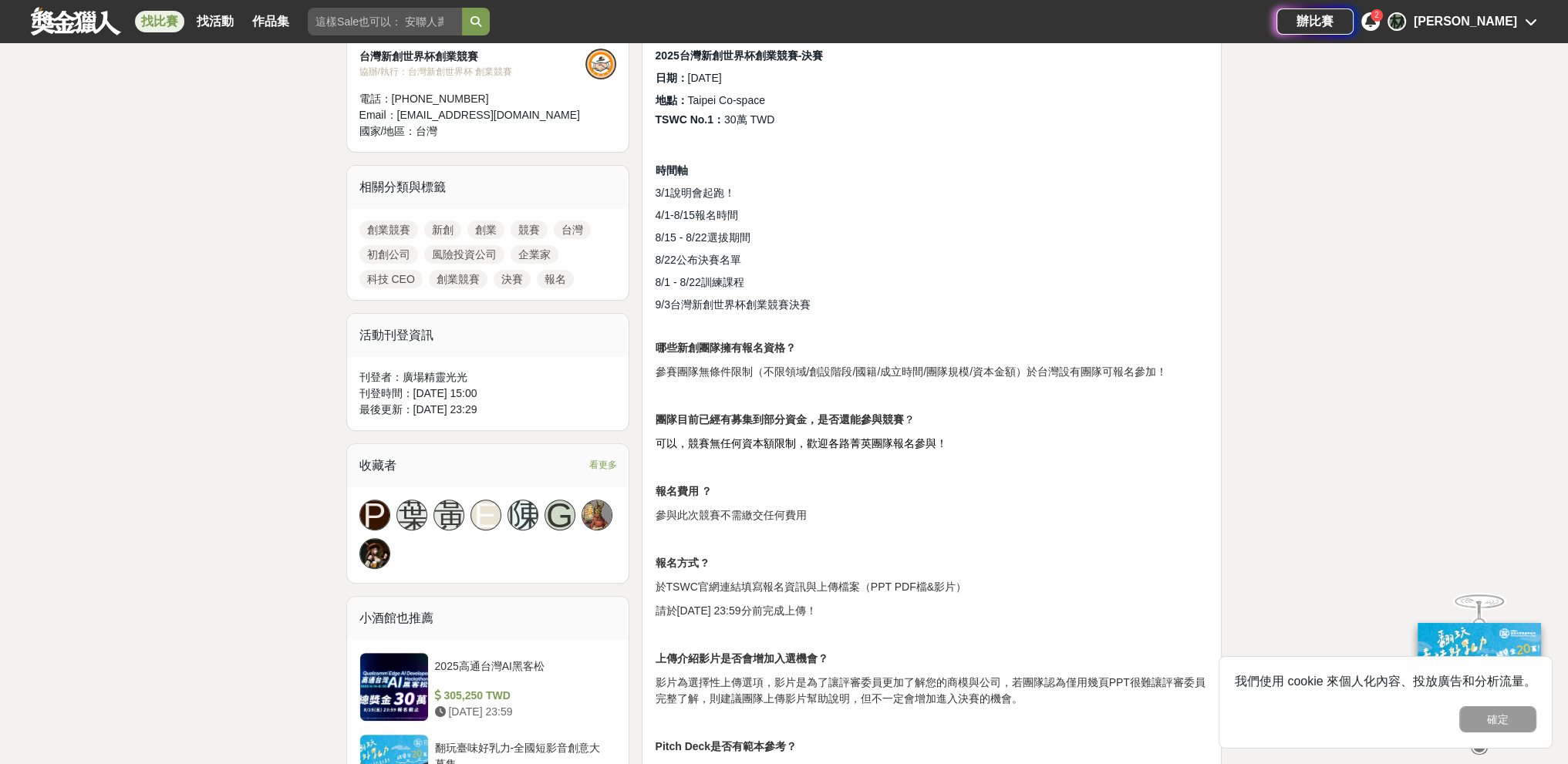
scroll to position [925, 0]
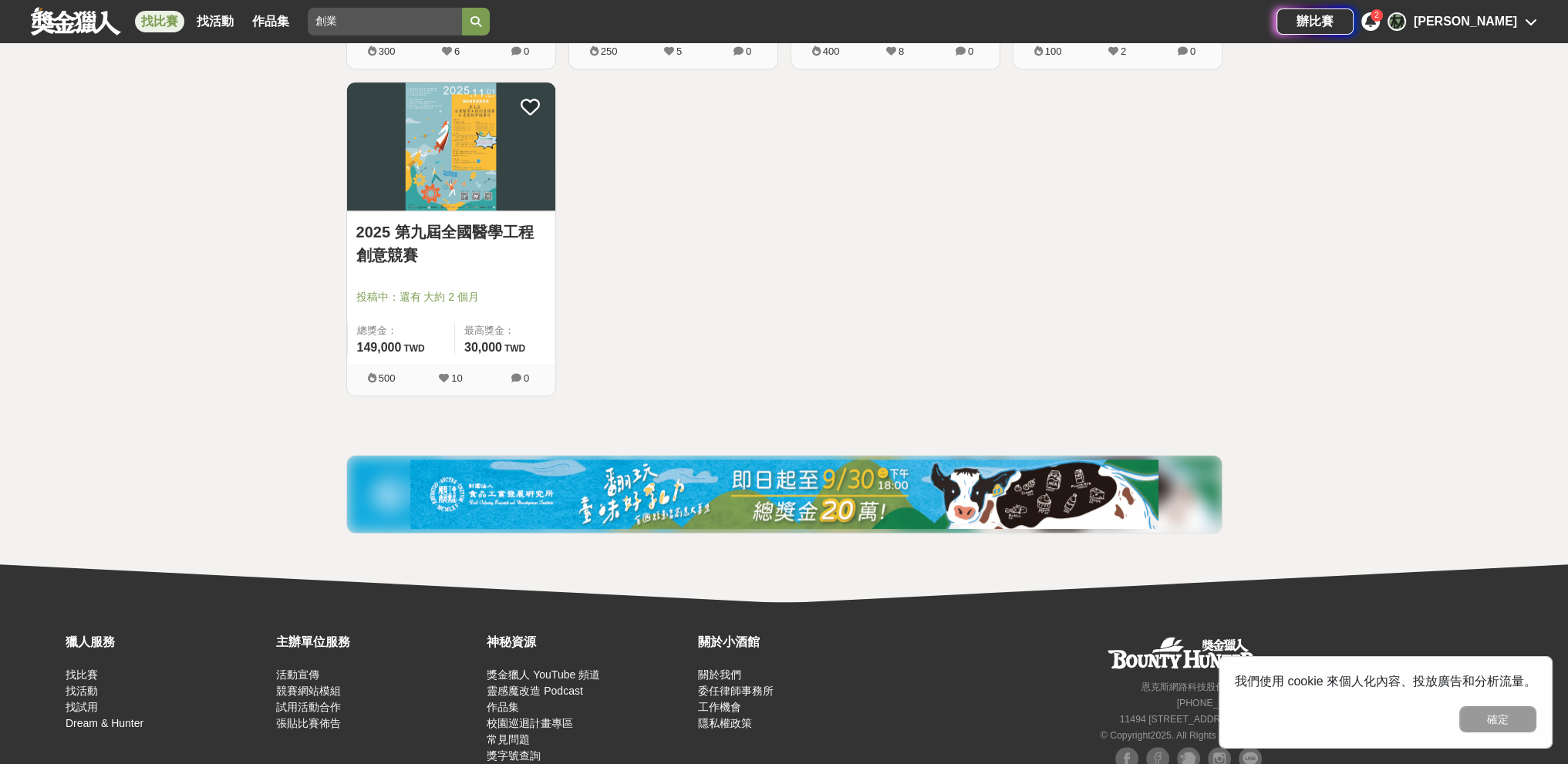
scroll to position [1618, 0]
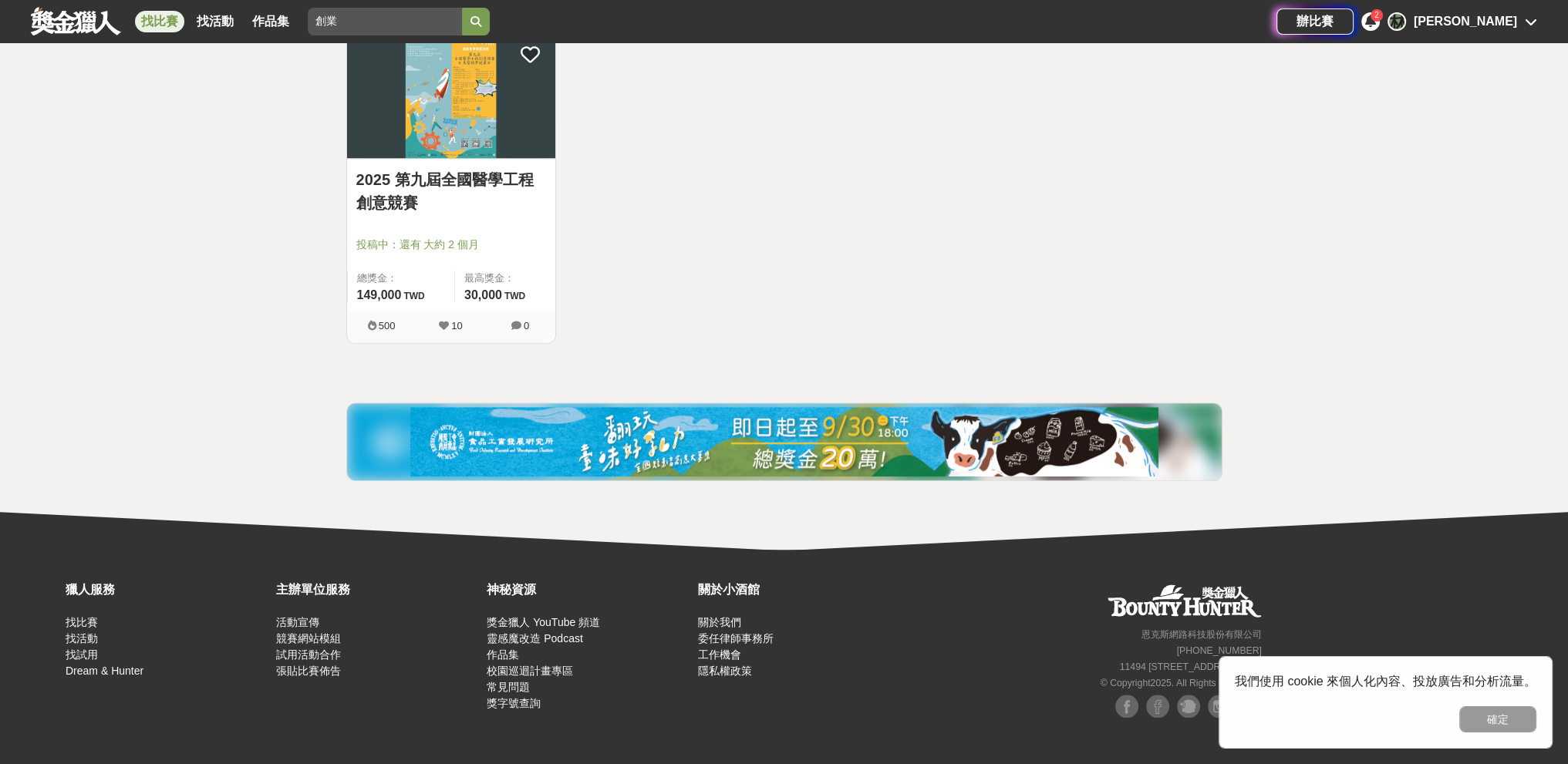
click at [338, 26] on input "創業" at bounding box center [385, 21] width 154 height 28
type input "創"
type input "新創"
click at [462, 8] on button "submit" at bounding box center [475, 21] width 28 height 28
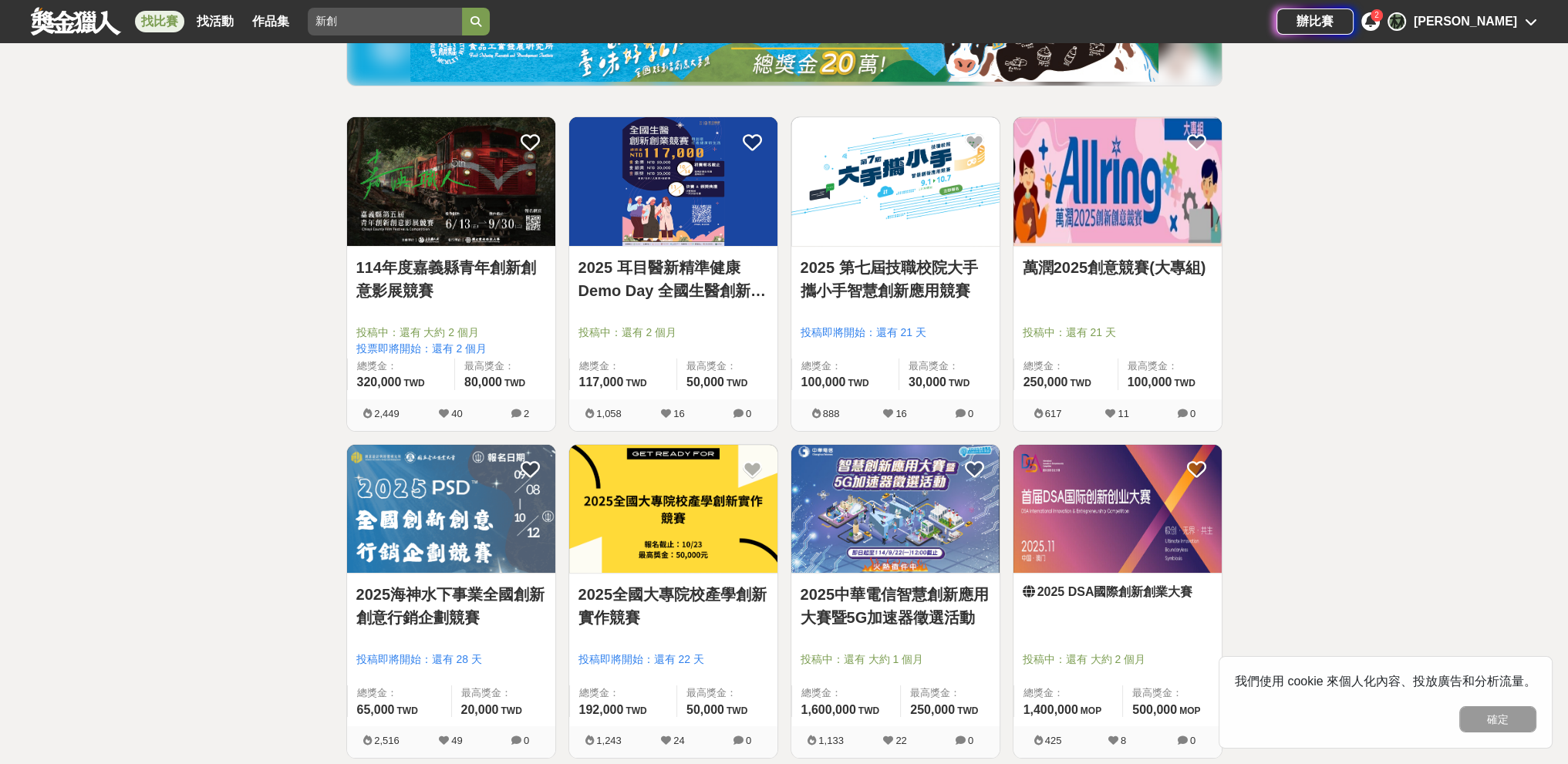
scroll to position [271, 0]
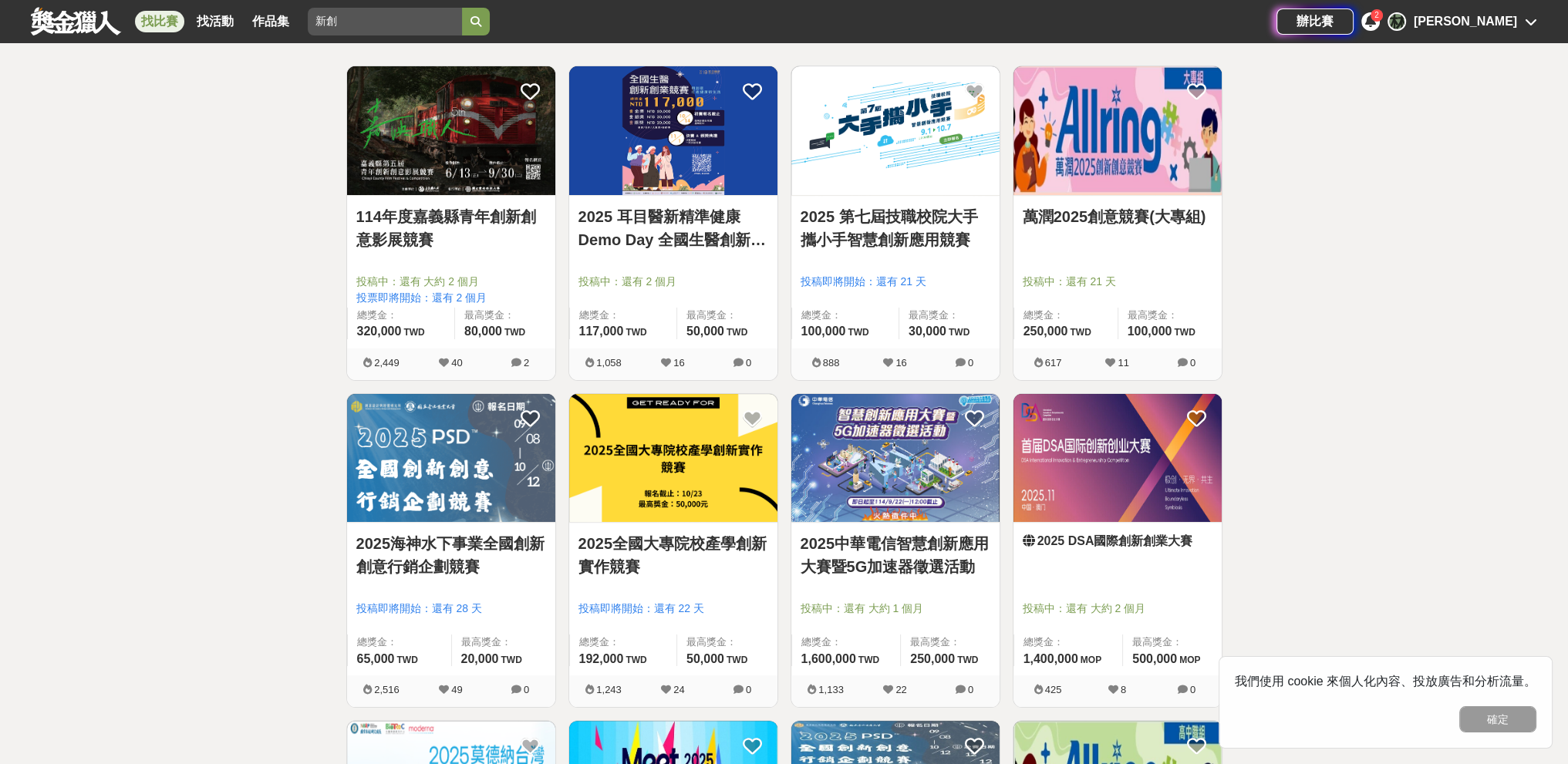
click at [690, 500] on img at bounding box center [895, 458] width 208 height 129
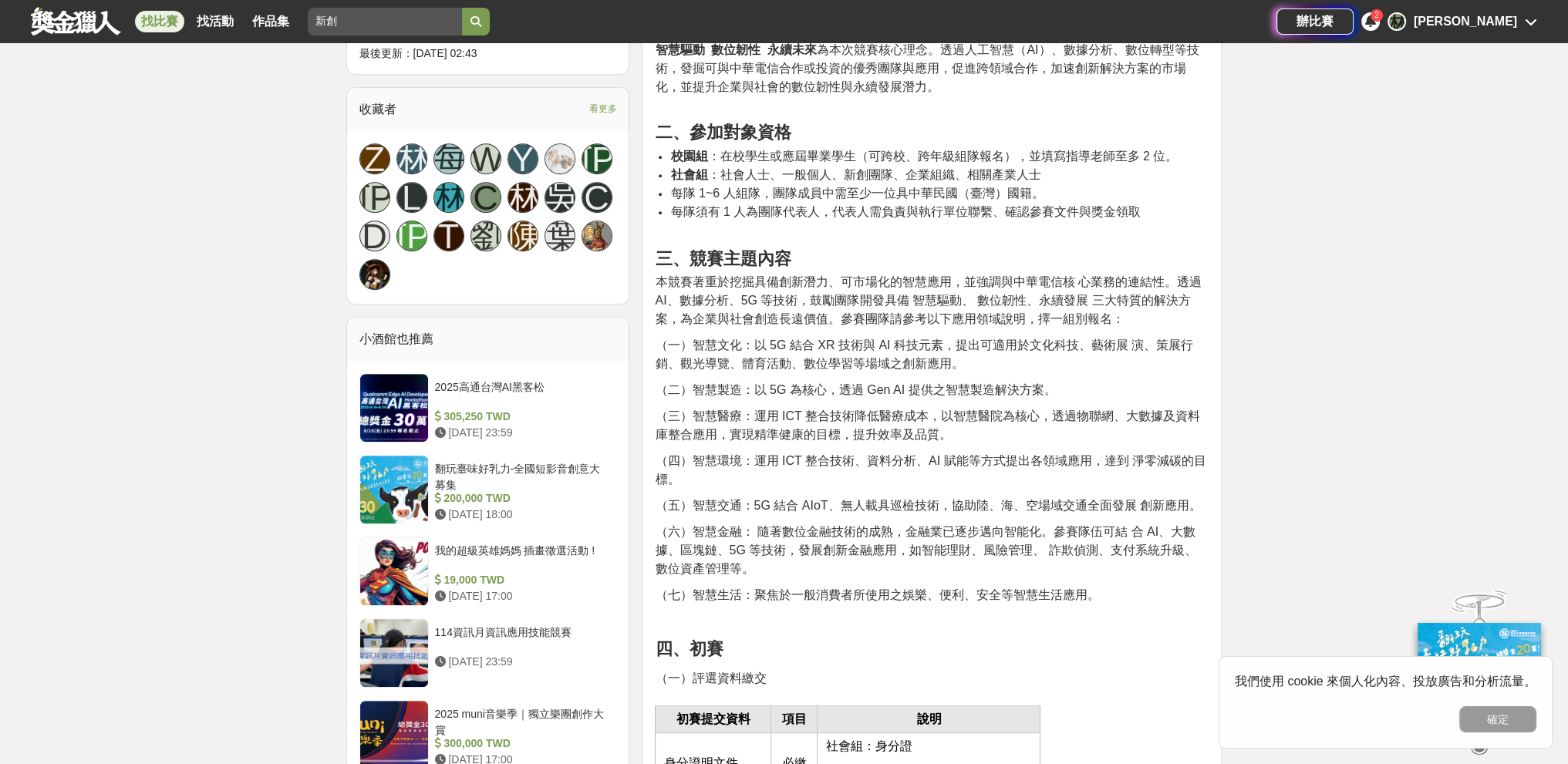
scroll to position [925, 0]
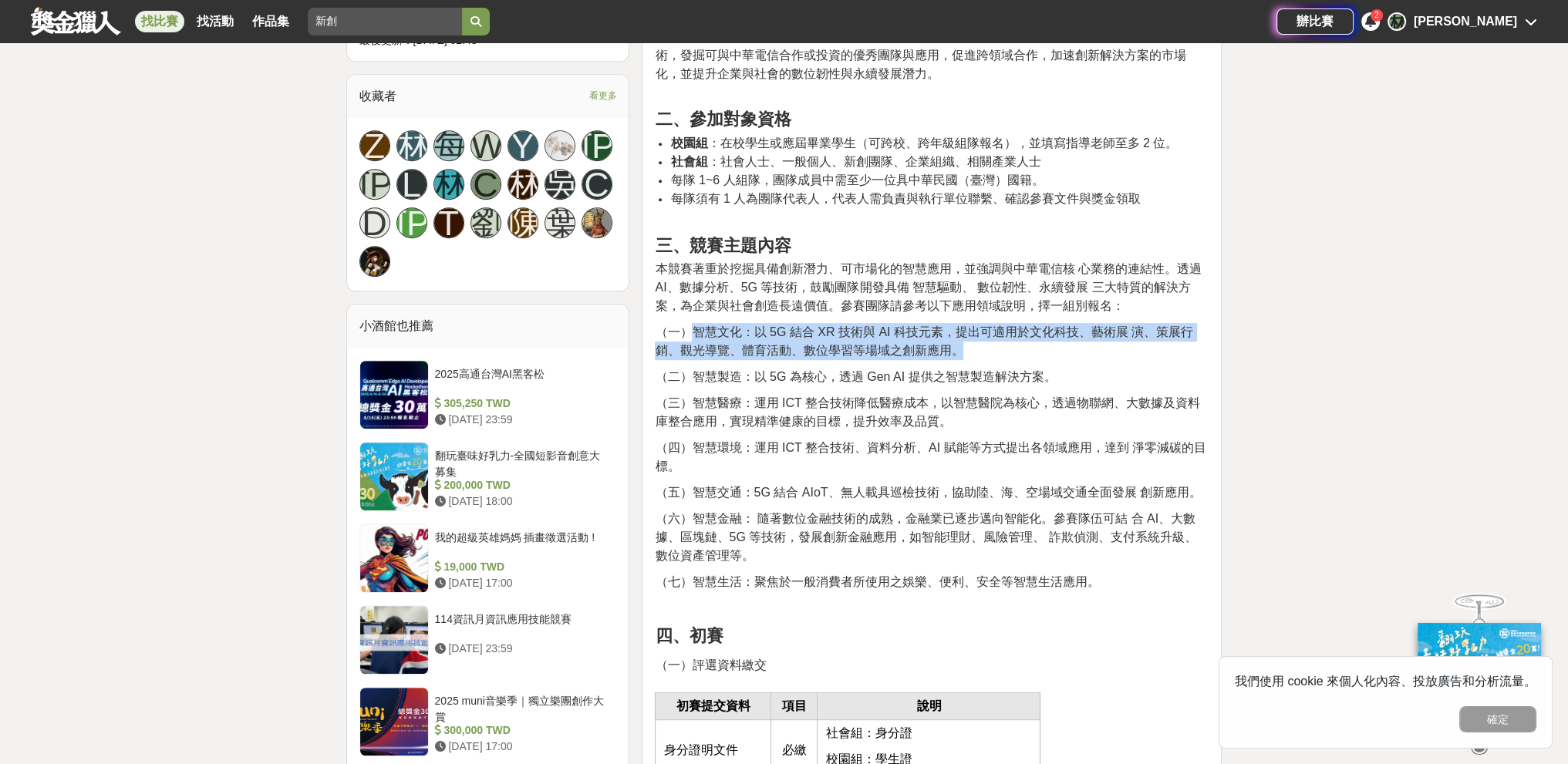
drag, startPoint x: 689, startPoint y: 335, endPoint x: 962, endPoint y: 347, distance: 273.3
click at [690, 347] on span "（一）智慧文化：以 5G 結合 XR 技術與 AI 科技元素，提出可適用於文化科技、藝術展 演、策展行銷、觀光導覽、體育活動、數位學習等場域之創新應用。" at bounding box center [923, 342] width 539 height 32
drag, startPoint x: 963, startPoint y: 347, endPoint x: 679, endPoint y: 331, distance: 284.5
click at [679, 331] on span "（一）智慧文化：以 5G 結合 XR 技術與 AI 科技元素，提出可適用於文化科技、藝術展 演、策展行銷、觀光導覽、體育活動、數位學習等場域之創新應用。" at bounding box center [923, 342] width 539 height 32
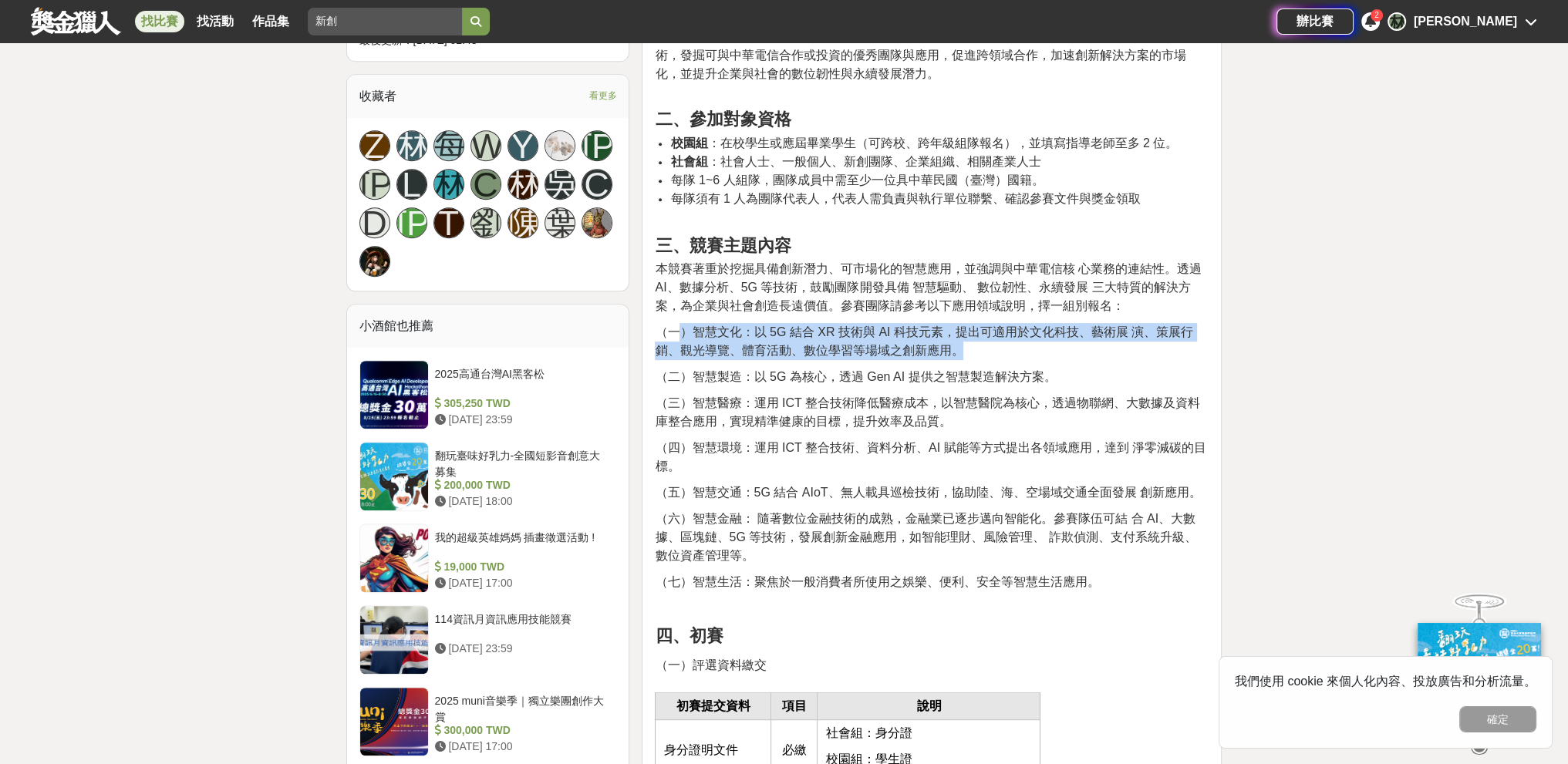
click at [679, 331] on span "（一）智慧文化：以 5G 結合 XR 技術與 AI 科技元素，提出可適用於文化科技、藝術展 演、策展行銷、觀光導覽、體育活動、數位學習等場域之創新應用。" at bounding box center [923, 342] width 539 height 32
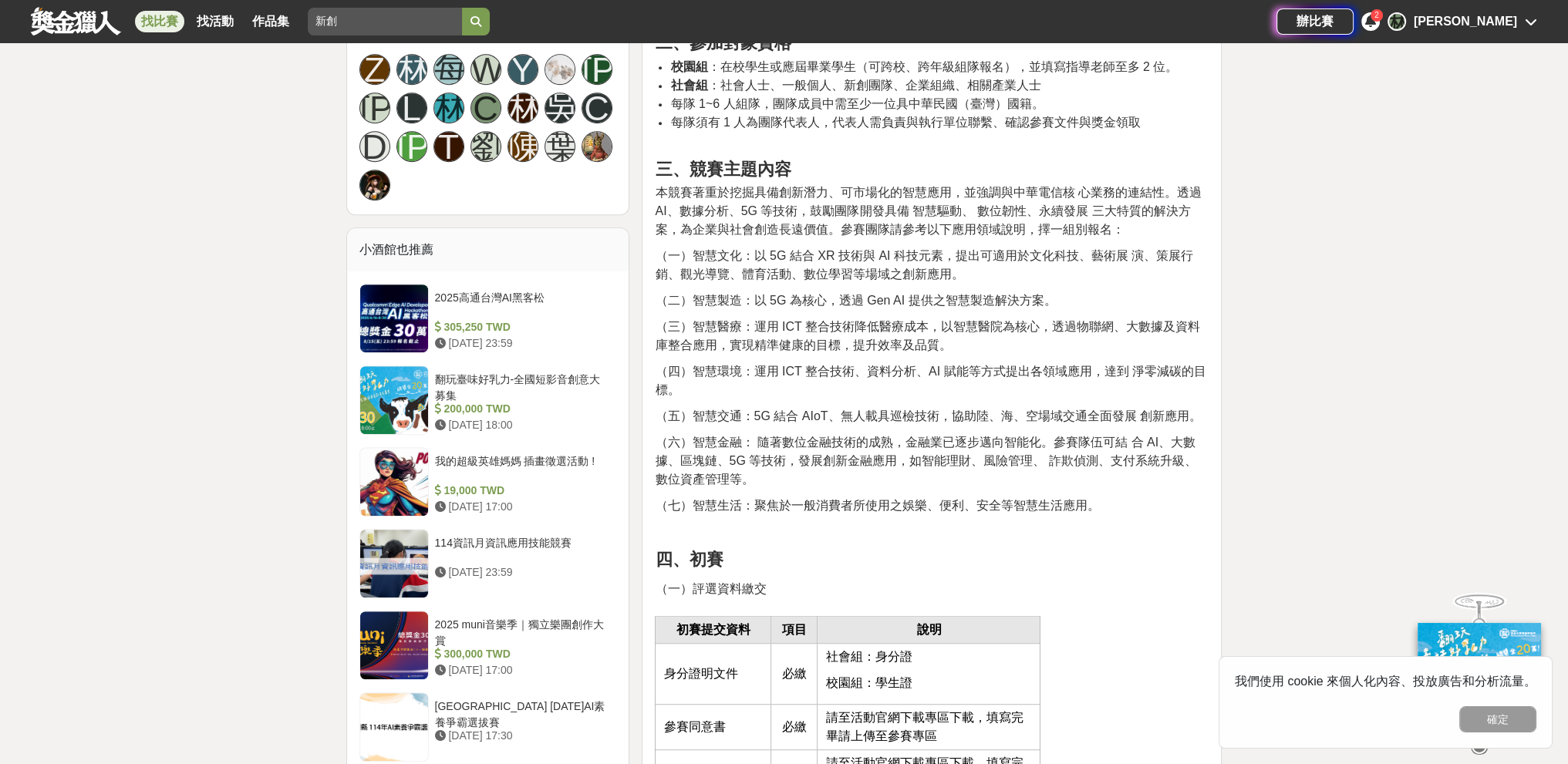
scroll to position [1003, 0]
drag, startPoint x: 763, startPoint y: 367, endPoint x: 1132, endPoint y: 383, distance: 369.3
click at [690, 383] on p "（四）智慧環境：運用 ICT 整合技術、資料分析、AI 賦能等方式提出各領域應用，達到 淨零減碳的目標。" at bounding box center [931, 380] width 554 height 37
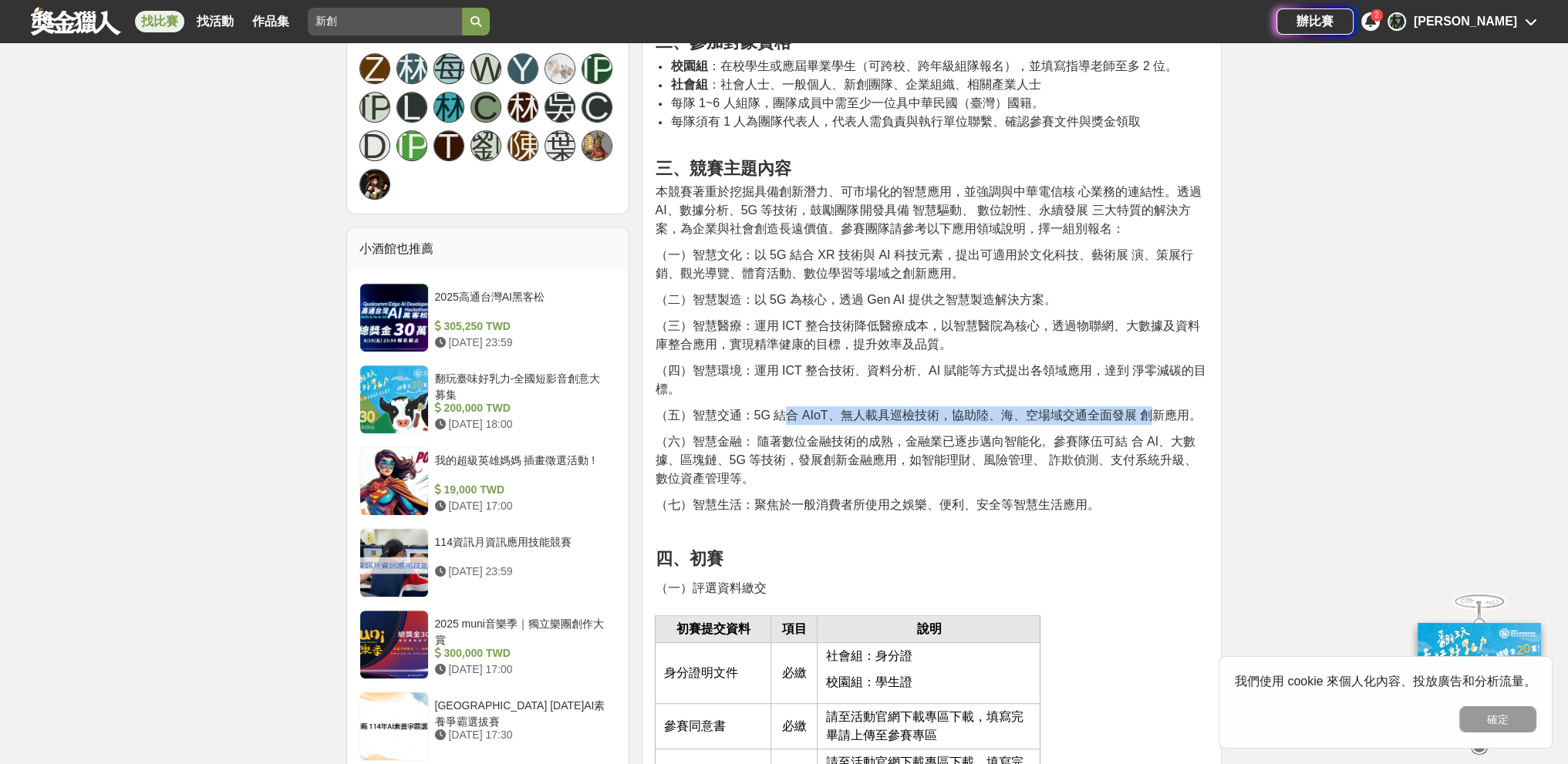
drag, startPoint x: 787, startPoint y: 409, endPoint x: 1156, endPoint y: 419, distance: 369.1
click at [690, 419] on span "（五）智慧交通：5G 結合 AIoT、無人載具巡檢技術，協助陸、海、空場域交通全面發展 創新應用。" at bounding box center [928, 415] width 546 height 13
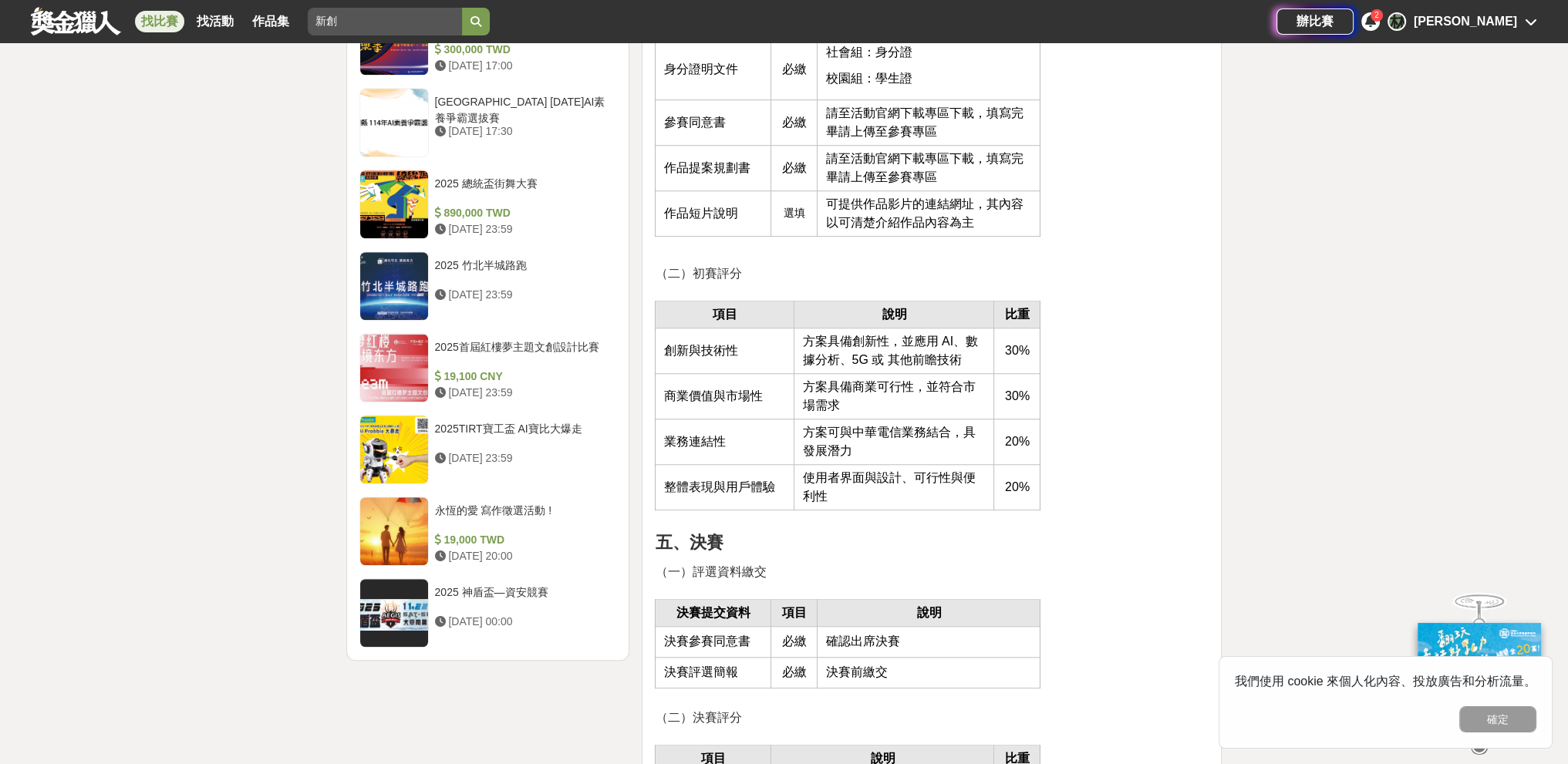
scroll to position [1620, 0]
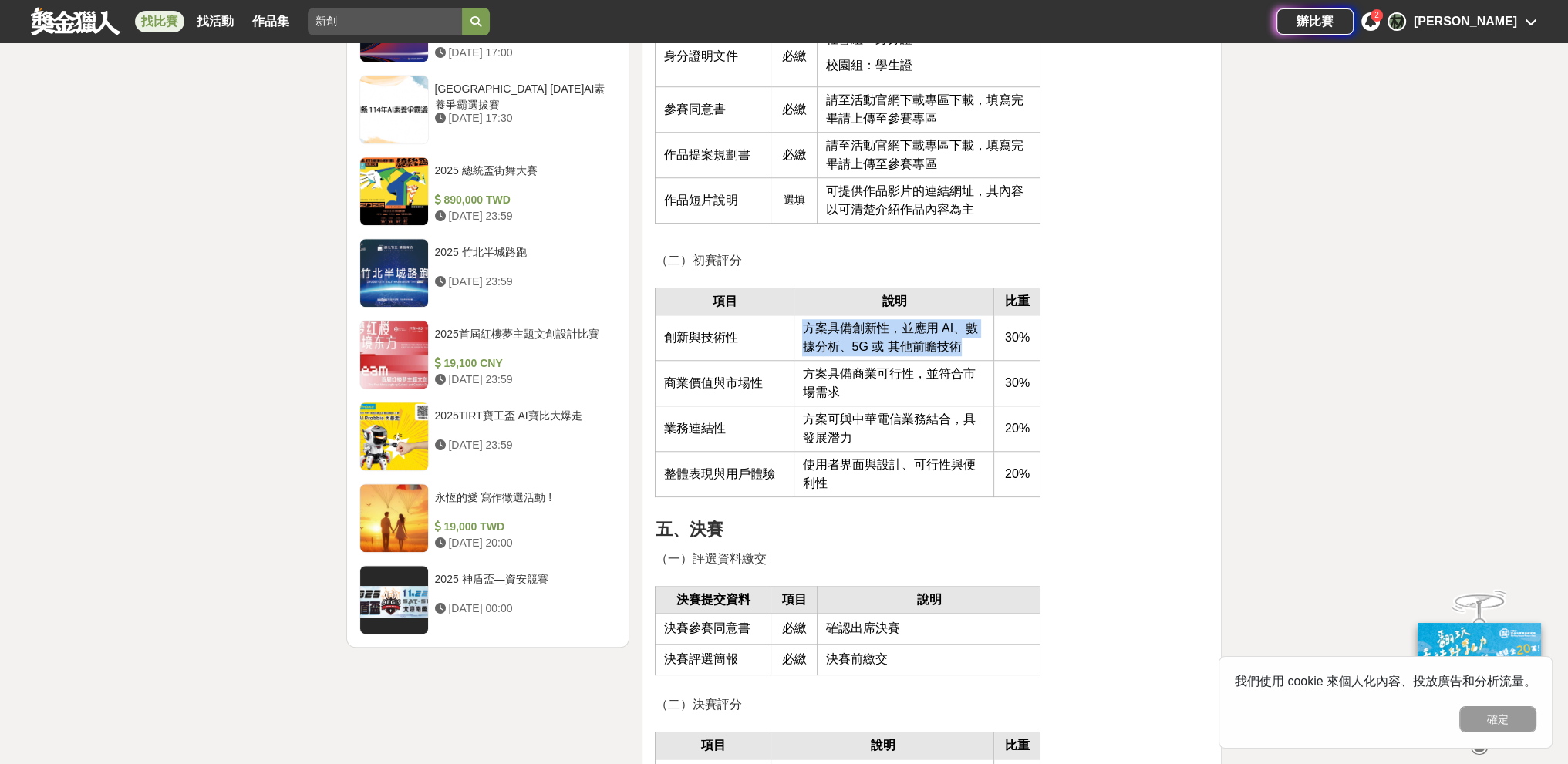
drag, startPoint x: 802, startPoint y: 324, endPoint x: 964, endPoint y: 340, distance: 162.8
click at [690, 340] on td "方案具備創新性，並應用 AI、數據分析、5G 或 其他前瞻技術" at bounding box center [893, 337] width 200 height 45
drag, startPoint x: 802, startPoint y: 376, endPoint x: 847, endPoint y: 397, distance: 49.7
click at [690, 397] on td "方案具備商業可行性，並符合市場需求" at bounding box center [893, 382] width 200 height 45
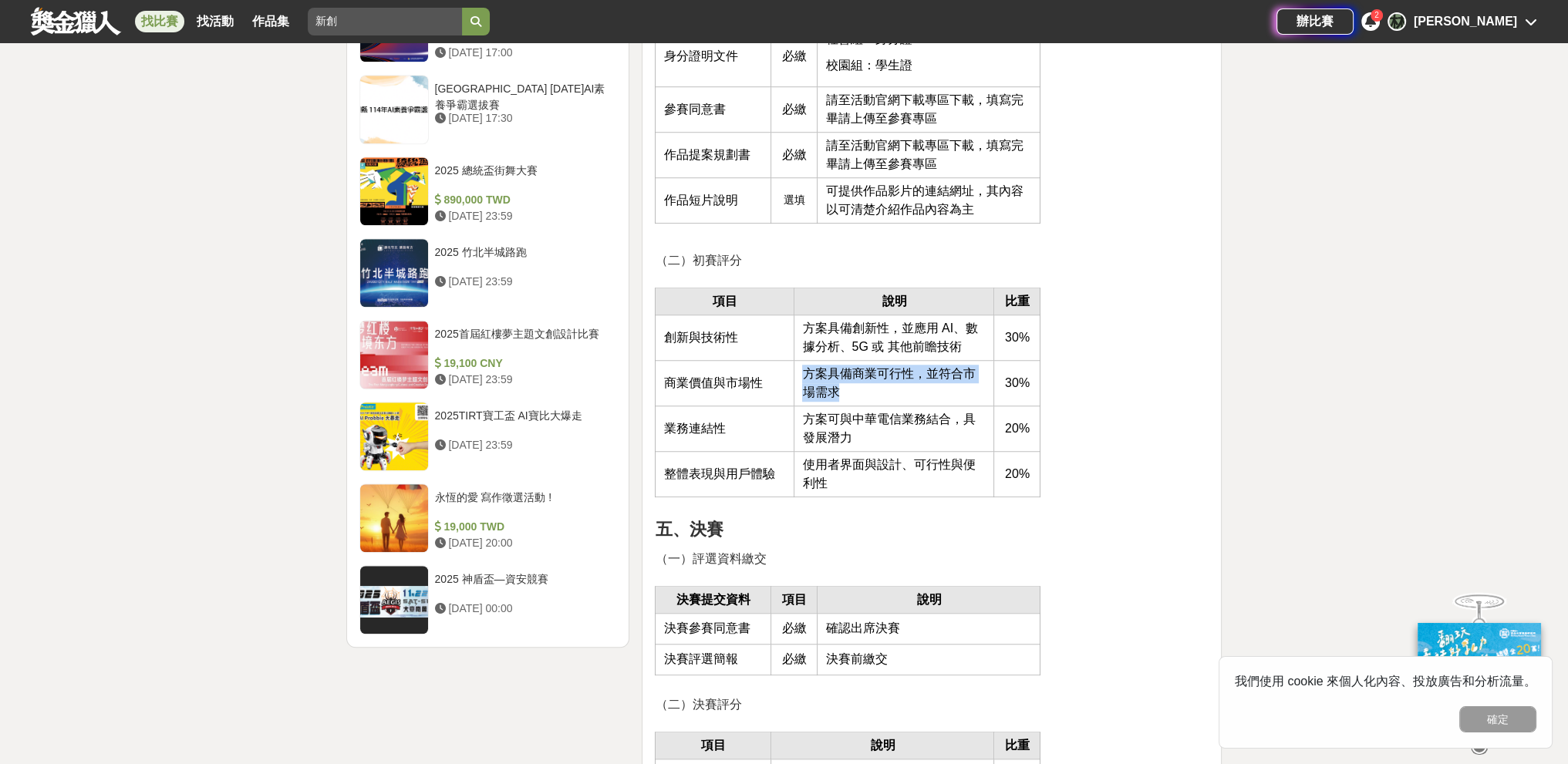
click at [690, 397] on td "方案具備商業可行性，並符合市場需求" at bounding box center [893, 382] width 200 height 45
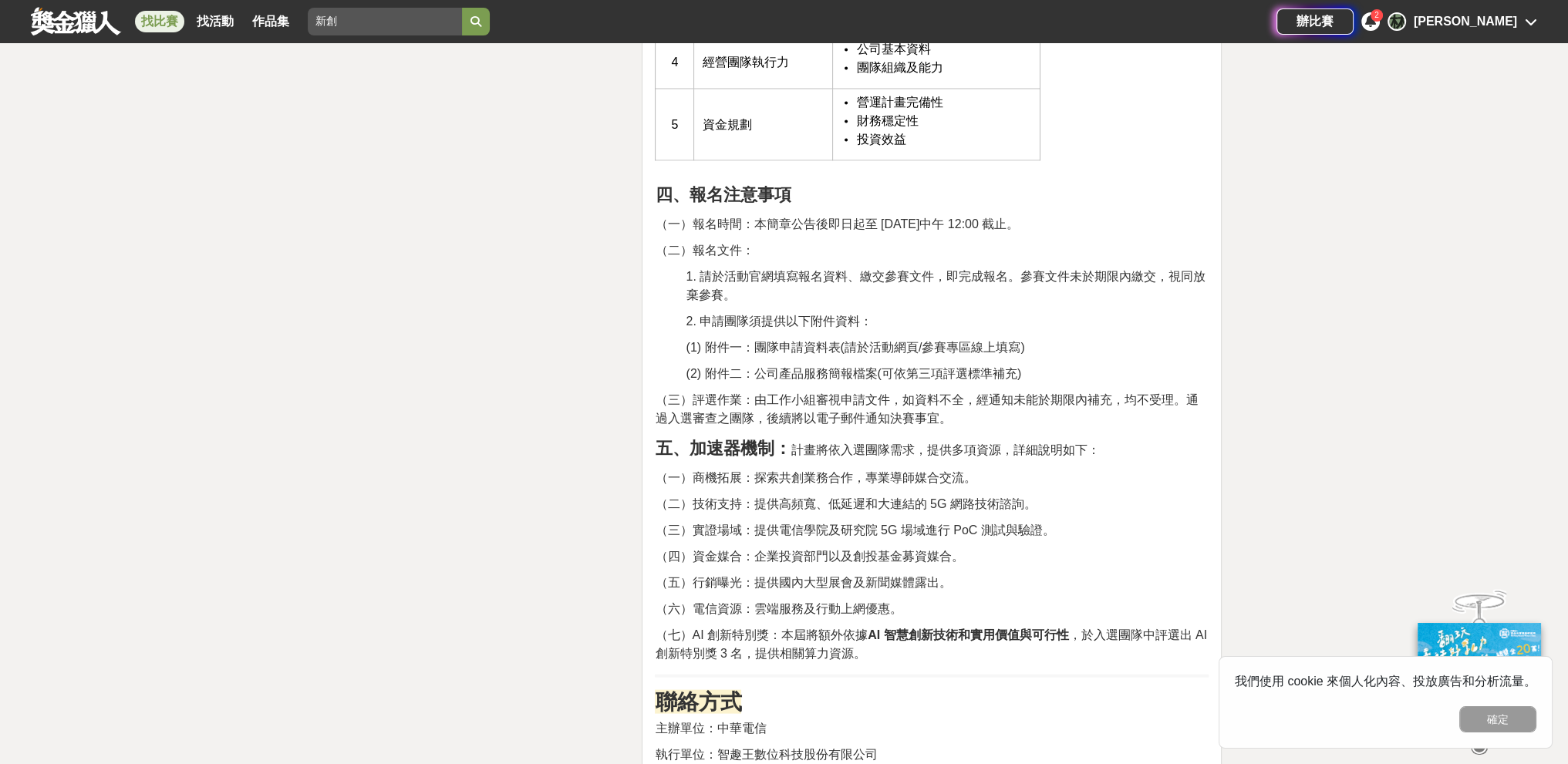
scroll to position [3946, 0]
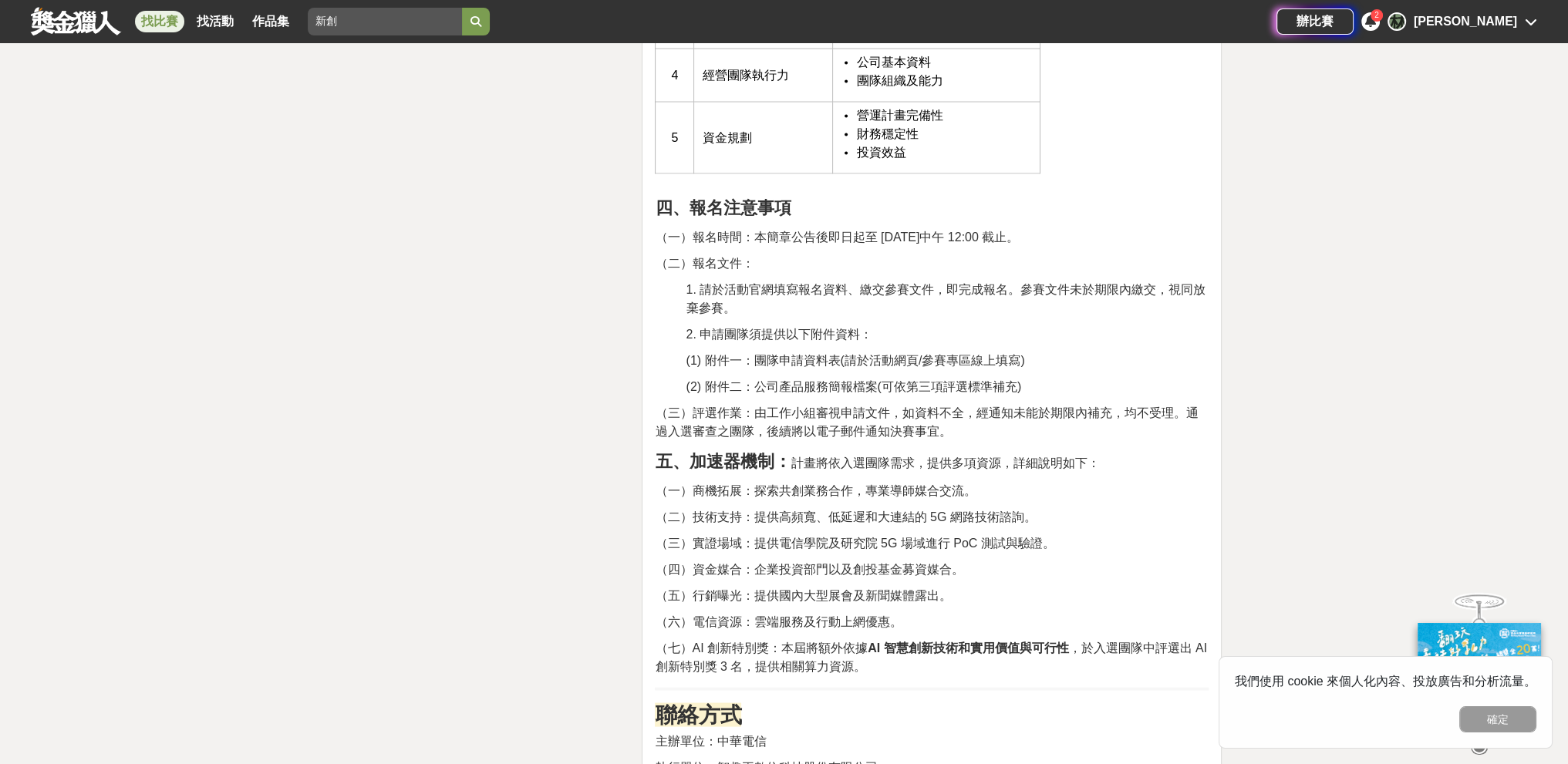
drag, startPoint x: 761, startPoint y: 515, endPoint x: 1016, endPoint y: 610, distance: 272.1
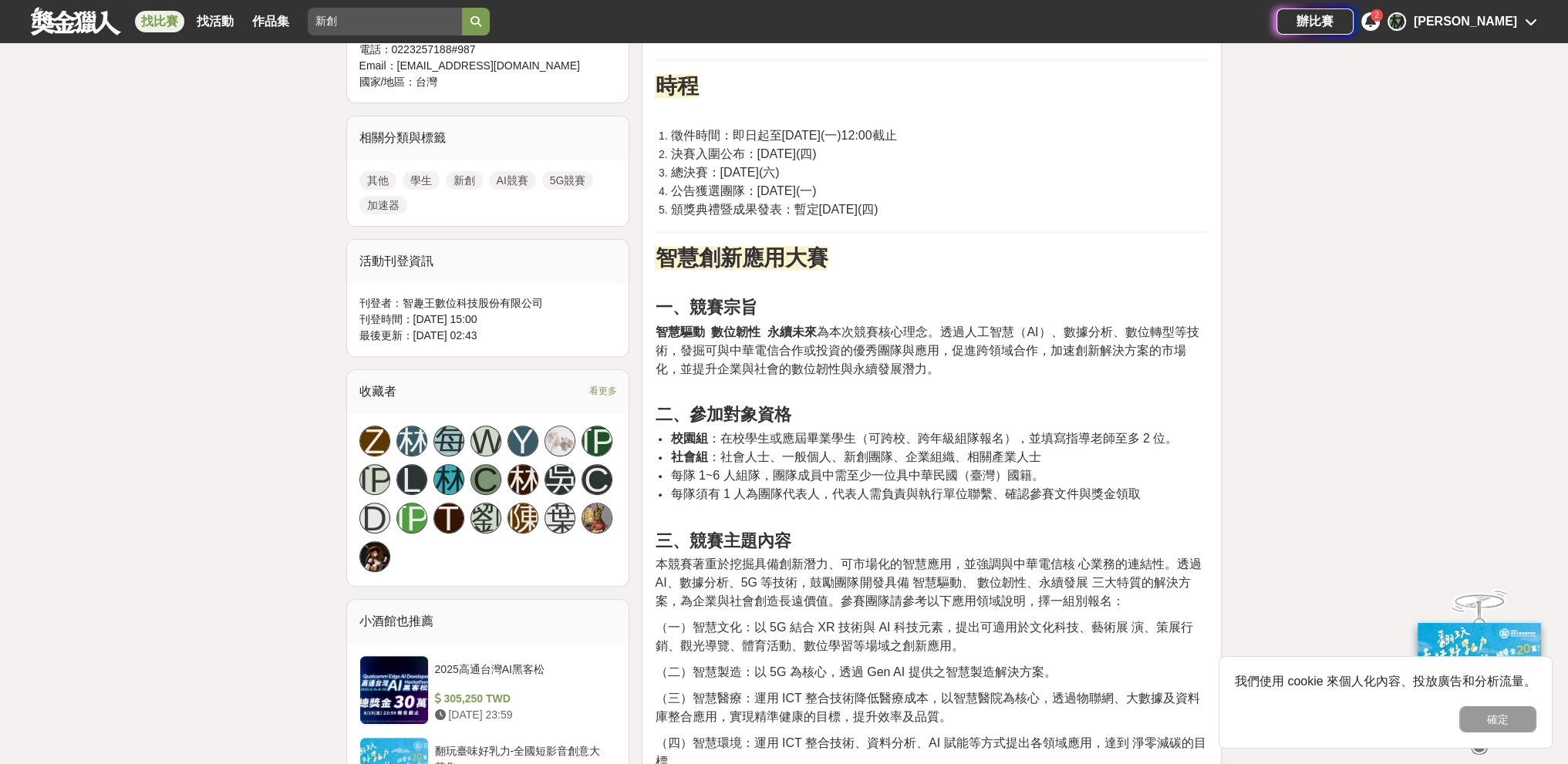
scroll to position [321, 0]
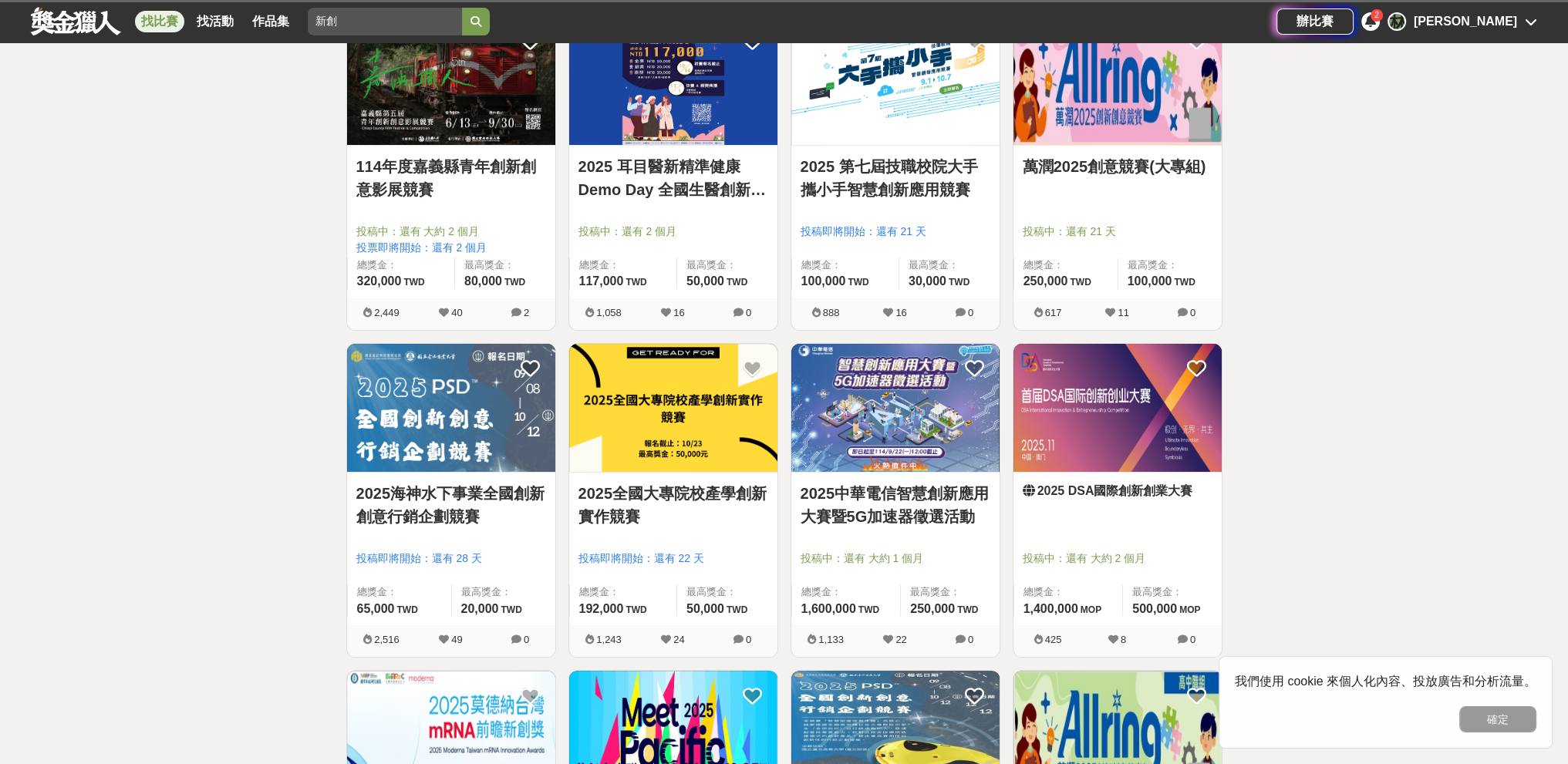
scroll to position [271, 0]
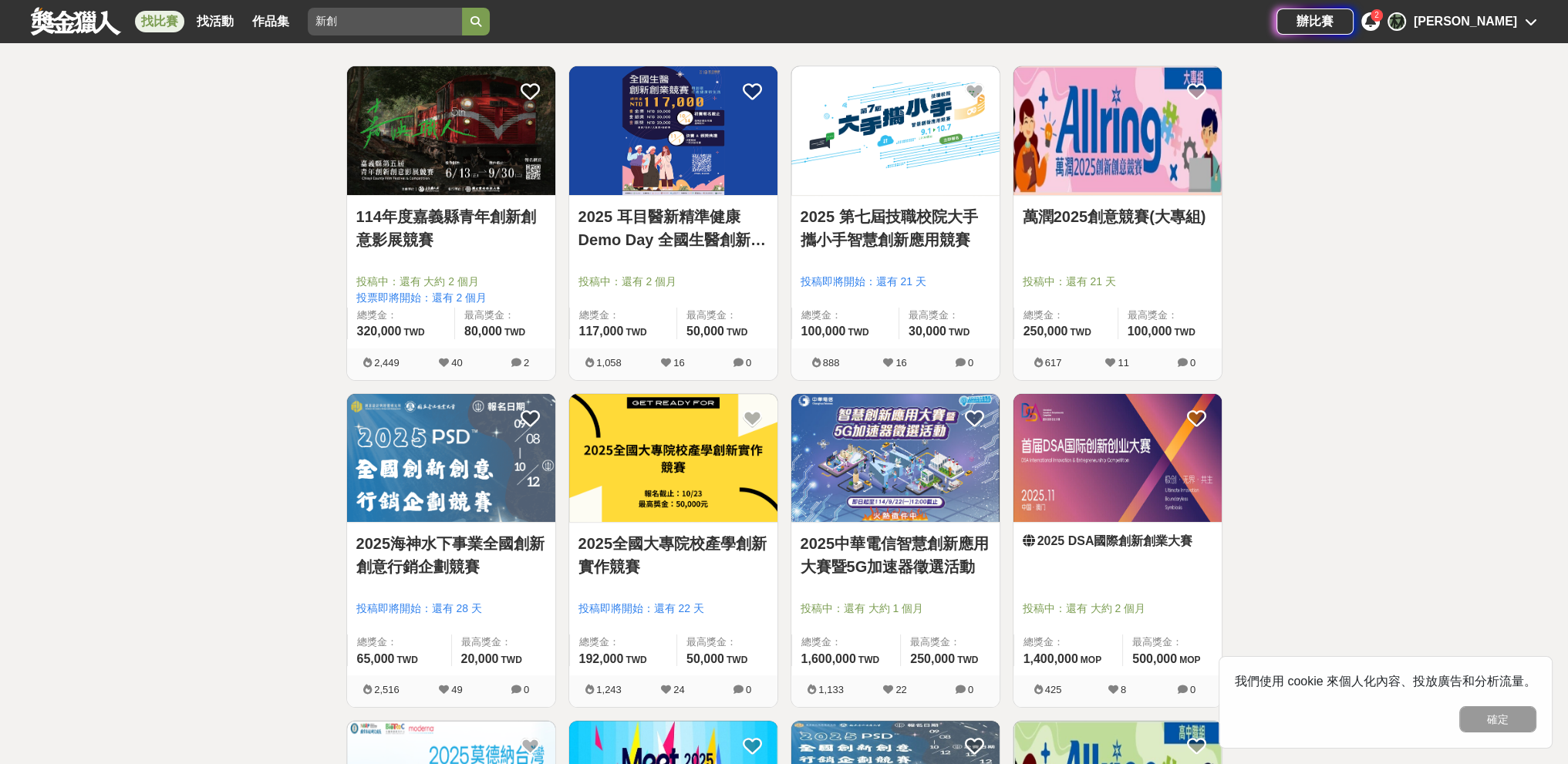
click at [690, 543] on link "2025 DSA國際創新創業大賽" at bounding box center [1117, 541] width 190 height 18
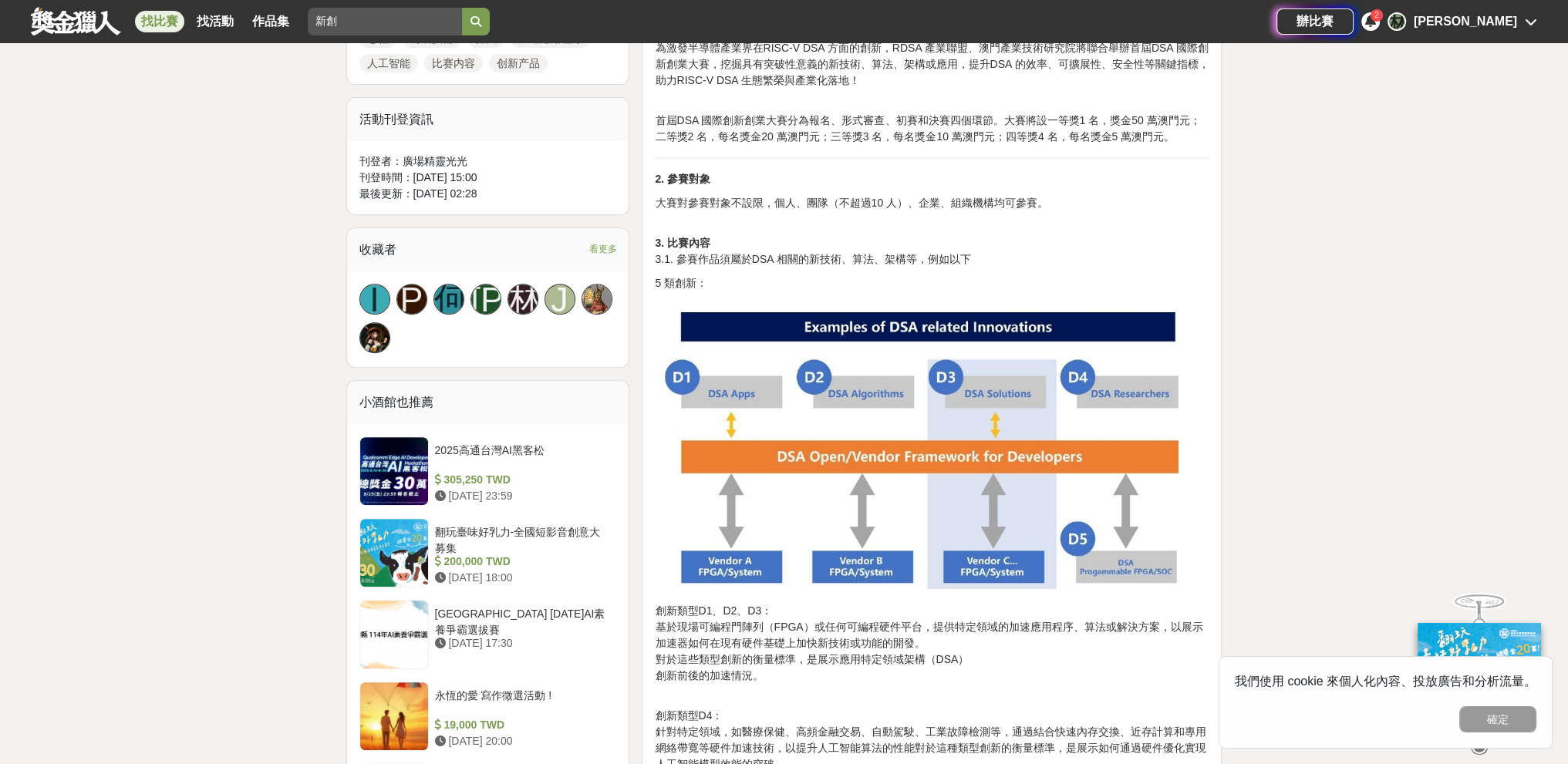
scroll to position [1003, 0]
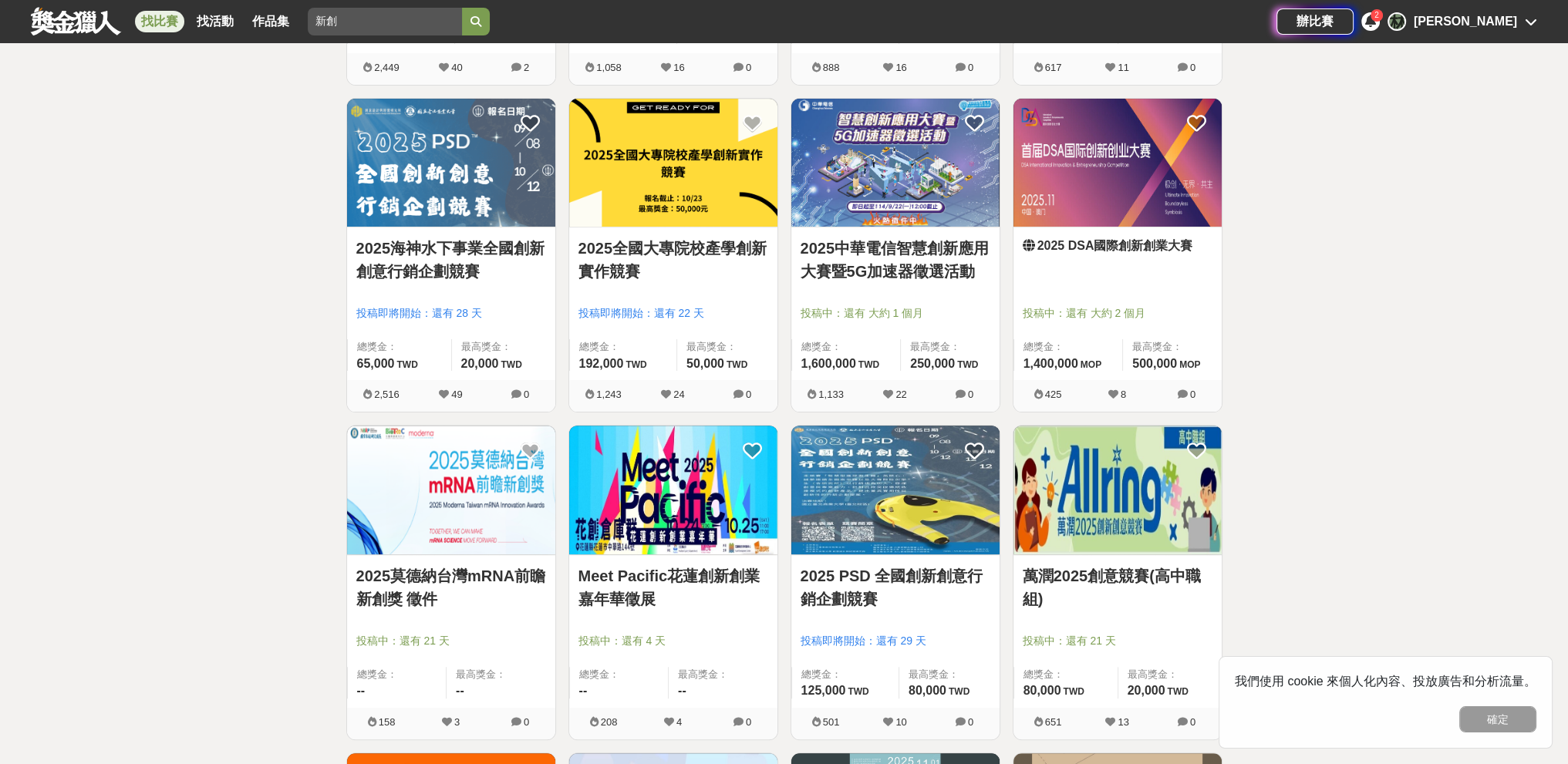
scroll to position [580, 0]
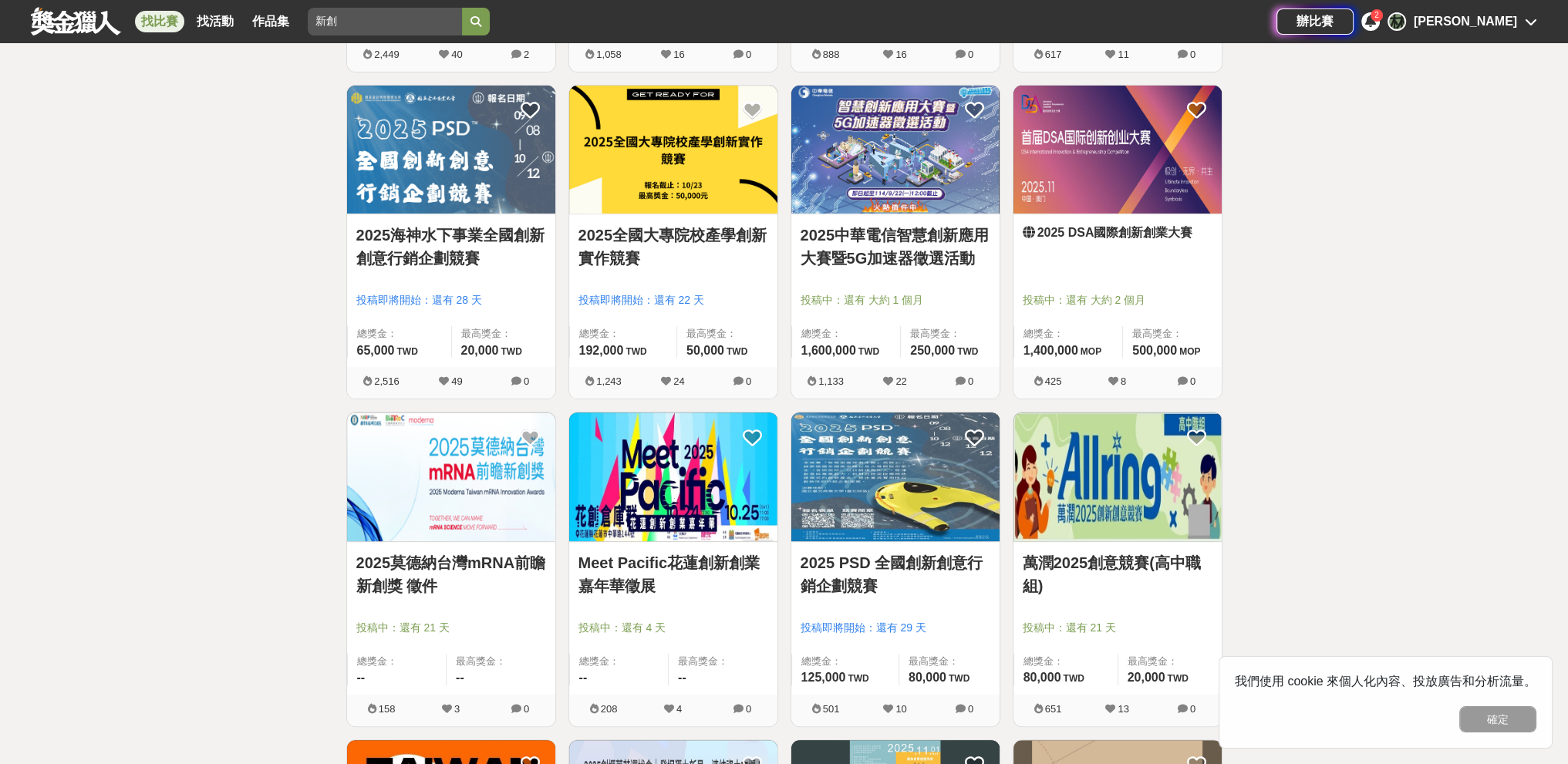
click at [465, 474] on img at bounding box center [451, 477] width 208 height 129
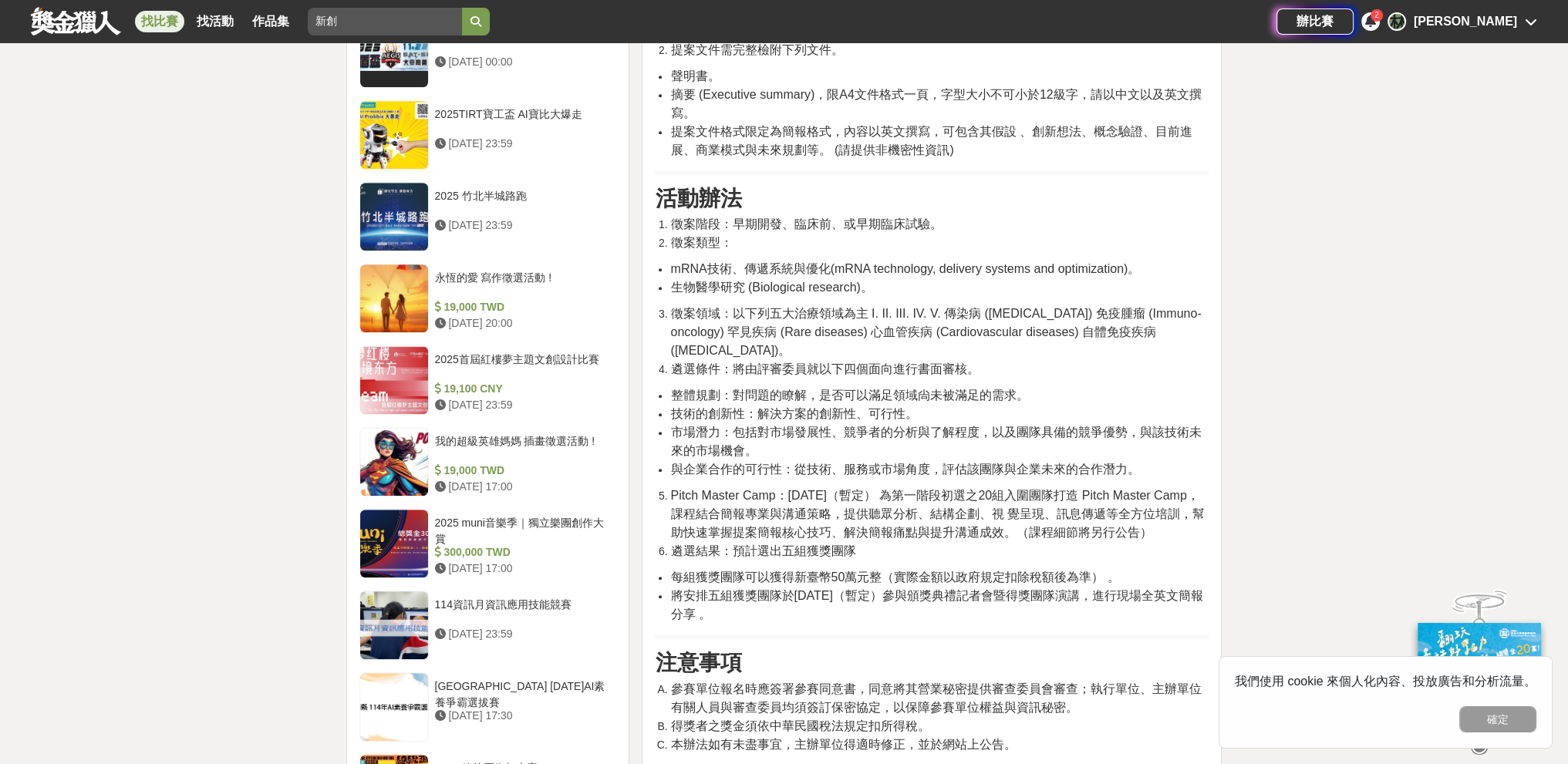
scroll to position [1465, 0]
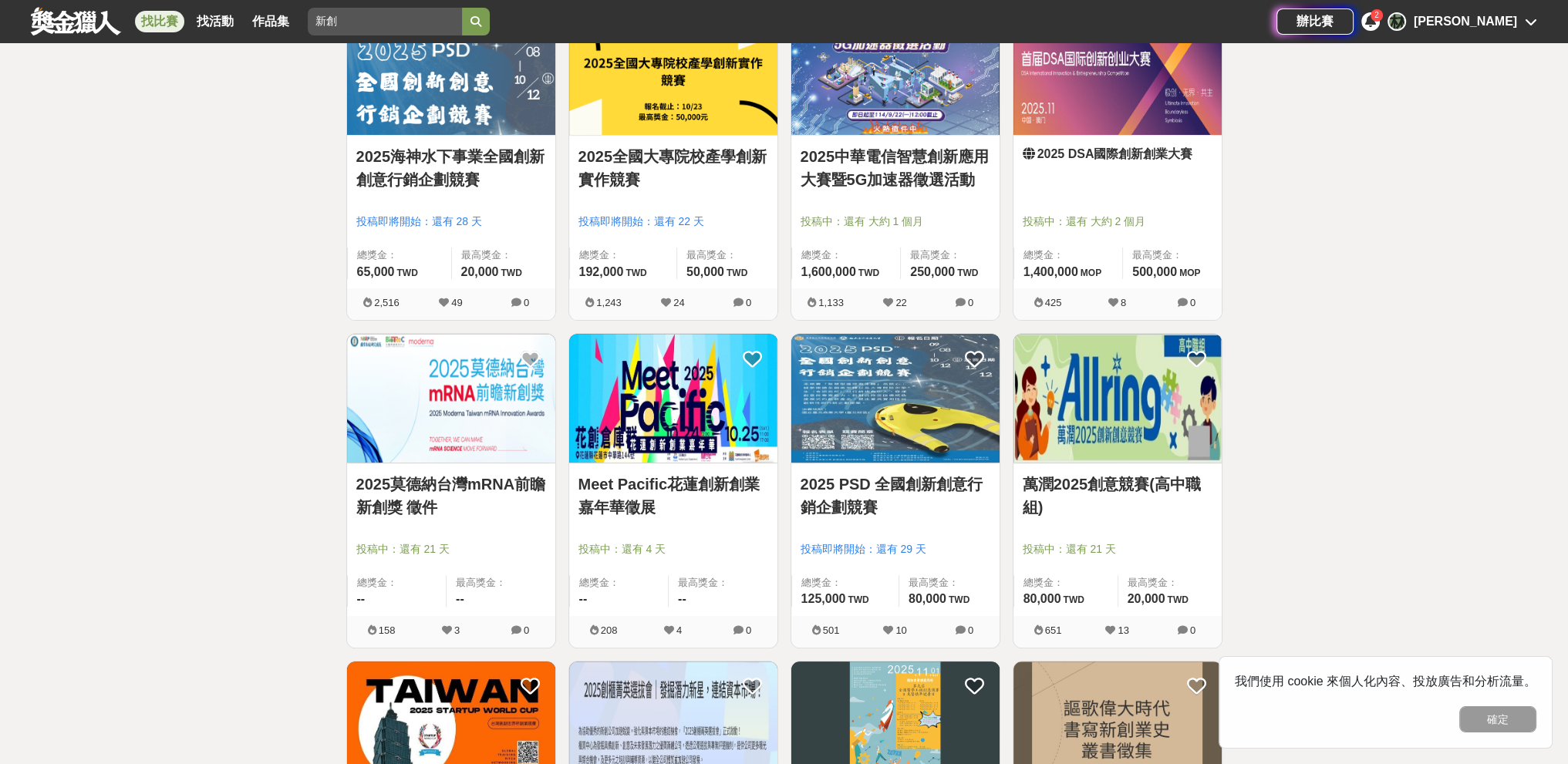
scroll to position [734, 0]
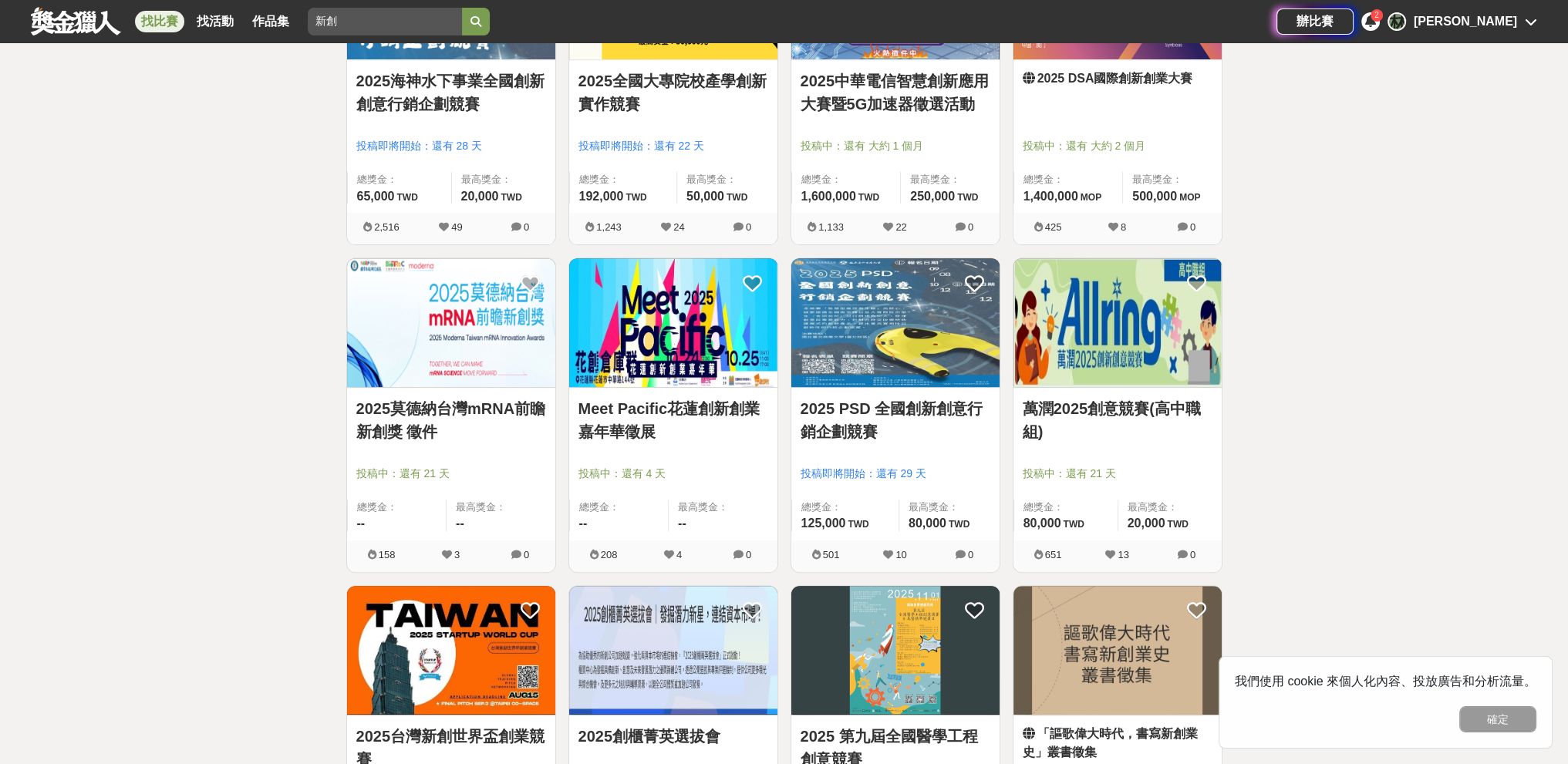
click at [690, 369] on img at bounding box center [895, 322] width 208 height 129
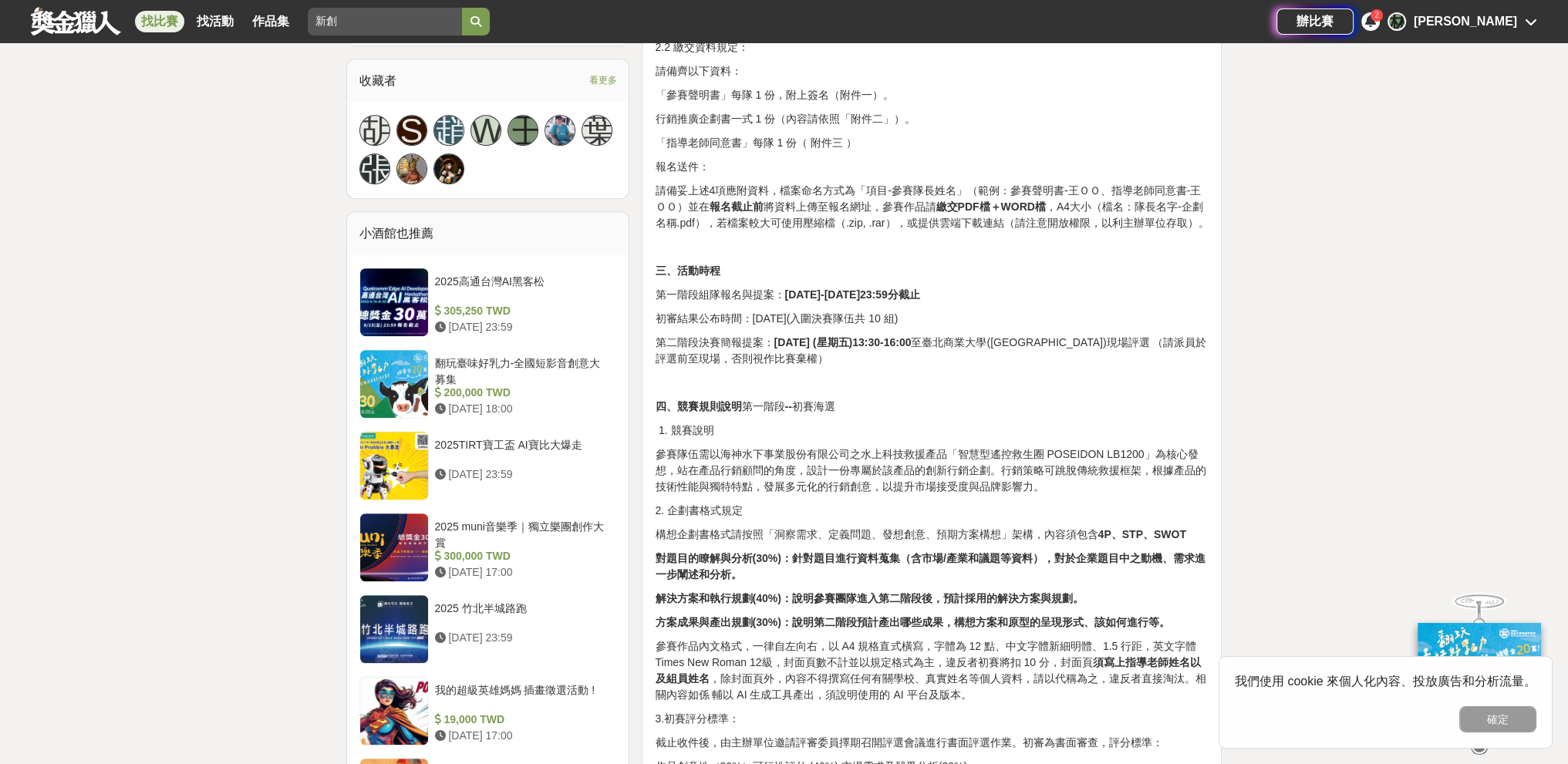
scroll to position [1003, 0]
